Goal: Task Accomplishment & Management: Complete application form

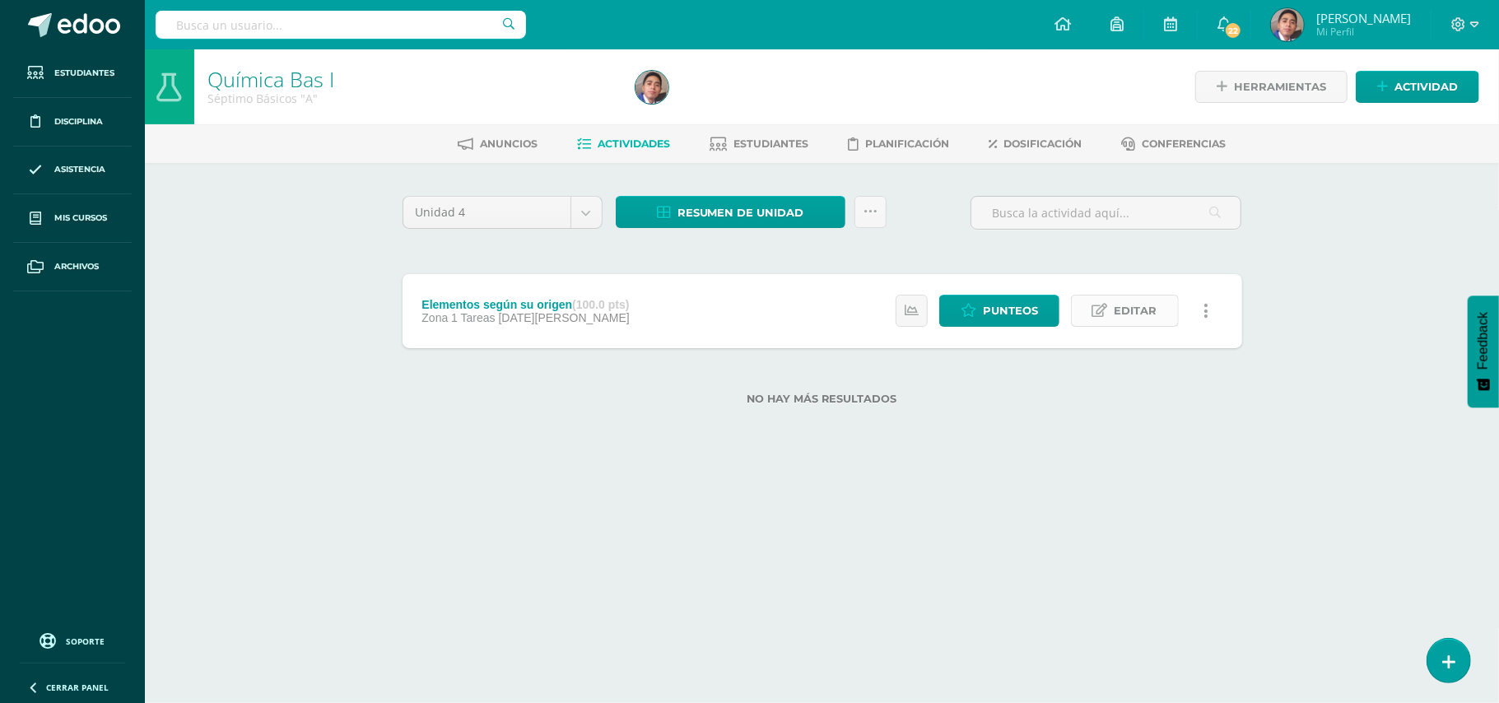
click at [1124, 310] on span "Editar" at bounding box center [1135, 310] width 43 height 30
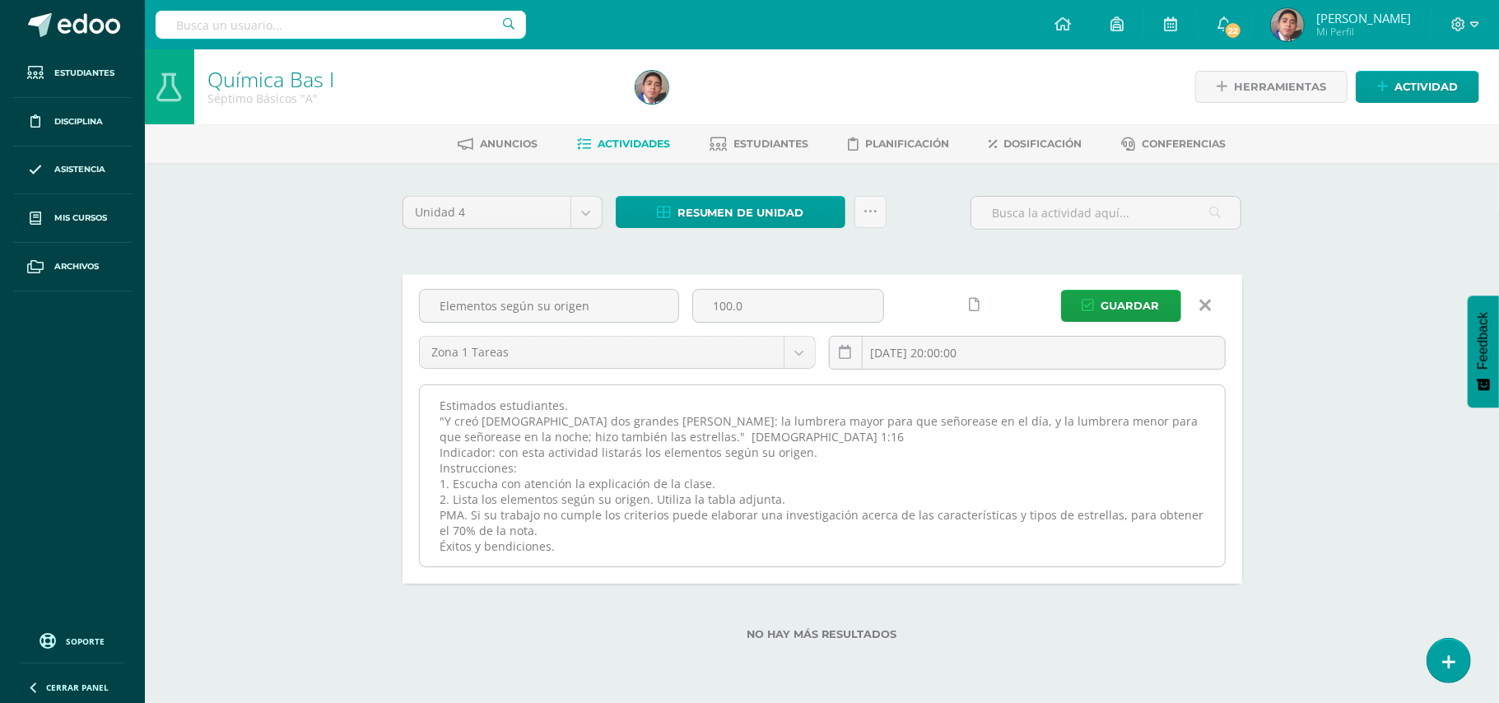
click at [1005, 399] on textarea "Estimados estudiantes. "Y creó [DEMOGRAPHIC_DATA] dos grandes [PERSON_NAME]: la…" at bounding box center [822, 475] width 805 height 181
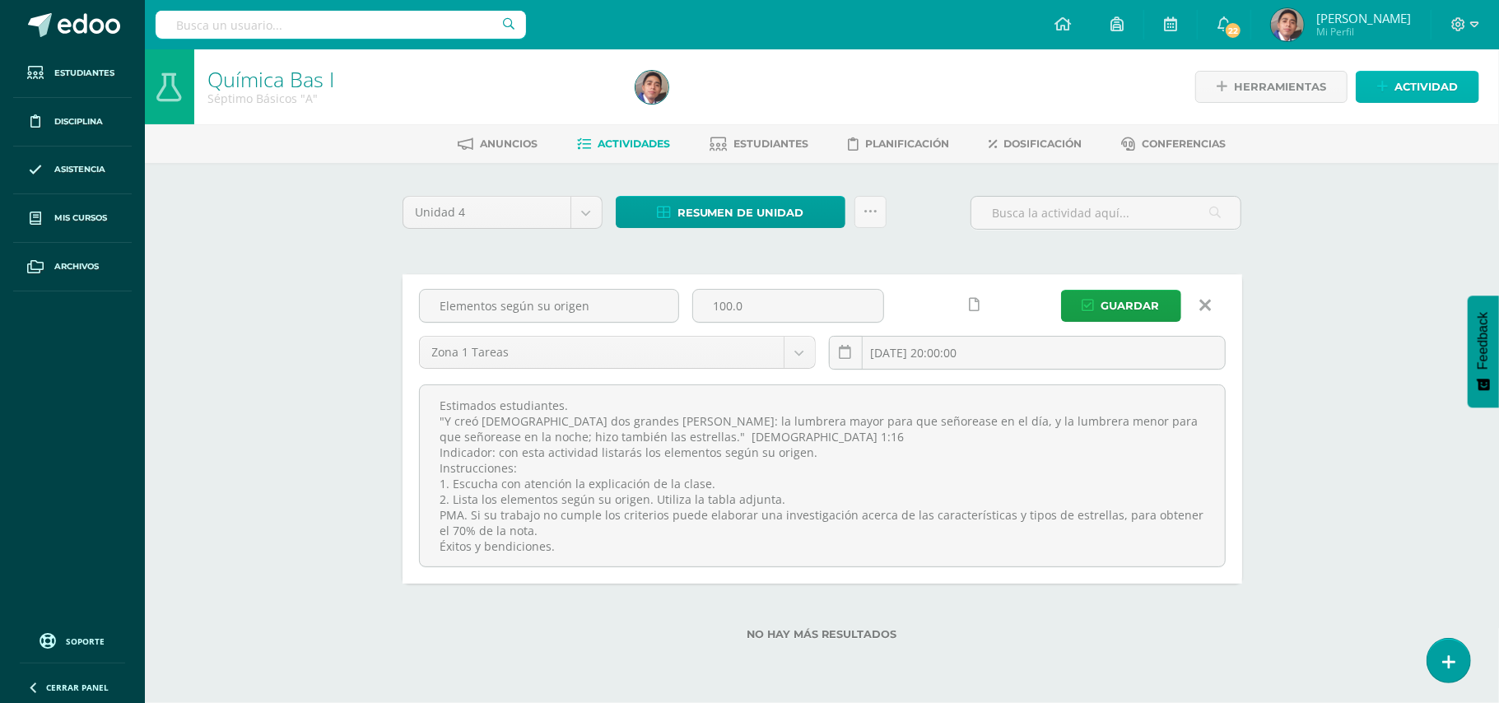
click at [1424, 86] on span "Actividad" at bounding box center [1425, 87] width 63 height 30
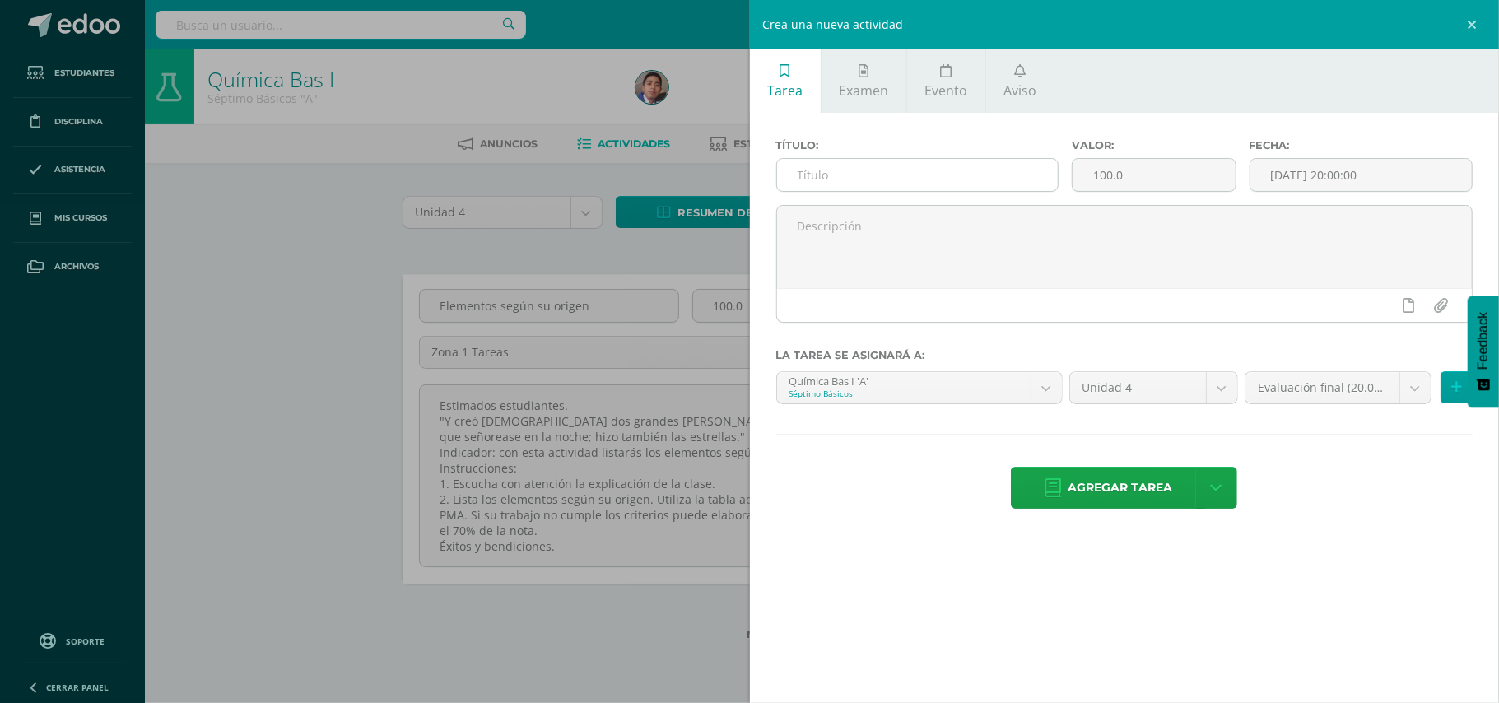
click at [988, 192] on div at bounding box center [917, 175] width 282 height 34
click at [989, 175] on input "text" at bounding box center [917, 175] width 281 height 32
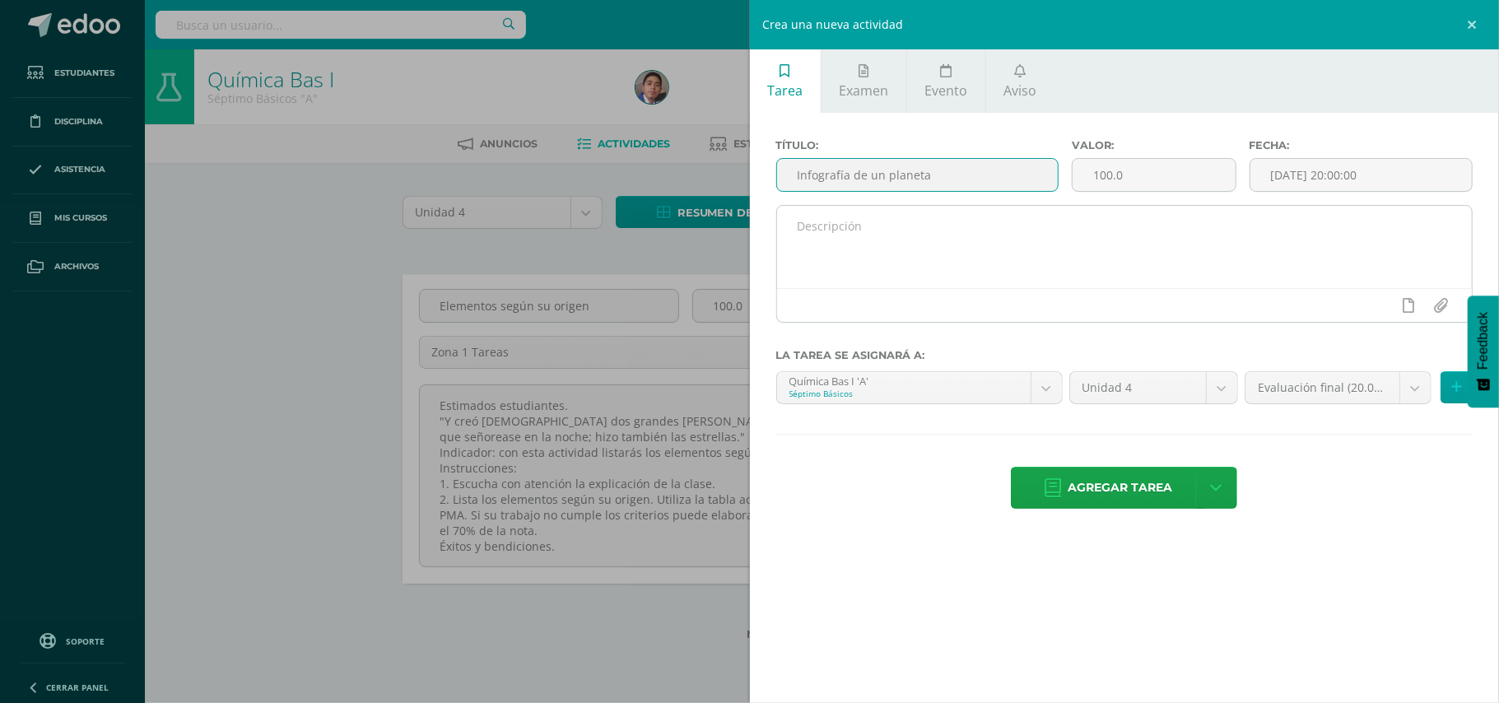
type input "Infografía de un planeta"
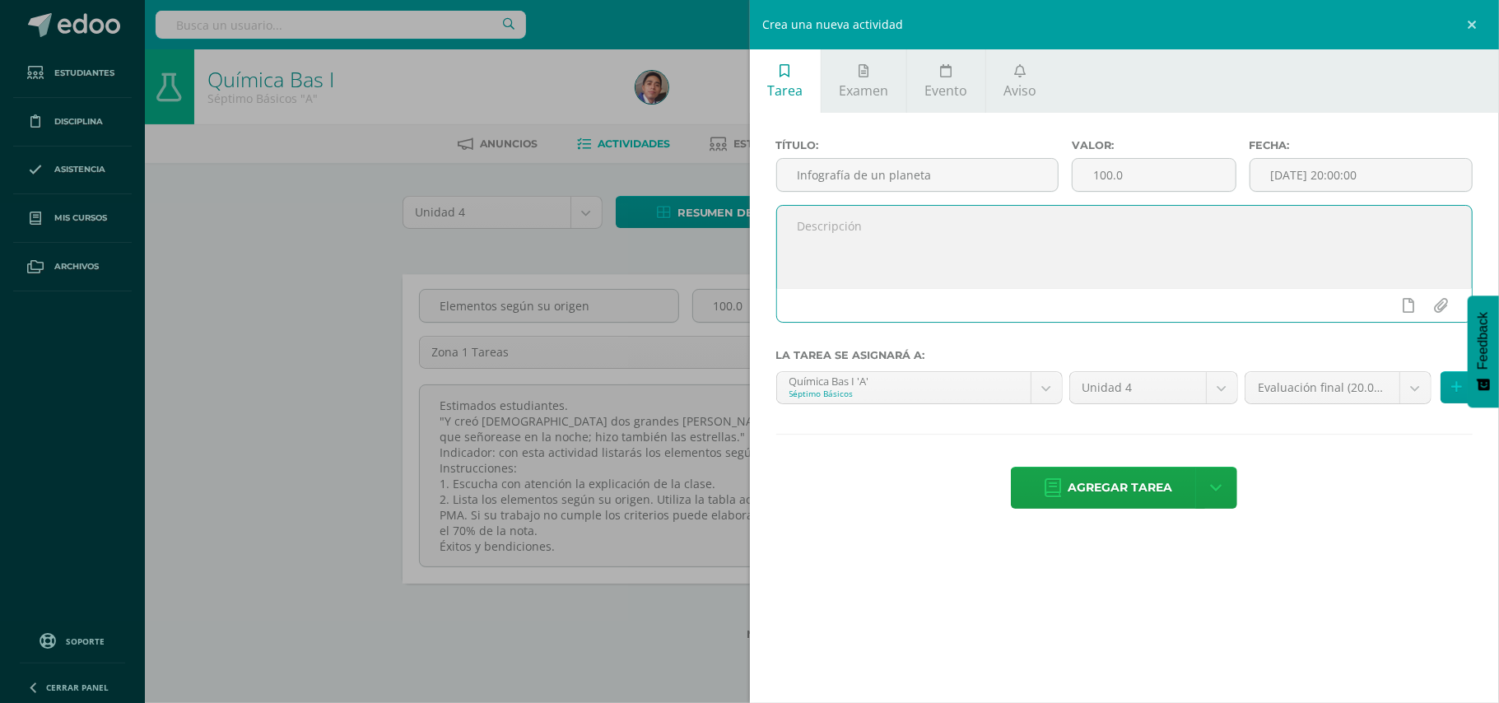
click at [978, 212] on textarea at bounding box center [1124, 247] width 695 height 82
paste textarea "Estimados estudiantes. "Y creó [DEMOGRAPHIC_DATA] dos grandes [PERSON_NAME]: la…"
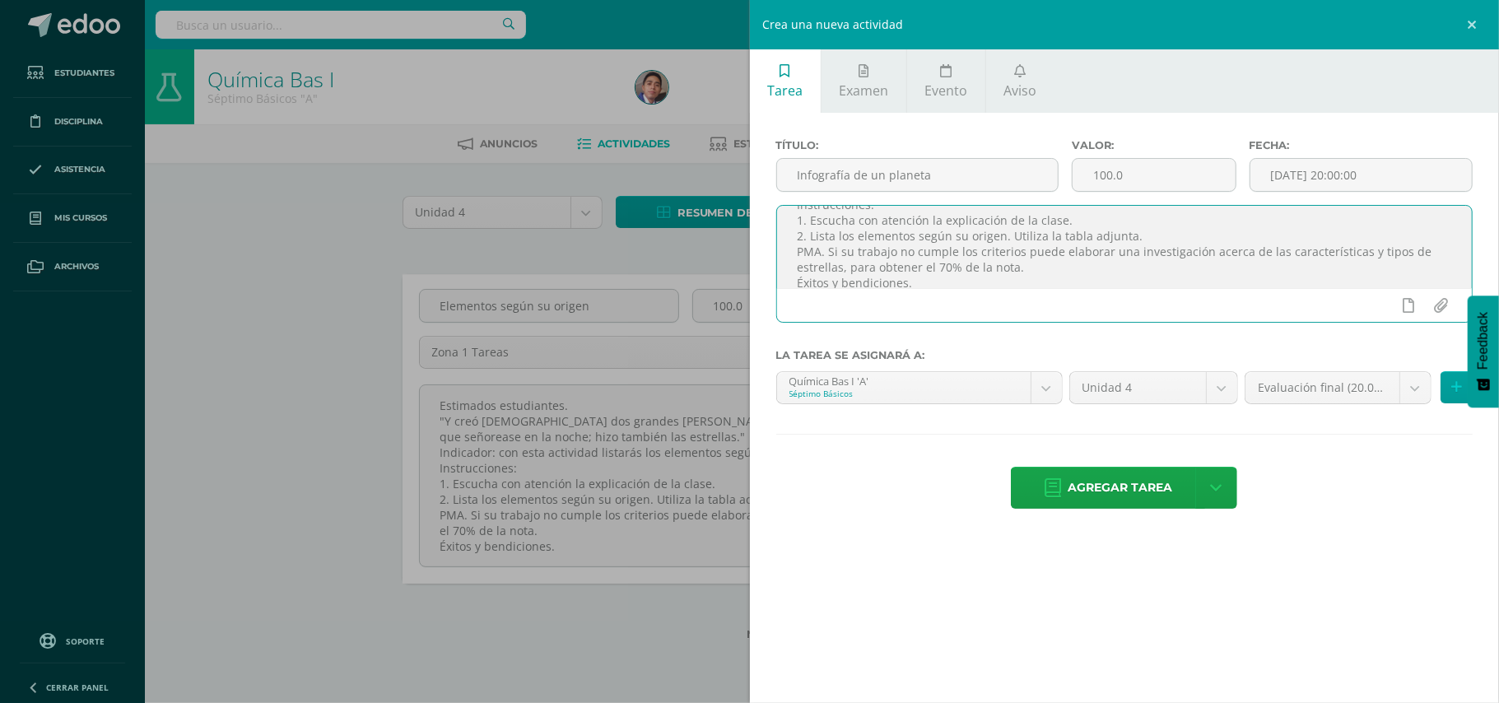
scroll to position [12, 0]
click at [1055, 258] on textarea "Estimados estudiantes. "Y creó [DEMOGRAPHIC_DATA] dos grandes [PERSON_NAME]: la…" at bounding box center [1124, 247] width 695 height 82
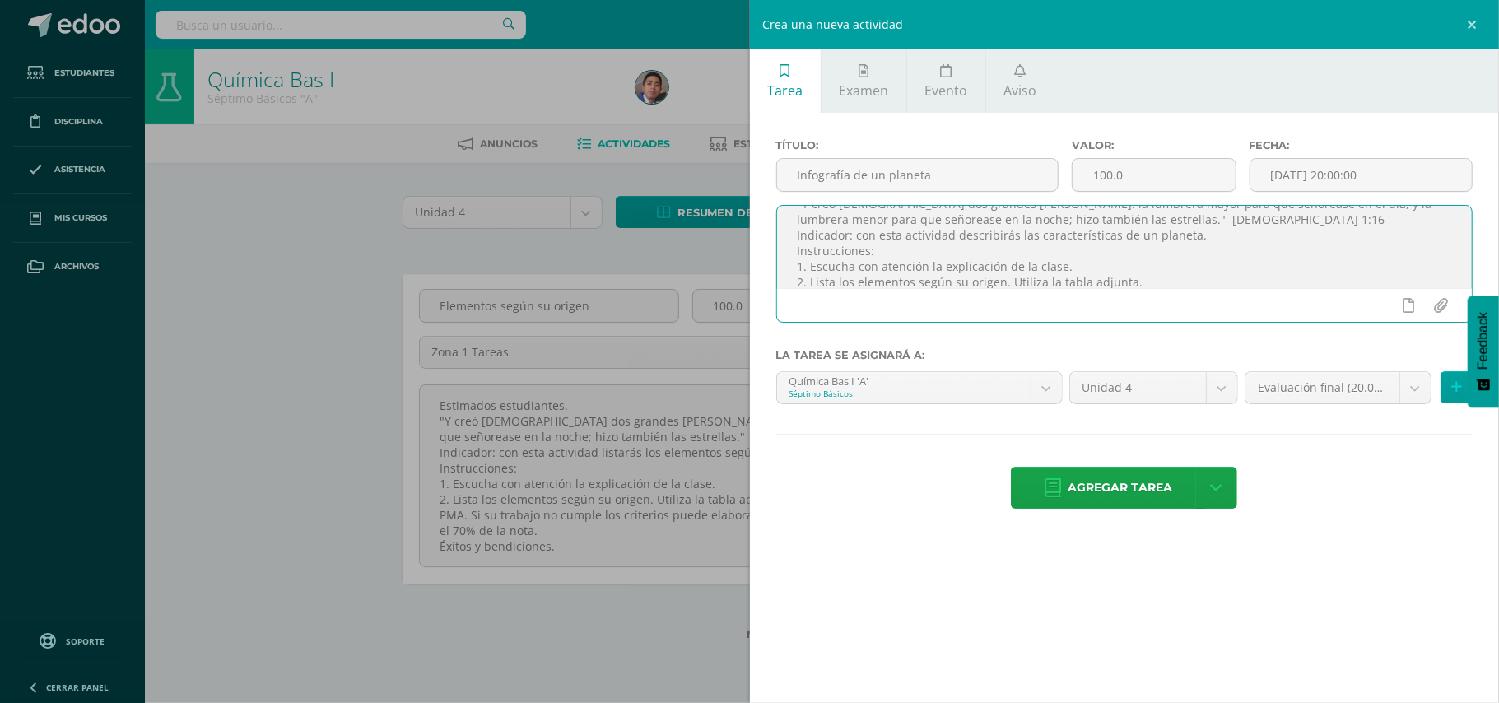
scroll to position [53, 0]
paste textarea "1. Composición química 2. Tamaño 3. Distancia del sol 4. Duración del día y año…"
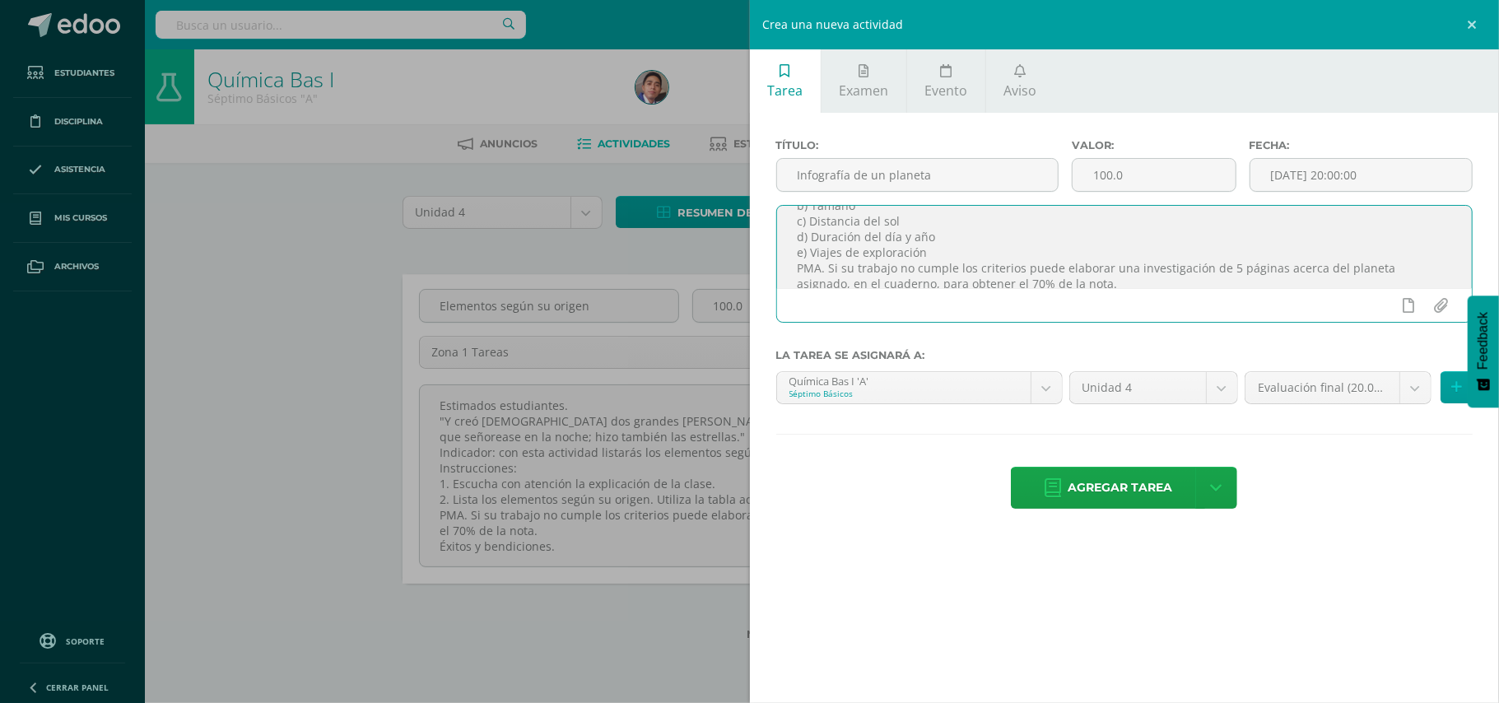
scroll to position [161, 0]
type textarea "Estimados estudiantes. "Y creó [DEMOGRAPHIC_DATA] dos grandes [PERSON_NAME]: la…"
click at [1433, 306] on input "file" at bounding box center [1441, 305] width 32 height 31
type input "C:\fakepath\Infografía planeta.jpg"
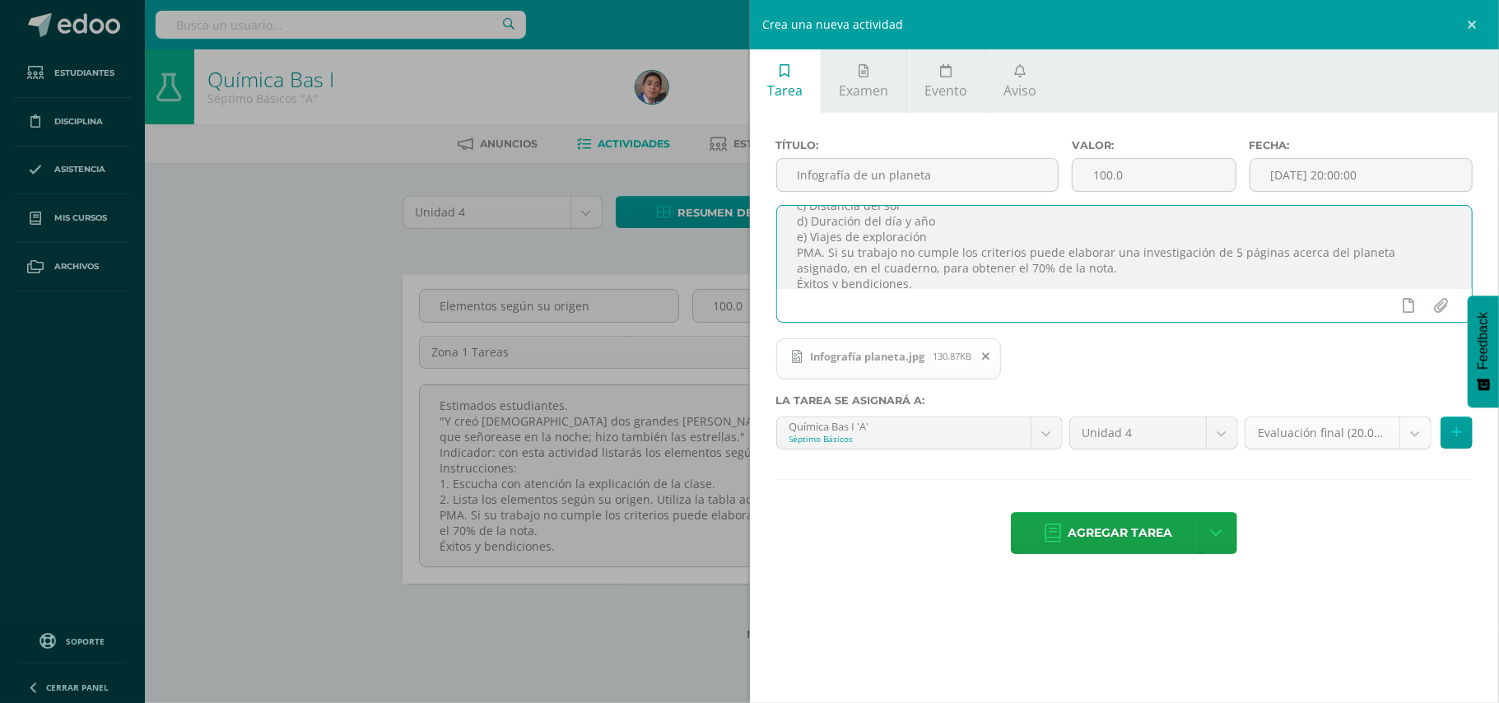
click at [1419, 439] on body "Estudiantes Disciplina Asistencia Mis cursos Archivos Soporte Ayuda Reportar un…" at bounding box center [749, 346] width 1499 height 693
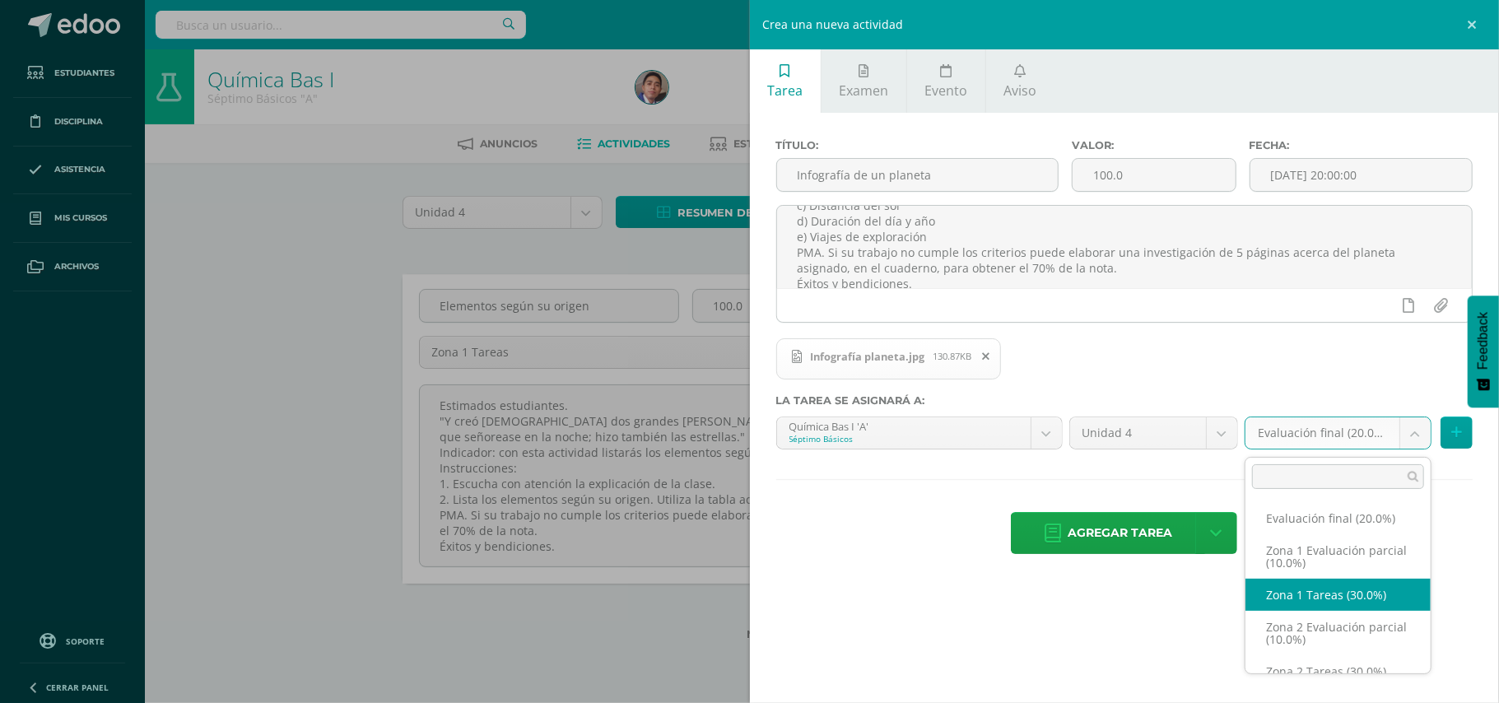
select select "30419"
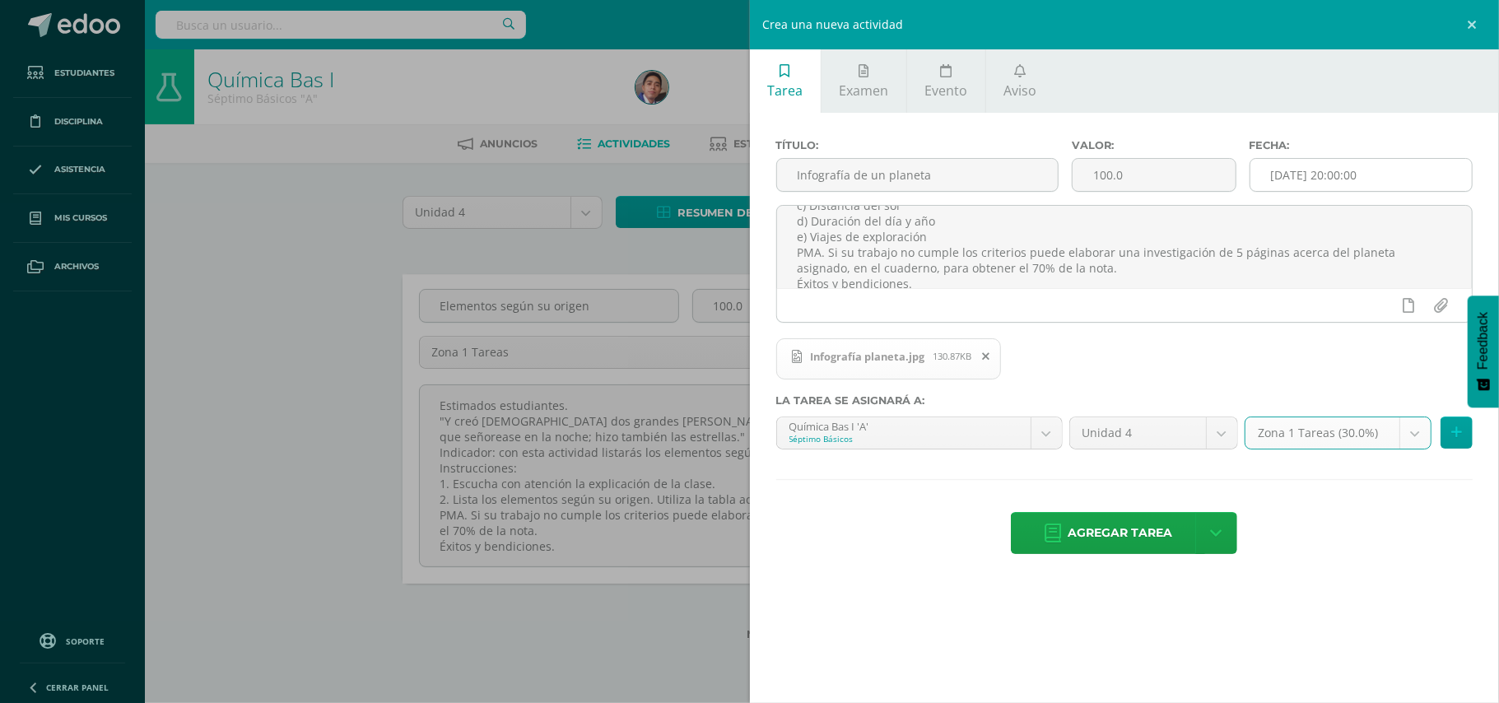
click at [1374, 178] on input "[DATE] 20:00:00" at bounding box center [1360, 175] width 221 height 32
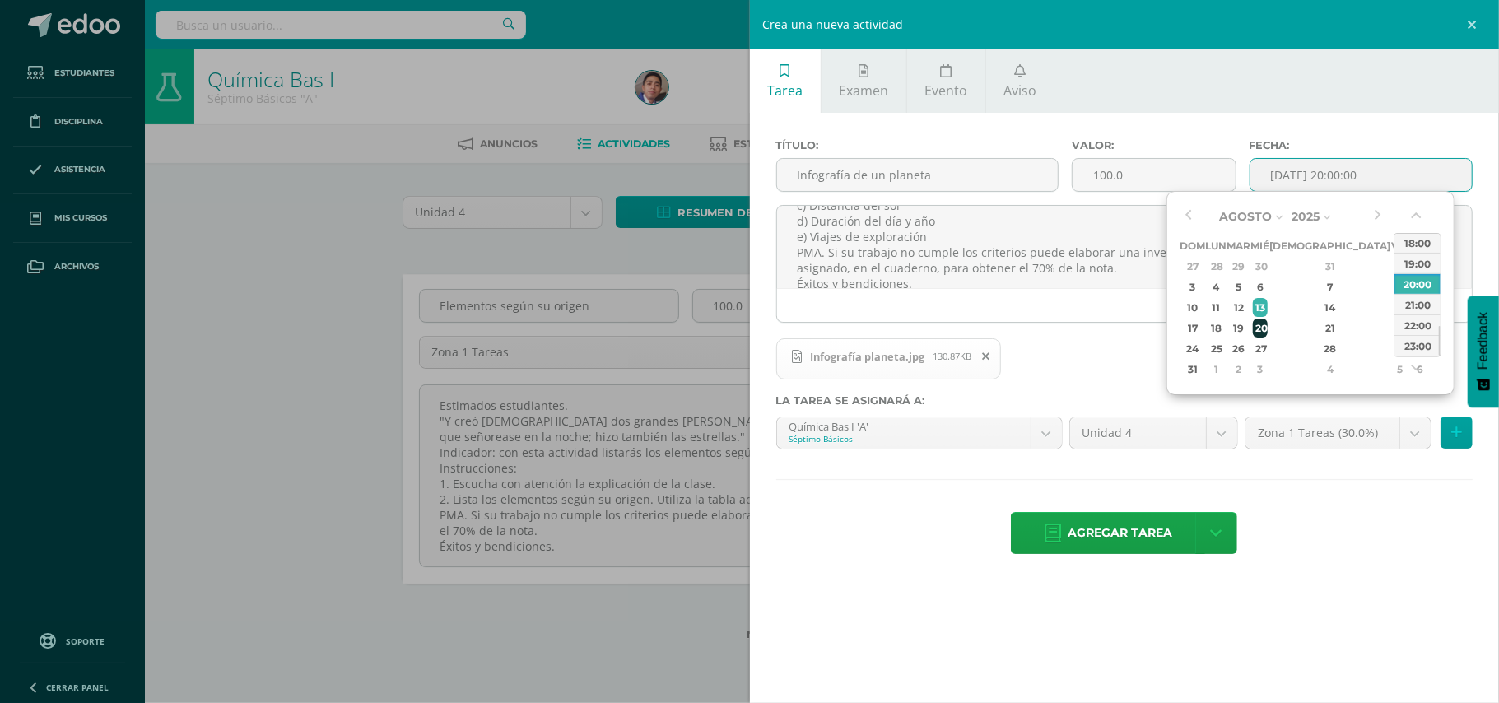
click at [1267, 329] on div "20" at bounding box center [1260, 327] width 15 height 19
type input "2025-08-20 20:00"
click at [1338, 555] on div "Agregar tarea Agregar tarea y ocultar" at bounding box center [1124, 534] width 697 height 45
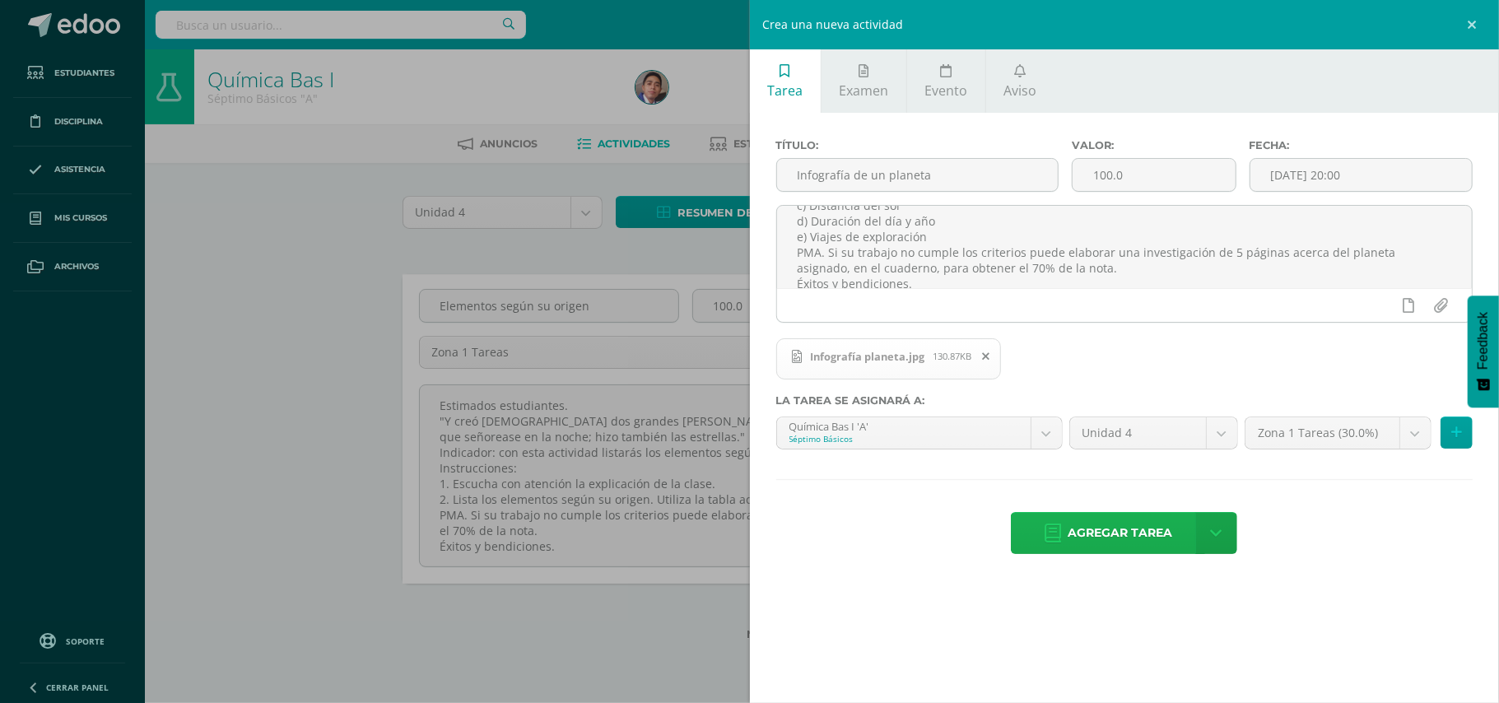
click at [1159, 547] on span "Agregar tarea" at bounding box center [1119, 533] width 105 height 40
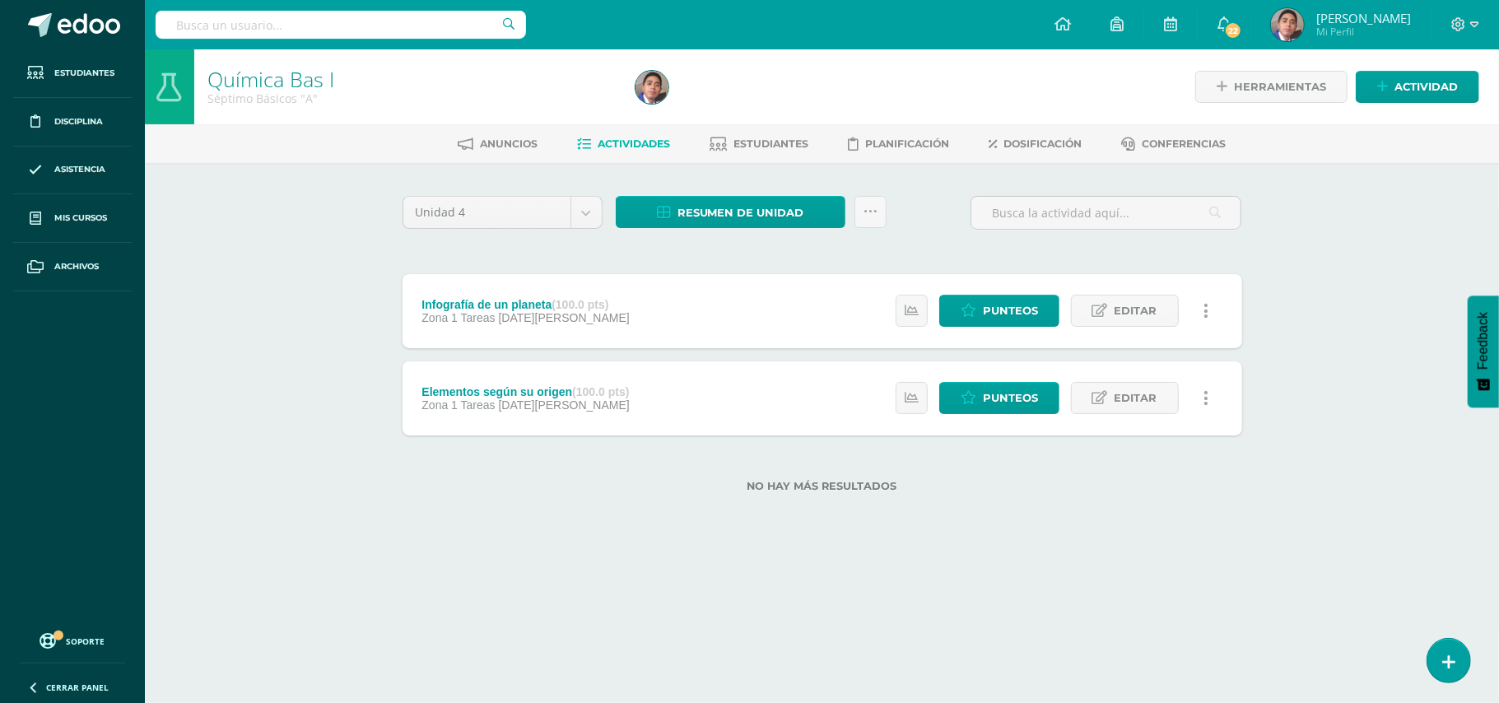
click at [1299, 309] on div "Química Bas I Séptimo Básicos "A" Herramientas Detalle de asistencias Actividad…" at bounding box center [822, 296] width 1354 height 495
click at [1397, 84] on span "Actividad" at bounding box center [1425, 87] width 63 height 30
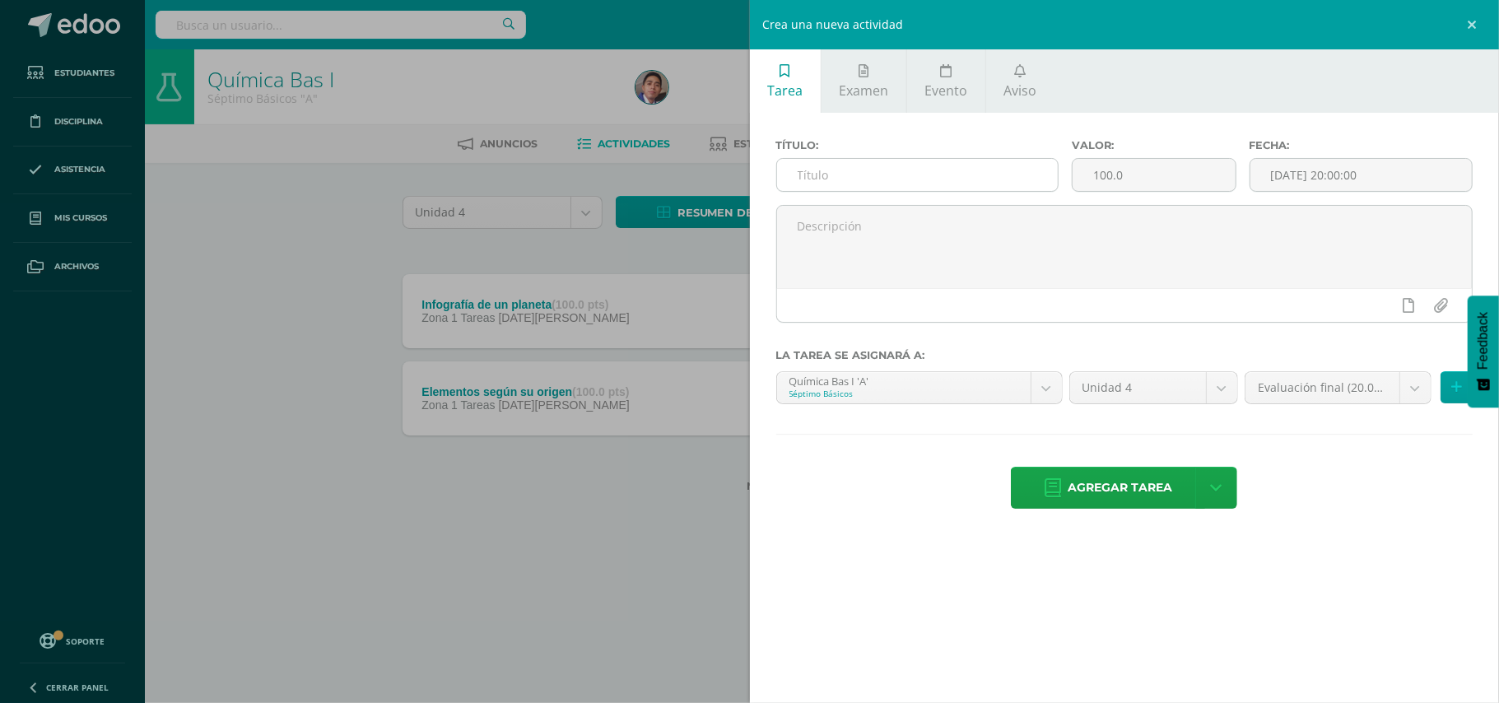
click at [949, 192] on div at bounding box center [917, 175] width 282 height 34
click at [949, 183] on input "text" at bounding box center [917, 175] width 281 height 32
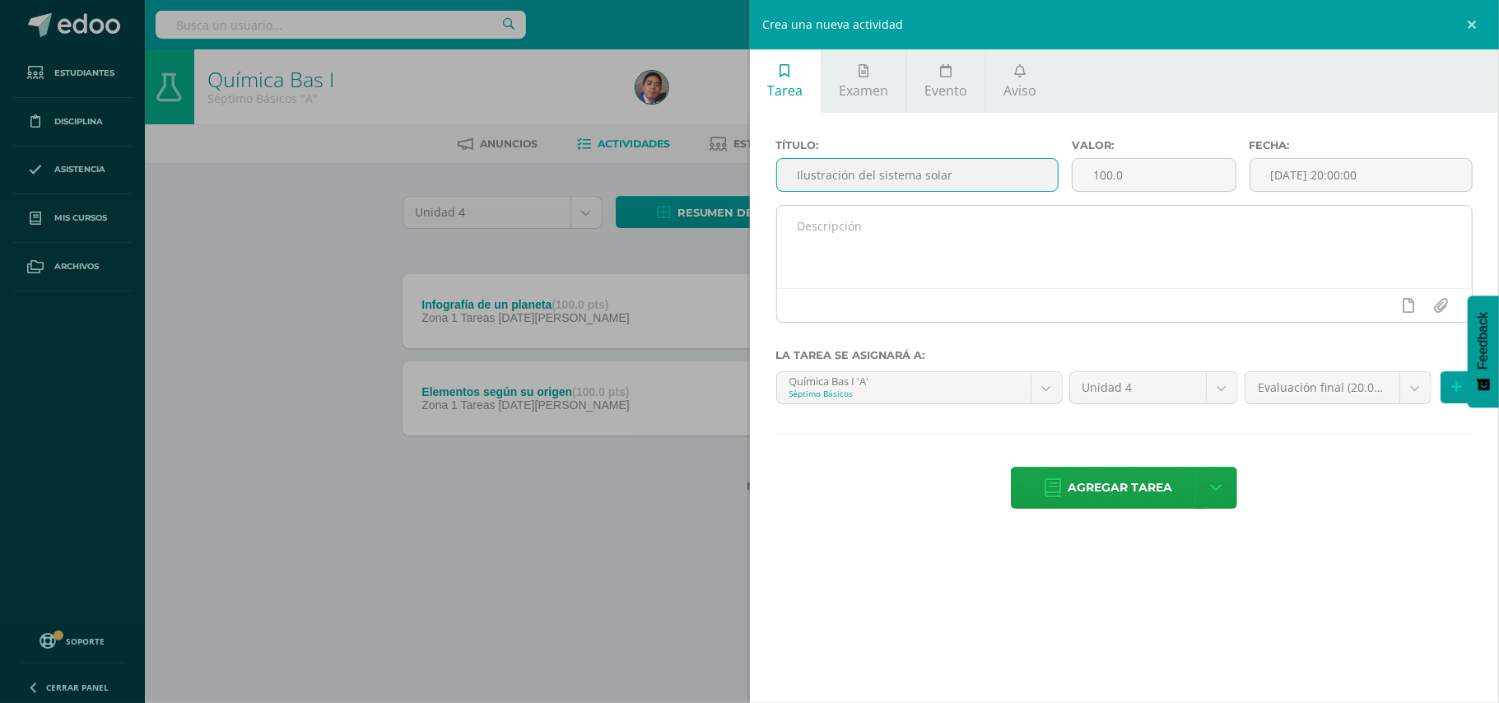
type input "Ilustración del sistema solar"
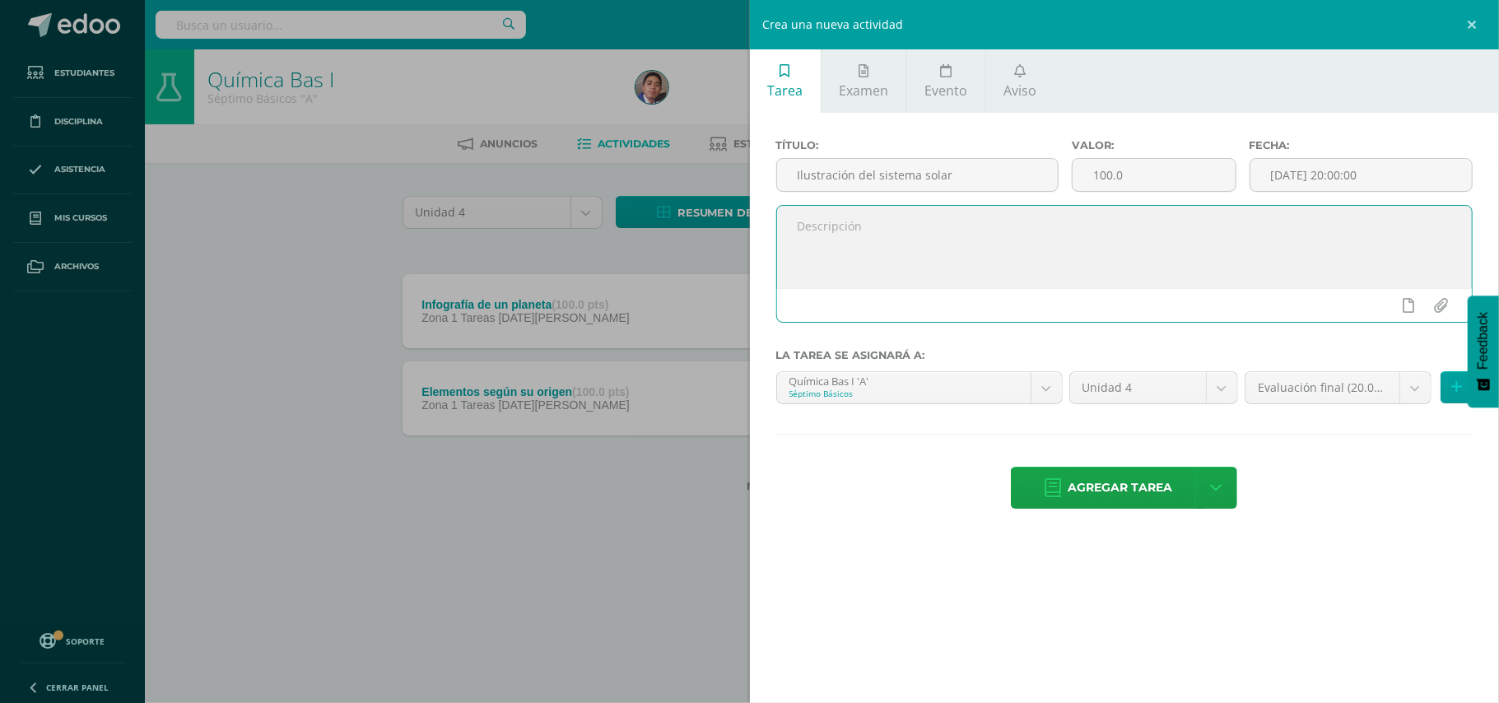
click at [930, 281] on textarea at bounding box center [1124, 247] width 695 height 82
paste textarea "1. Composición química 2. Tamaño 3. Distancia del sol 4. Duración del día y año…"
type textarea "1. Composición química 2. Tamaño 3. Distancia del sol 4. Duración del día y año…"
click at [379, 275] on div "Crea una nueva actividad Tarea Examen Evento Aviso Título: Ilustración del sist…" at bounding box center [749, 351] width 1499 height 703
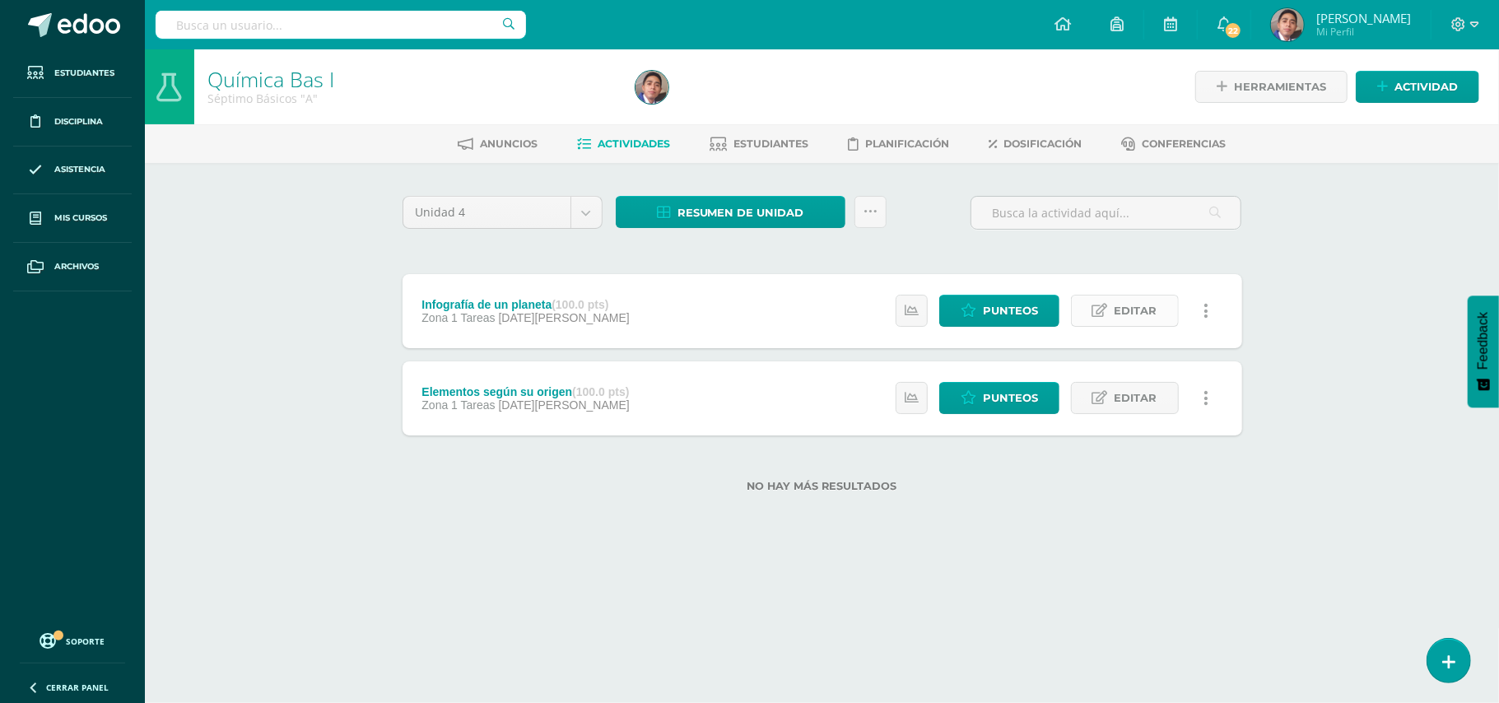
click at [1136, 309] on span "Editar" at bounding box center [1135, 310] width 43 height 30
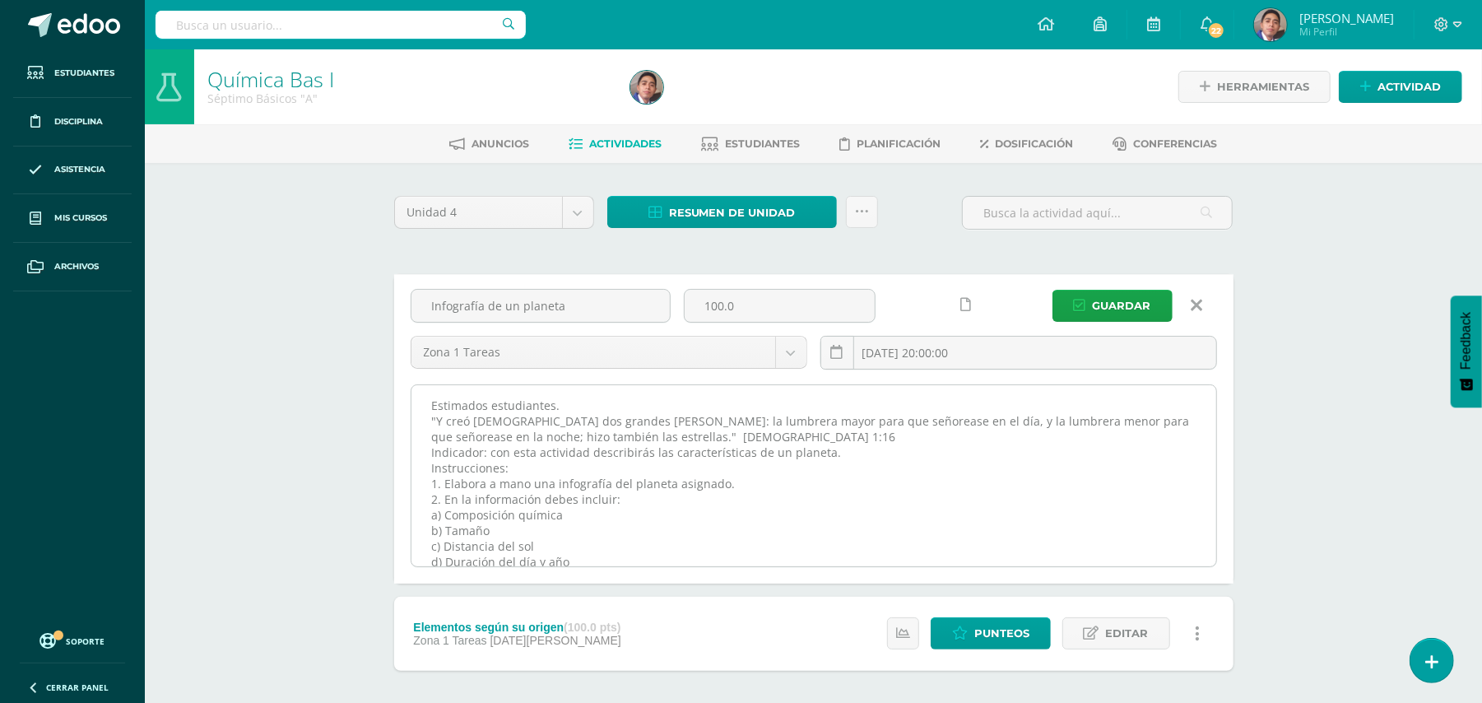
click at [949, 388] on textarea "Estimados estudiantes. "Y creó [DEMOGRAPHIC_DATA] dos grandes [PERSON_NAME]: la…" at bounding box center [813, 475] width 805 height 181
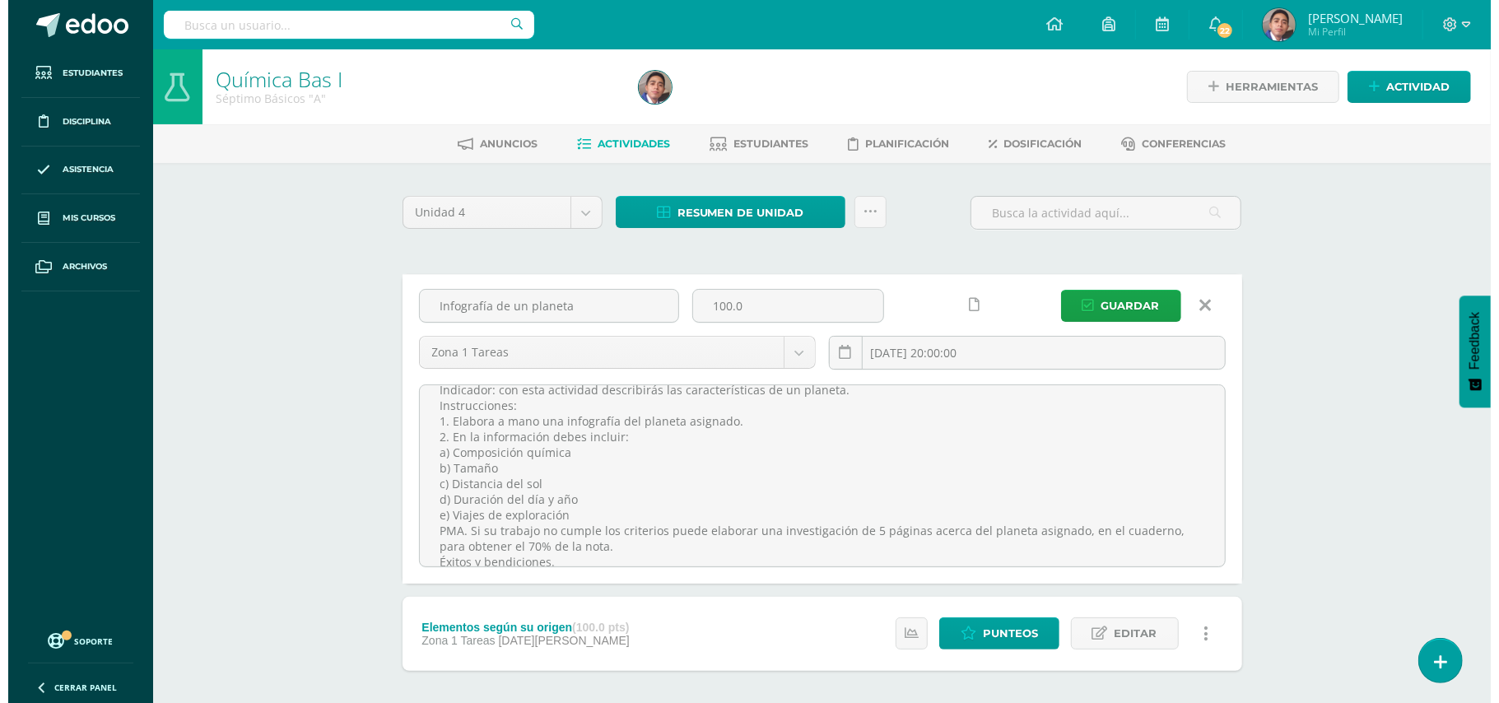
scroll to position [12, 0]
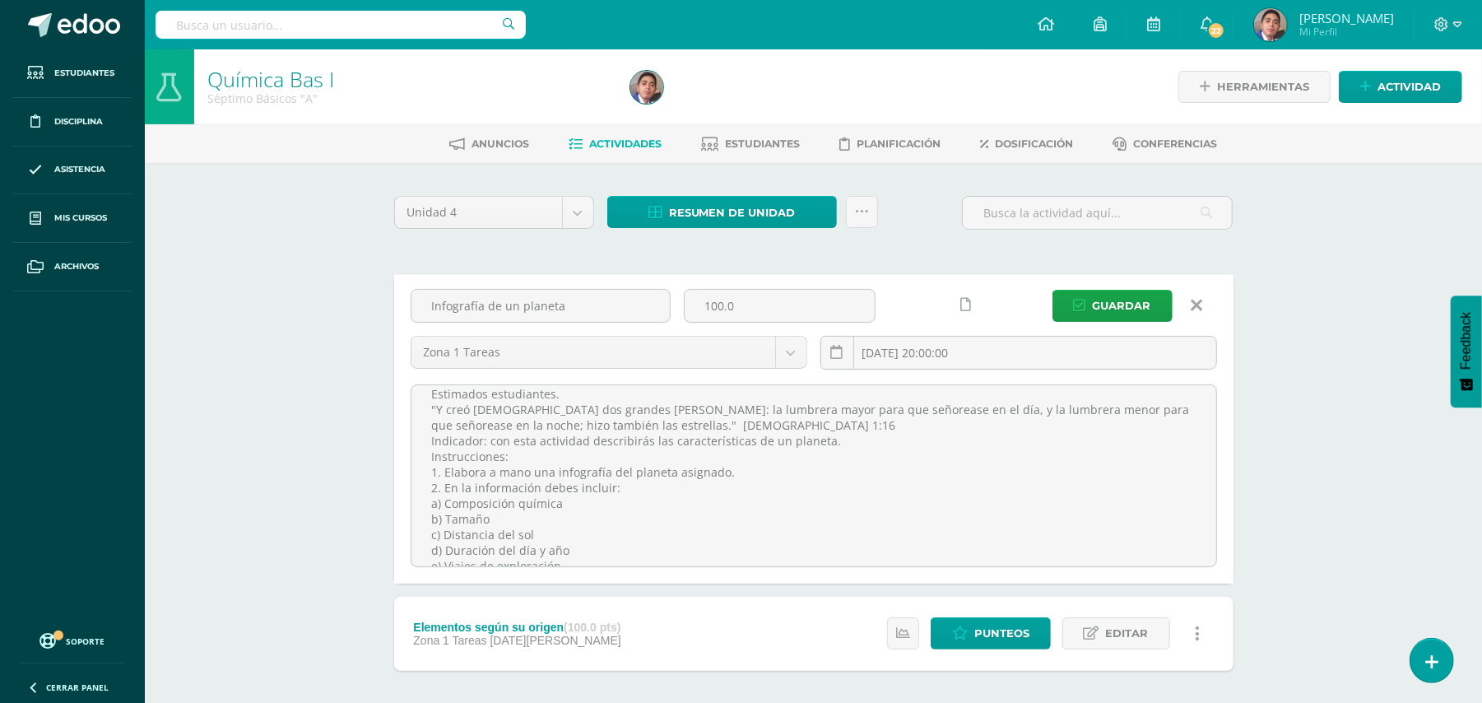
click at [1202, 303] on icon at bounding box center [1197, 305] width 12 height 18
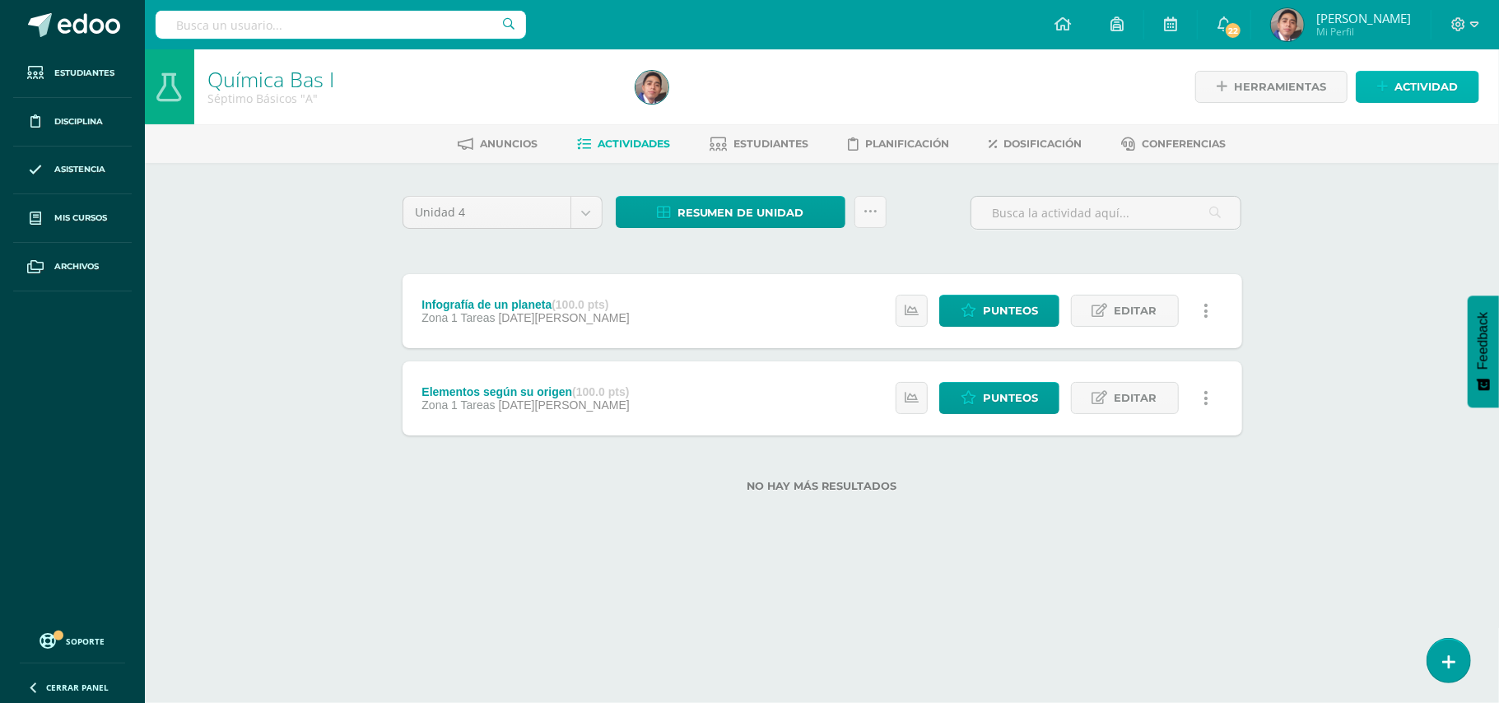
click at [1389, 96] on link "Actividad" at bounding box center [1416, 87] width 123 height 32
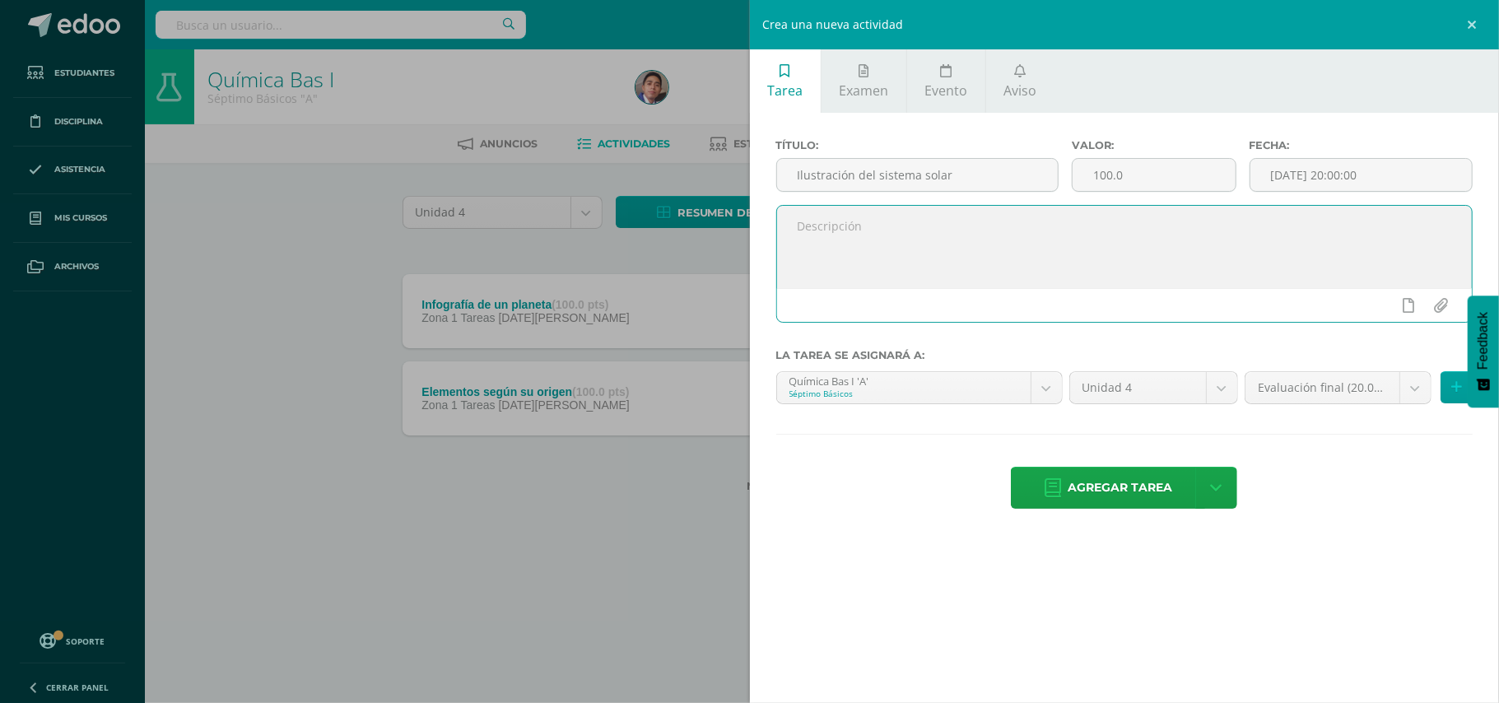
click at [998, 232] on textarea at bounding box center [1124, 247] width 695 height 82
paste textarea "Estimados estudiantes. "Y creó [DEMOGRAPHIC_DATA] dos grandes [PERSON_NAME]: la…"
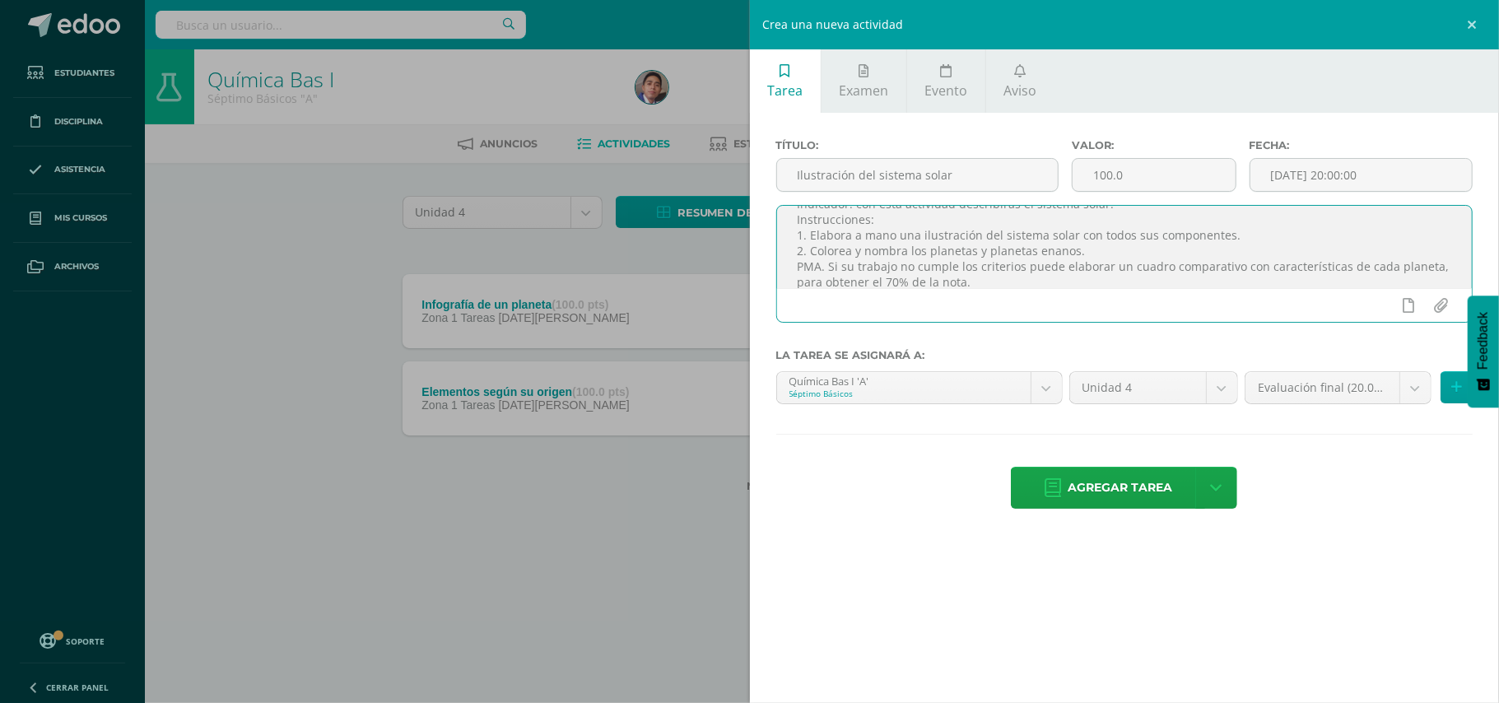
scroll to position [84, 0]
type textarea "Estimados estudiantes. "Y creó [DEMOGRAPHIC_DATA] dos grandes [PERSON_NAME]: la…"
click at [1411, 389] on body "Tarea asignada exitosamente Estudiantes Disciplina Asistencia Mis cursos Archiv…" at bounding box center [749, 272] width 1499 height 545
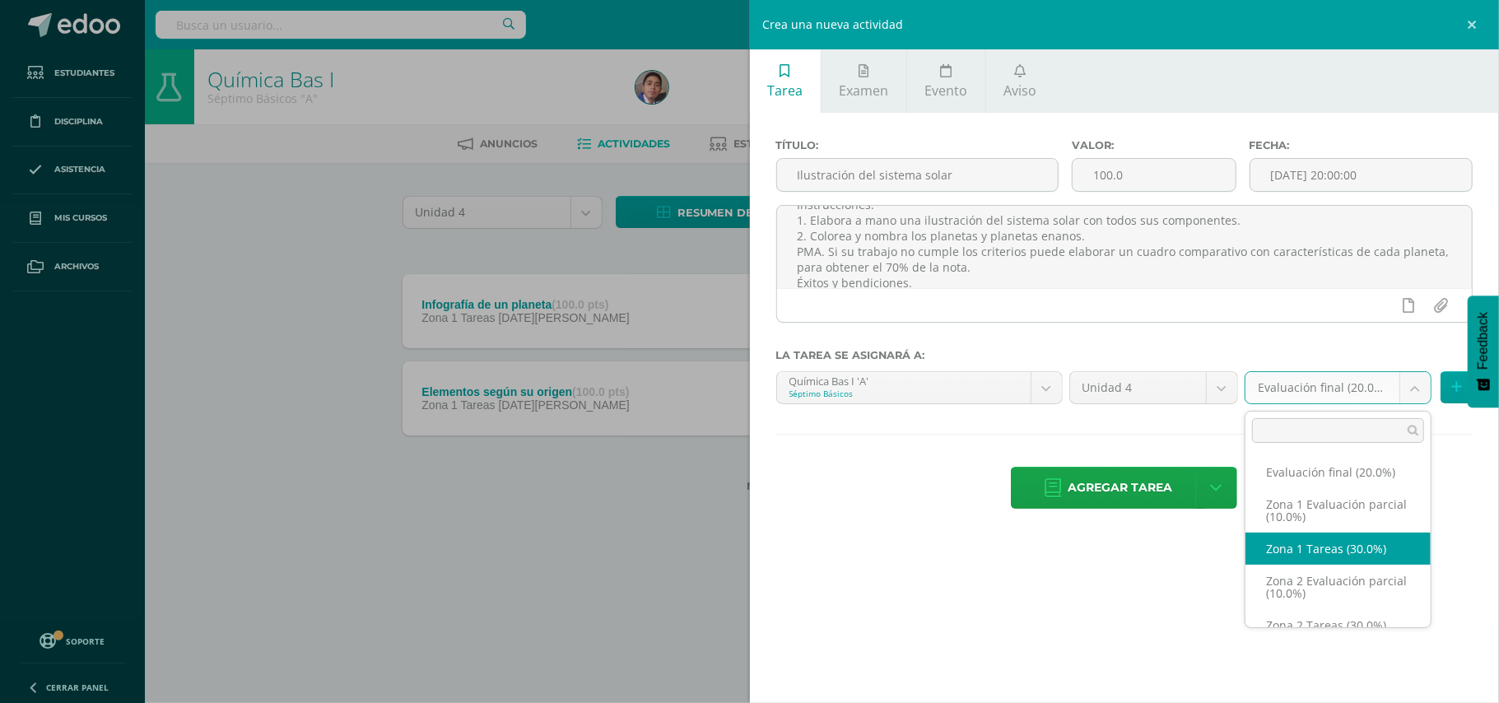
select select "30419"
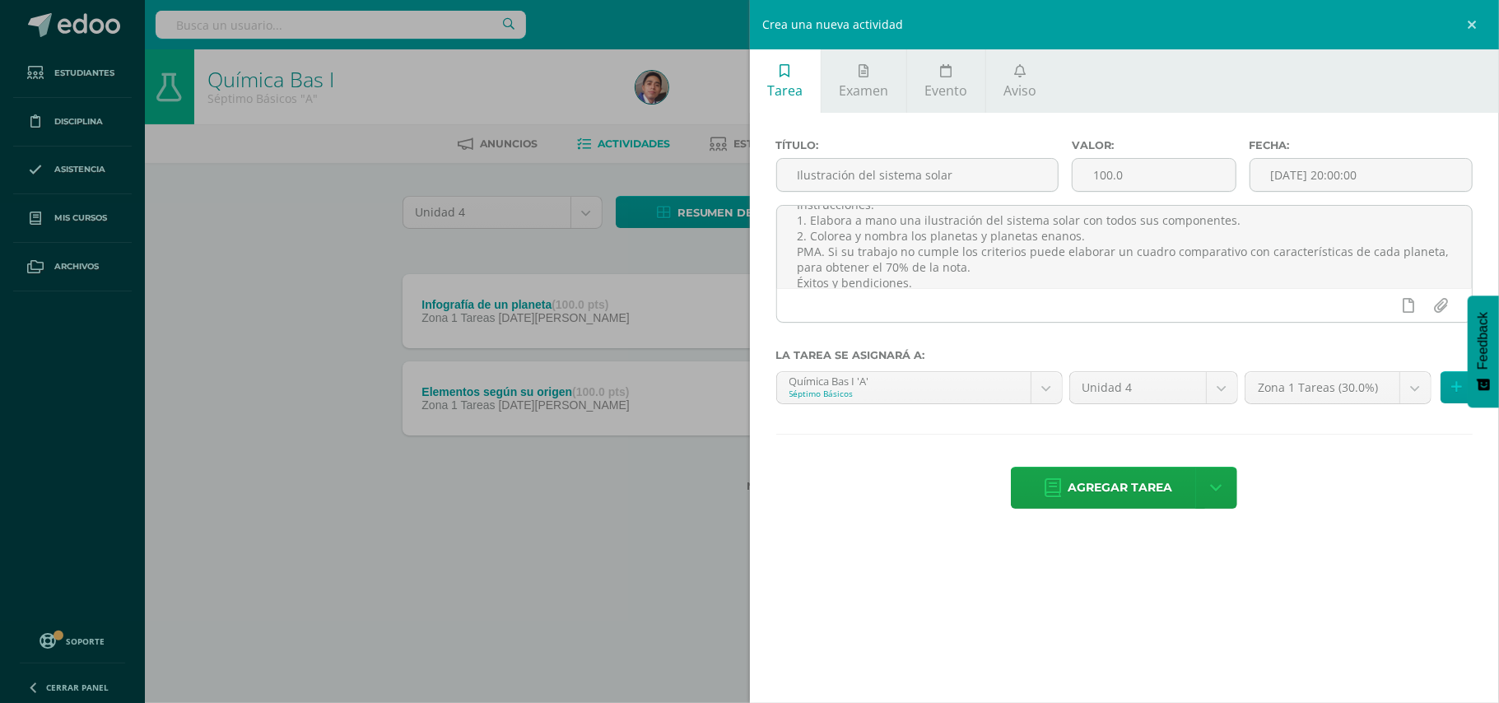
click at [1310, 543] on div "Tarea Examen Evento Aviso Título: Ilustración del sistema solar Valor: 100.0 Fe…" at bounding box center [1125, 351] width 750 height 703
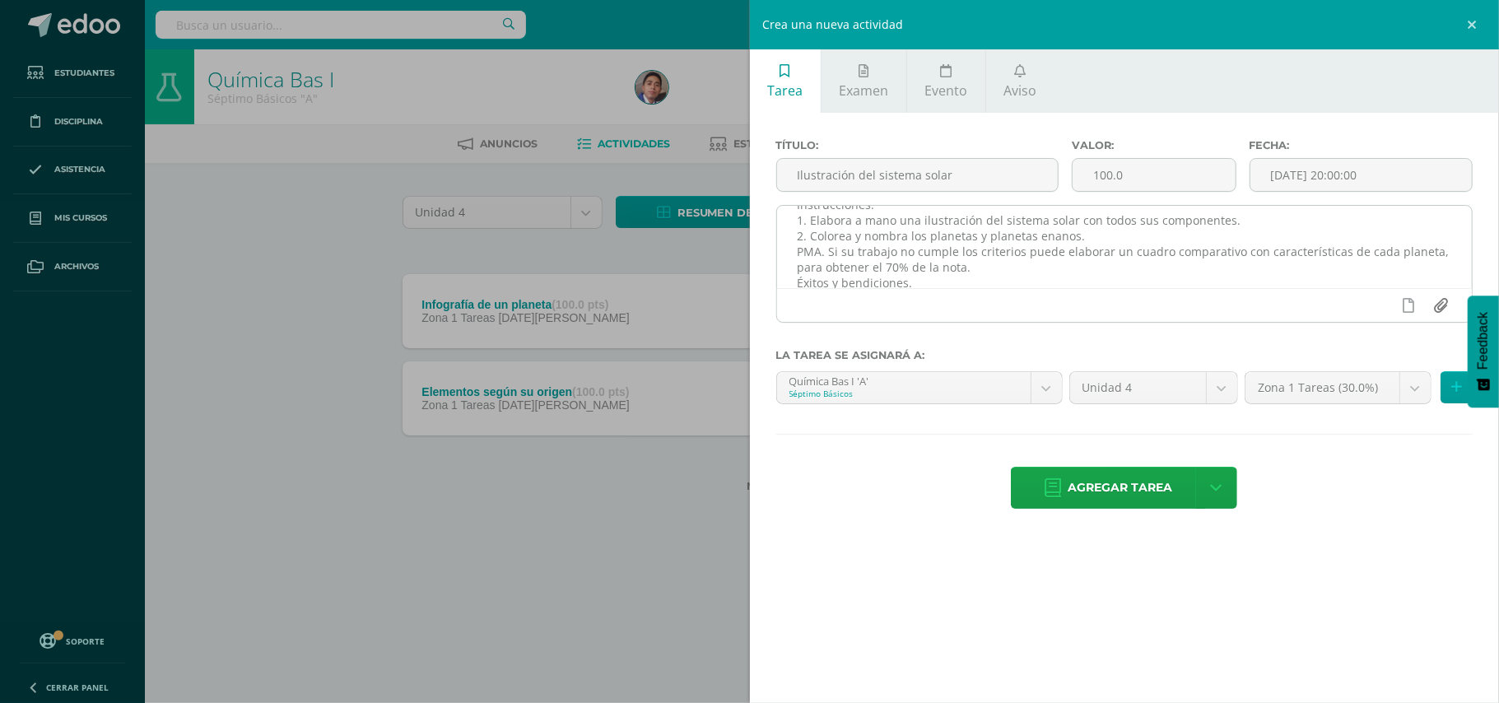
click at [1436, 314] on input "file" at bounding box center [1441, 305] width 32 height 31
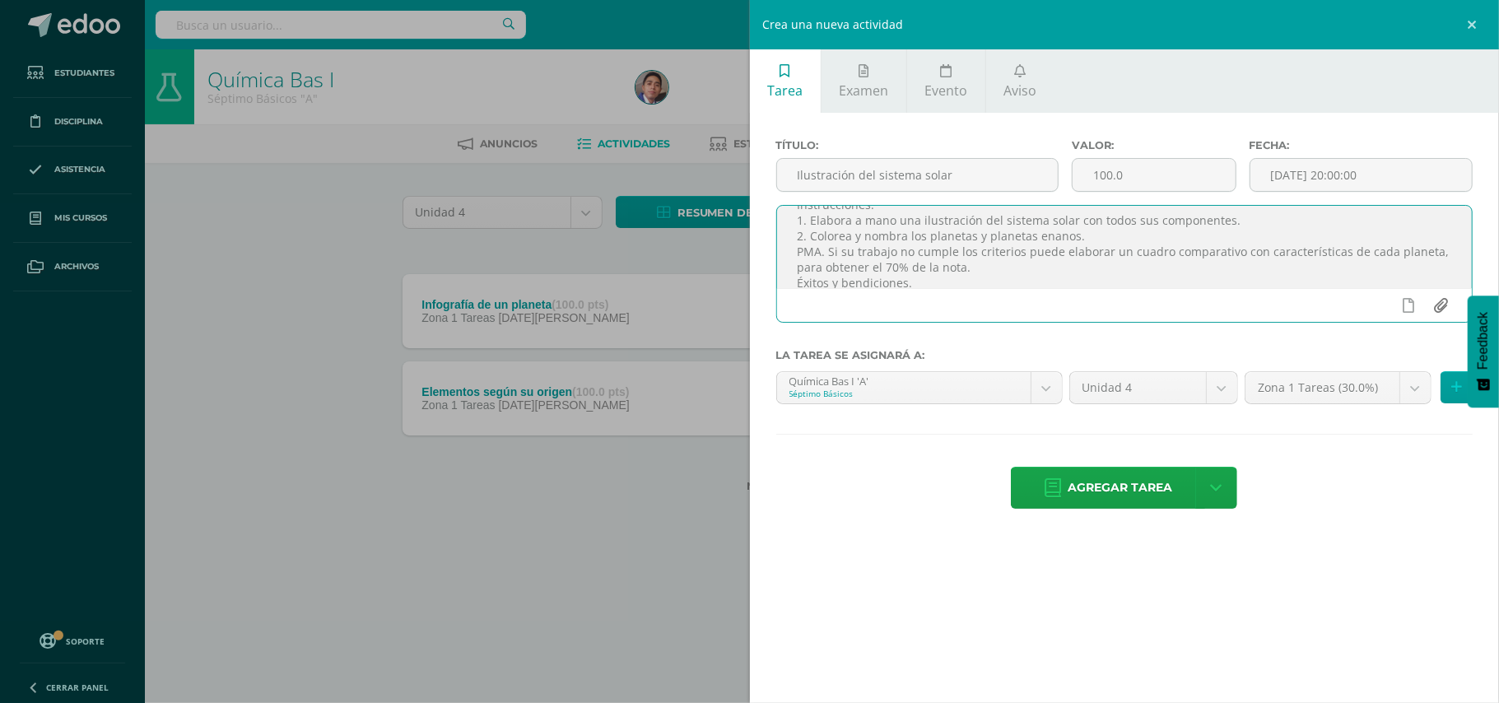
type input "C:\fakepath\Ilustración sisitema solar.jpg"
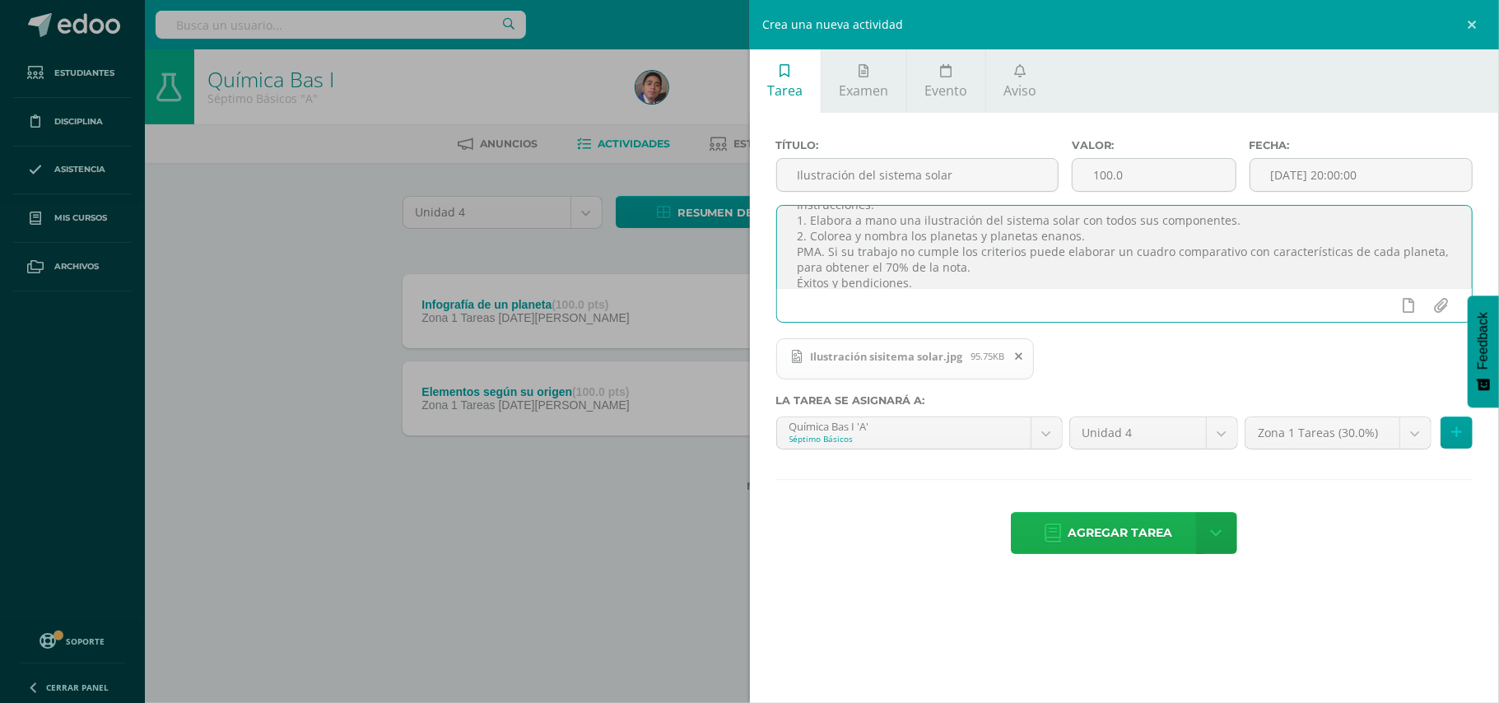
click at [1107, 523] on span "Agregar tarea" at bounding box center [1119, 533] width 105 height 40
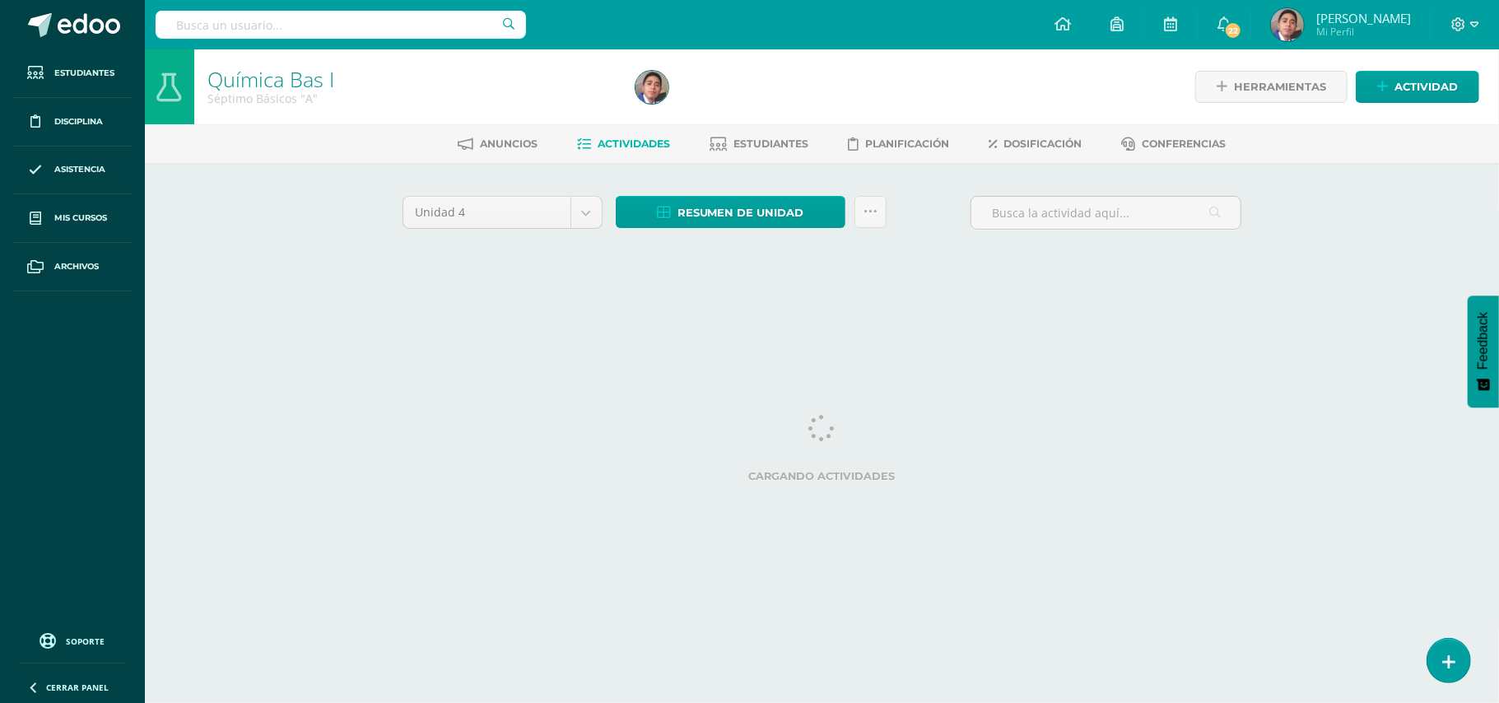
click at [244, 301] on div "Química Bas I Séptimo Básicos "A" Herramientas Detalle de asistencias Actividad…" at bounding box center [822, 178] width 1354 height 258
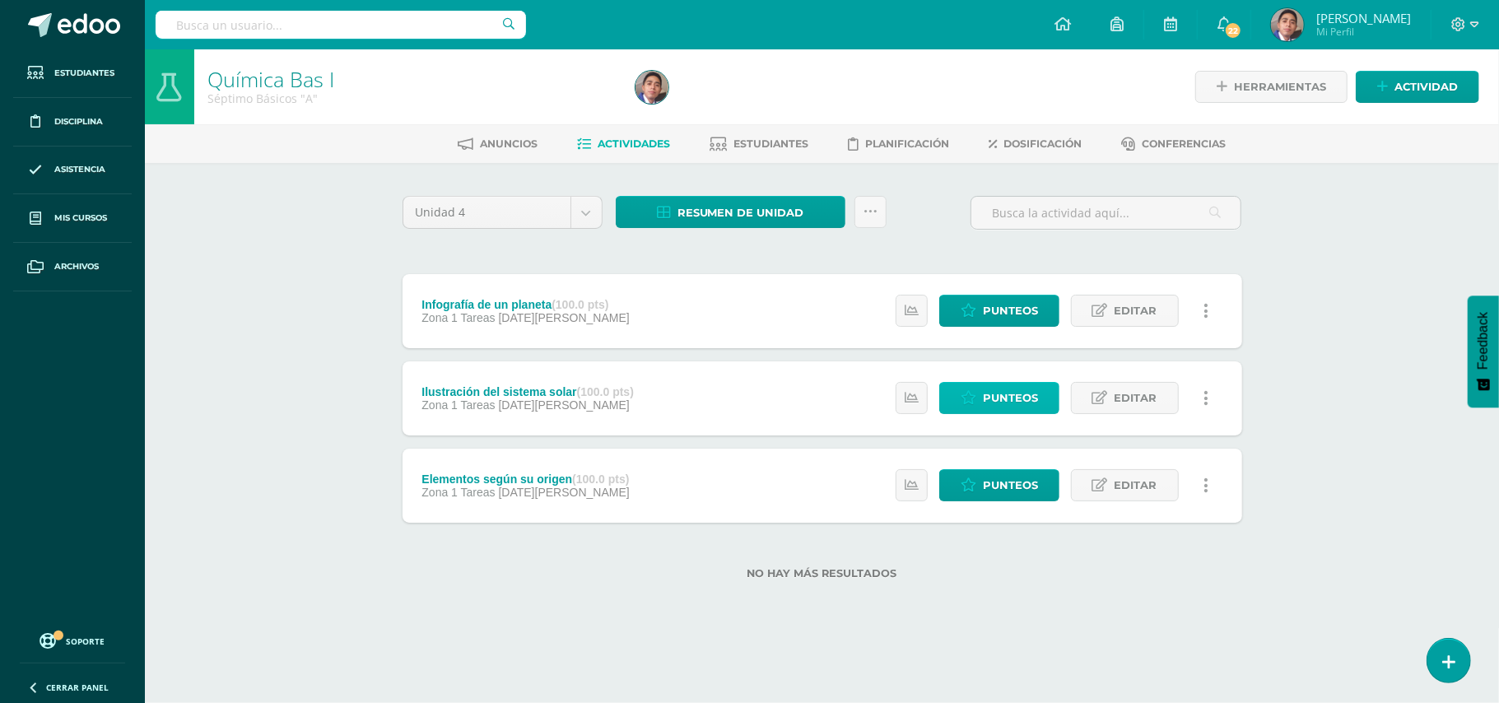
click at [1011, 388] on span "Punteos" at bounding box center [1010, 398] width 55 height 30
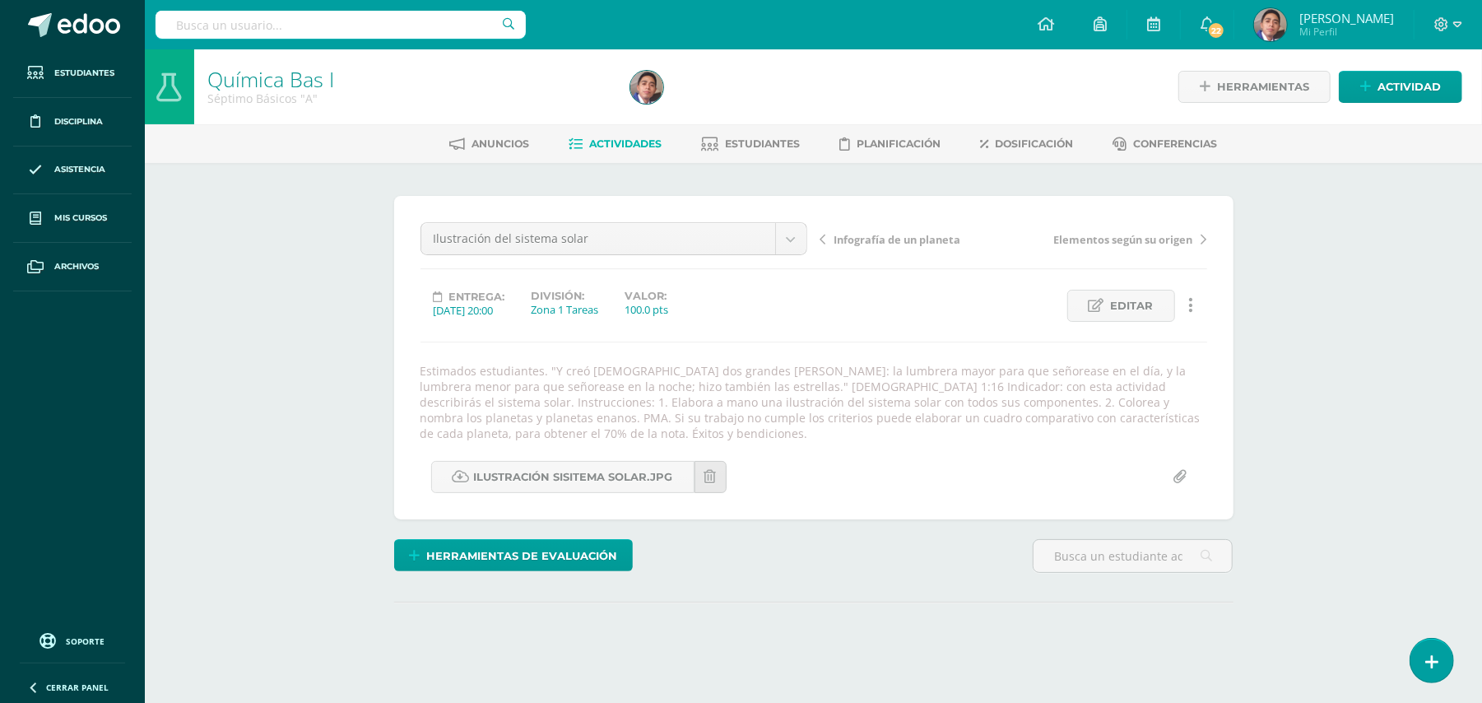
click at [1355, 446] on div "Química Bas I Séptimo Básicos "A" Herramientas Detalle de asistencias Actividad…" at bounding box center [813, 389] width 1337 height 681
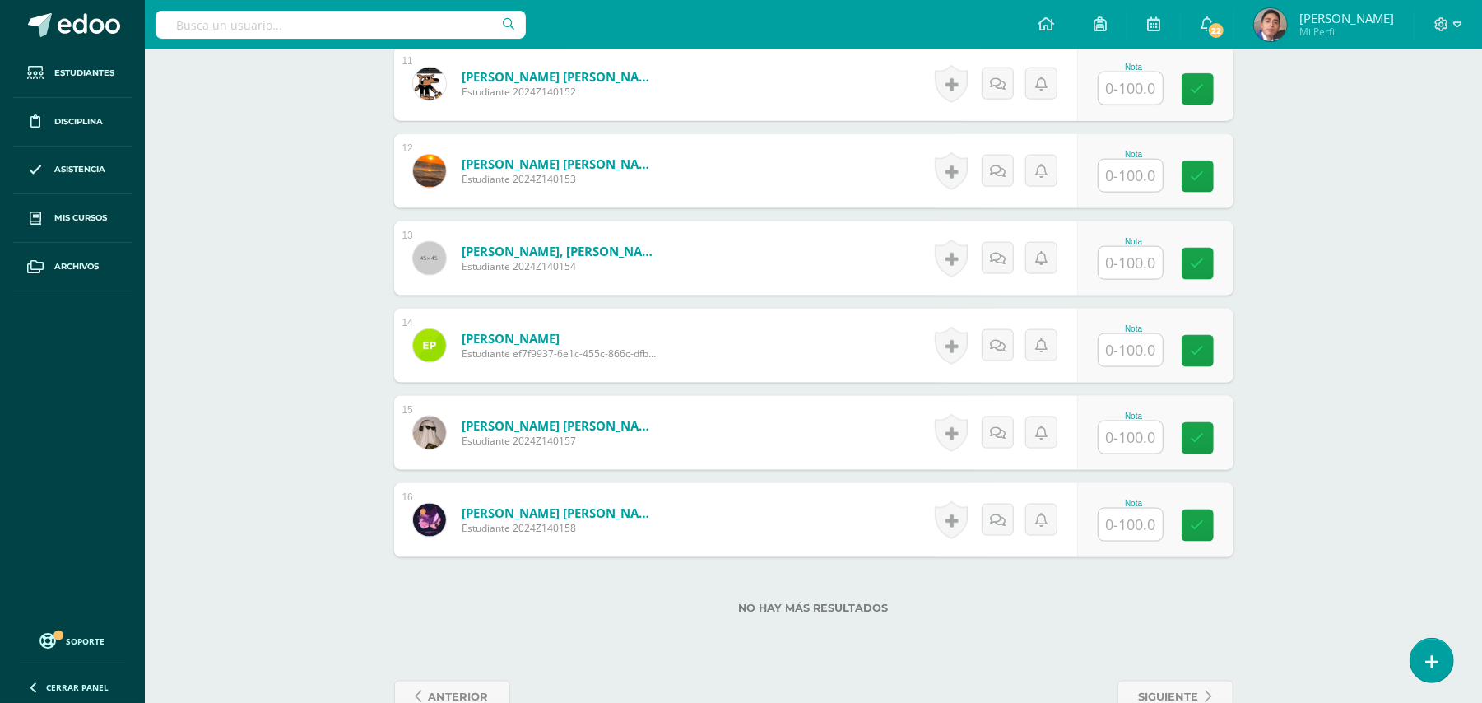
scroll to position [1472, 0]
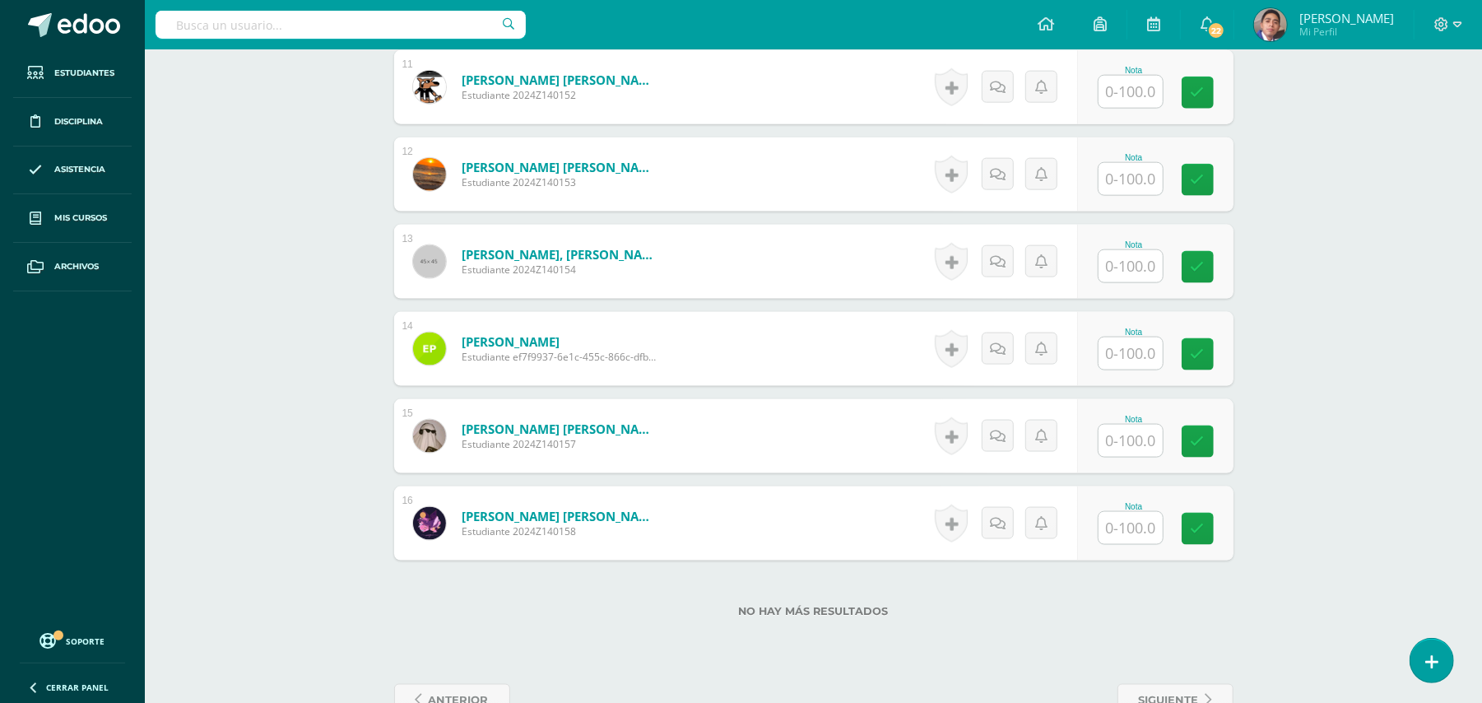
click at [1133, 452] on input "text" at bounding box center [1131, 441] width 64 height 32
type input "100"
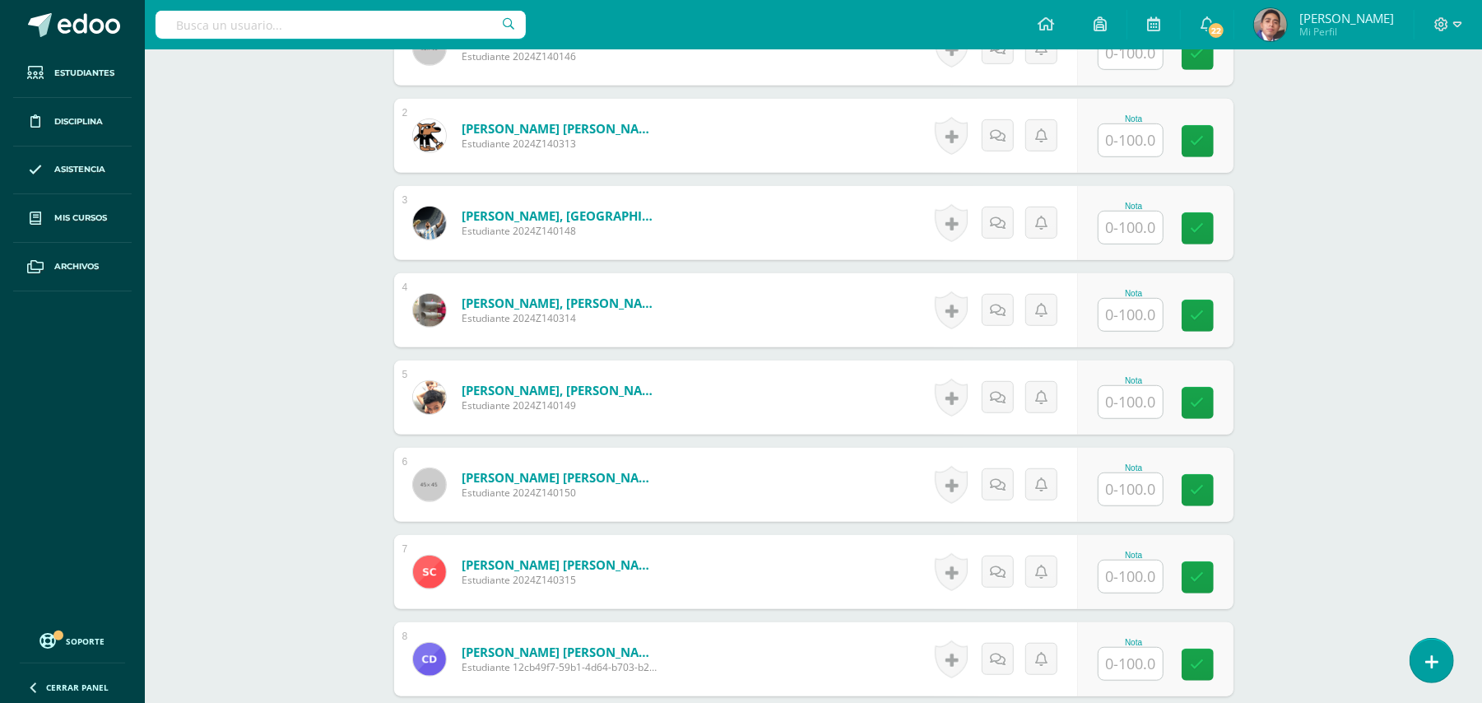
scroll to position [594, 0]
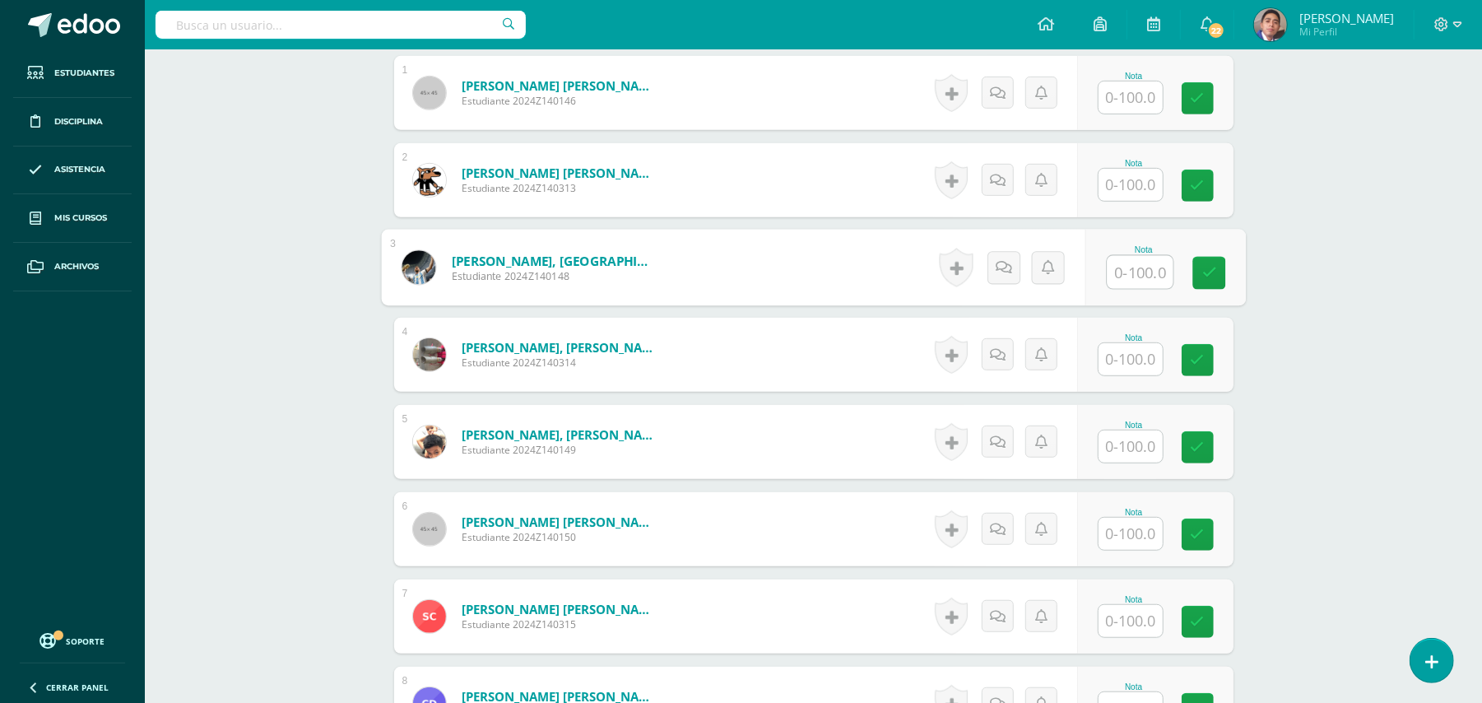
click at [1134, 273] on input "text" at bounding box center [1140, 272] width 66 height 33
type input "100"
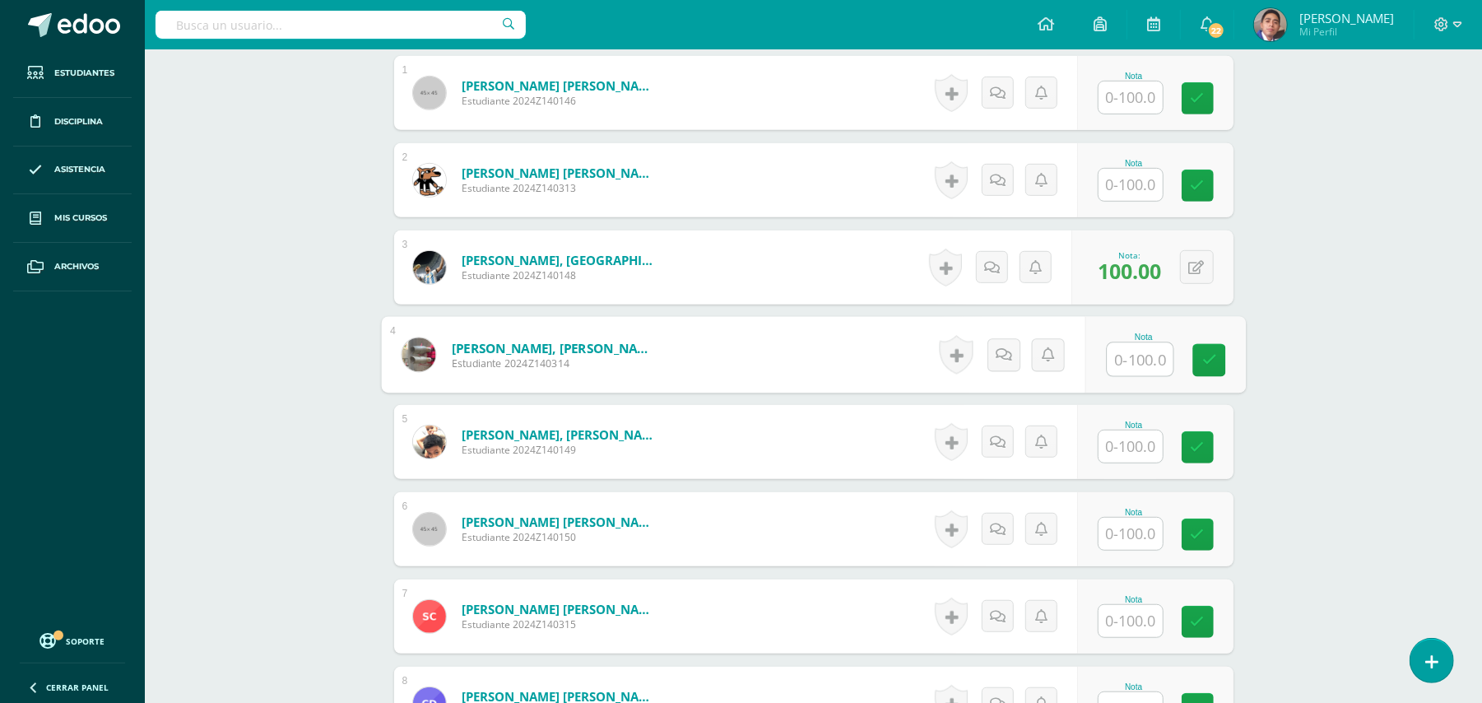
click at [1320, 525] on div "Química Bas I Séptimo Básicos "A" Herramientas Detalle de asistencias Actividad…" at bounding box center [813, 541] width 1337 height 2172
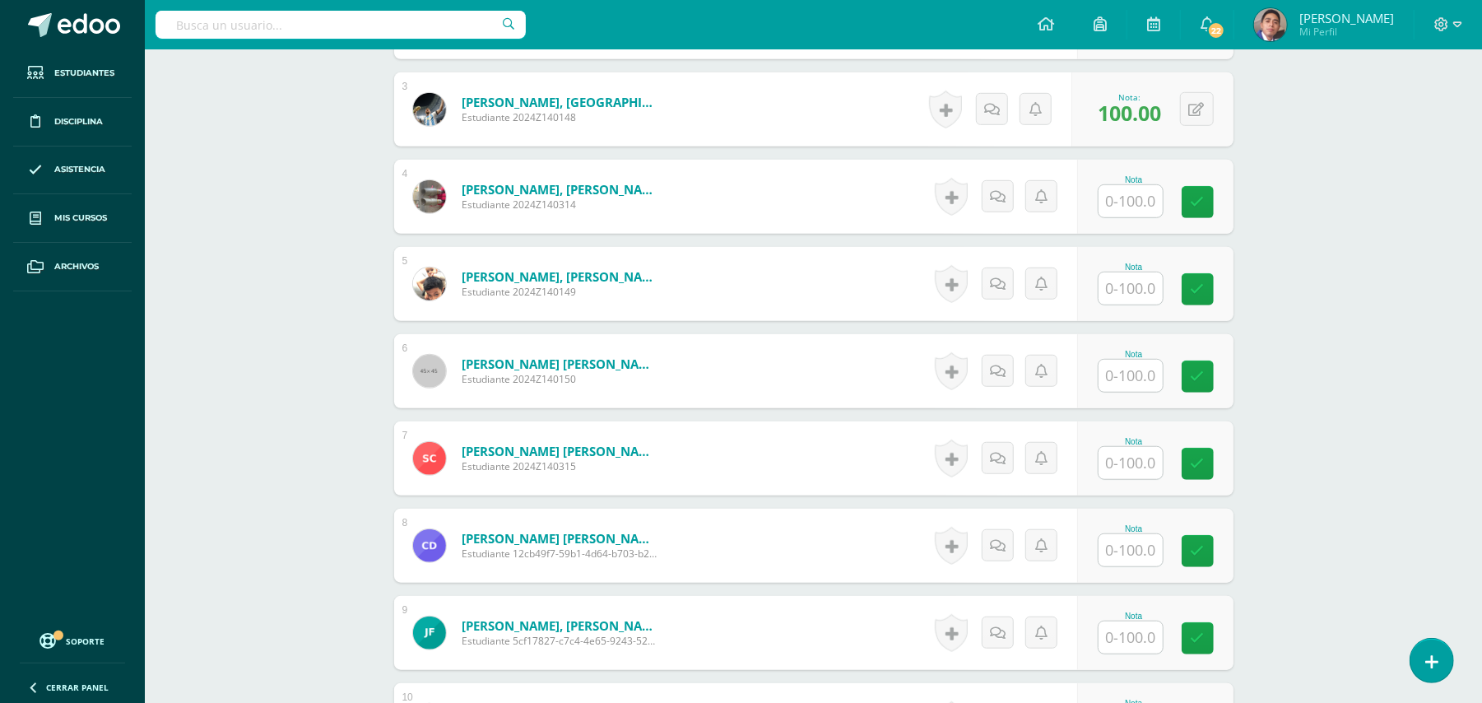
scroll to position [814, 0]
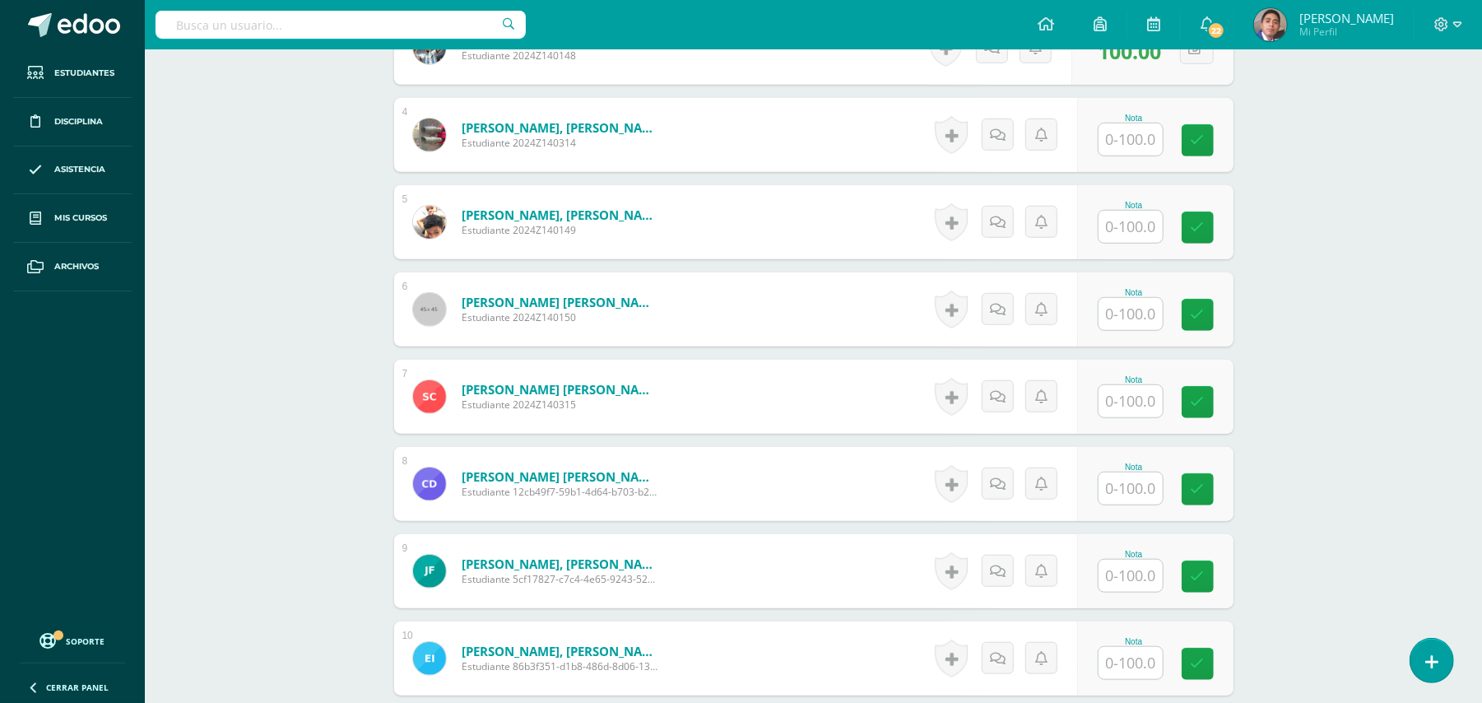
click at [1111, 570] on input "text" at bounding box center [1131, 576] width 64 height 32
type input "100"
click at [1350, 546] on div "Química Bas I Séptimo Básicos "A" Herramientas Detalle de asistencias Actividad…" at bounding box center [813, 321] width 1337 height 2172
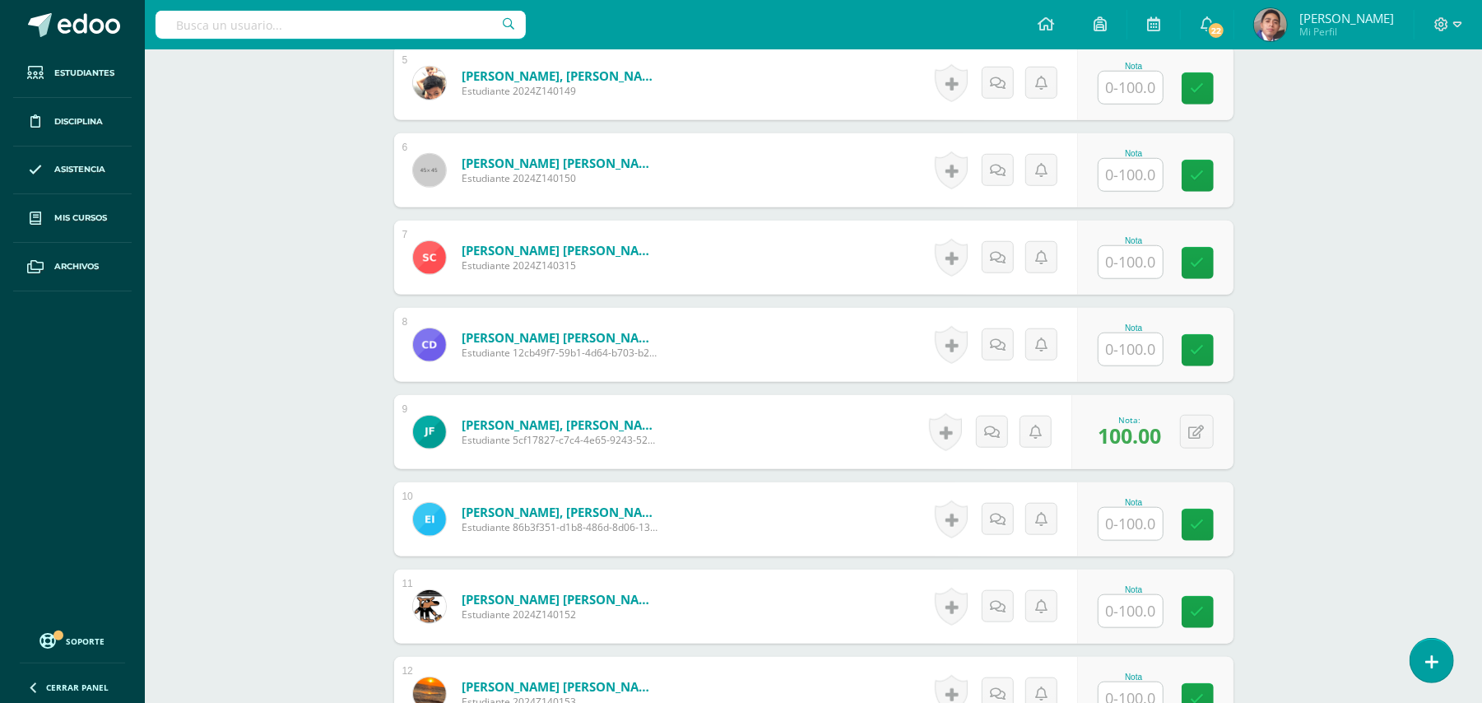
scroll to position [989, 0]
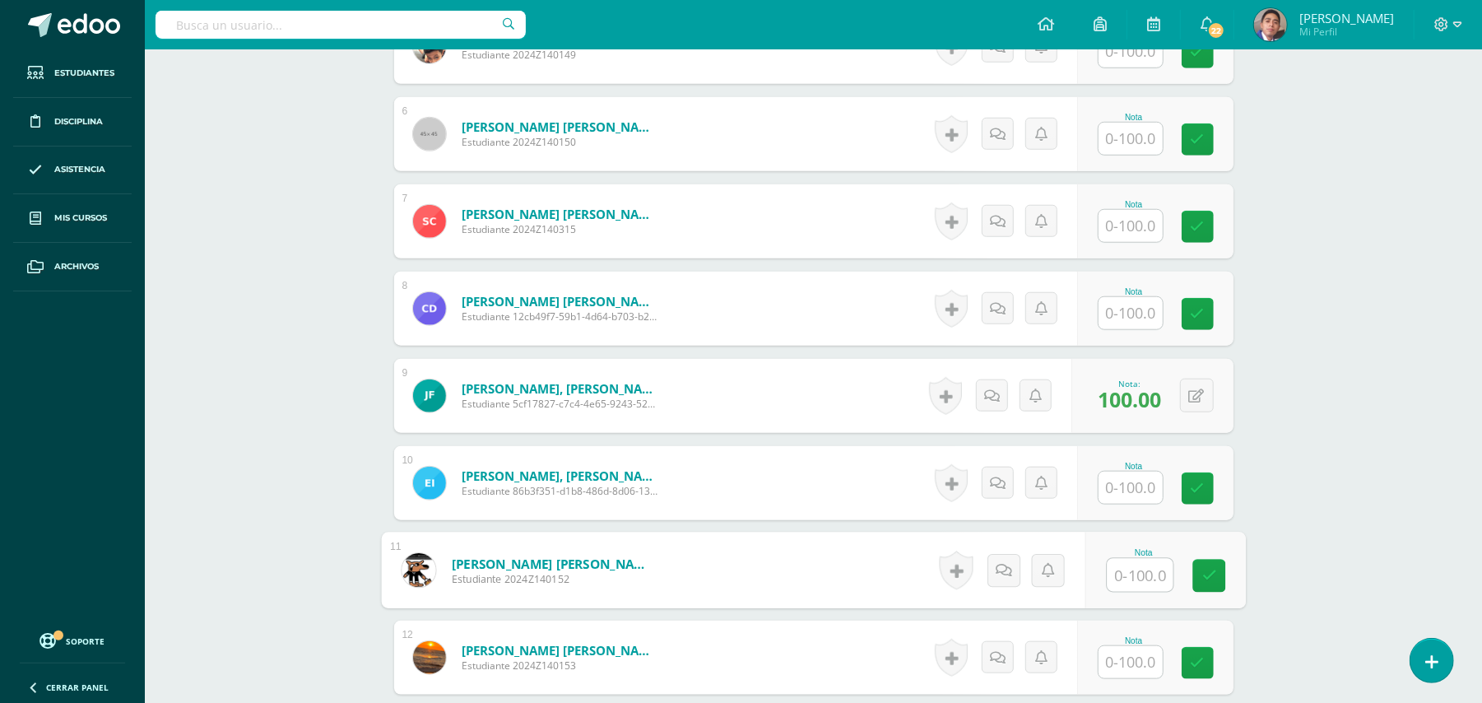
click at [1137, 573] on input "text" at bounding box center [1140, 575] width 66 height 33
type input "100"
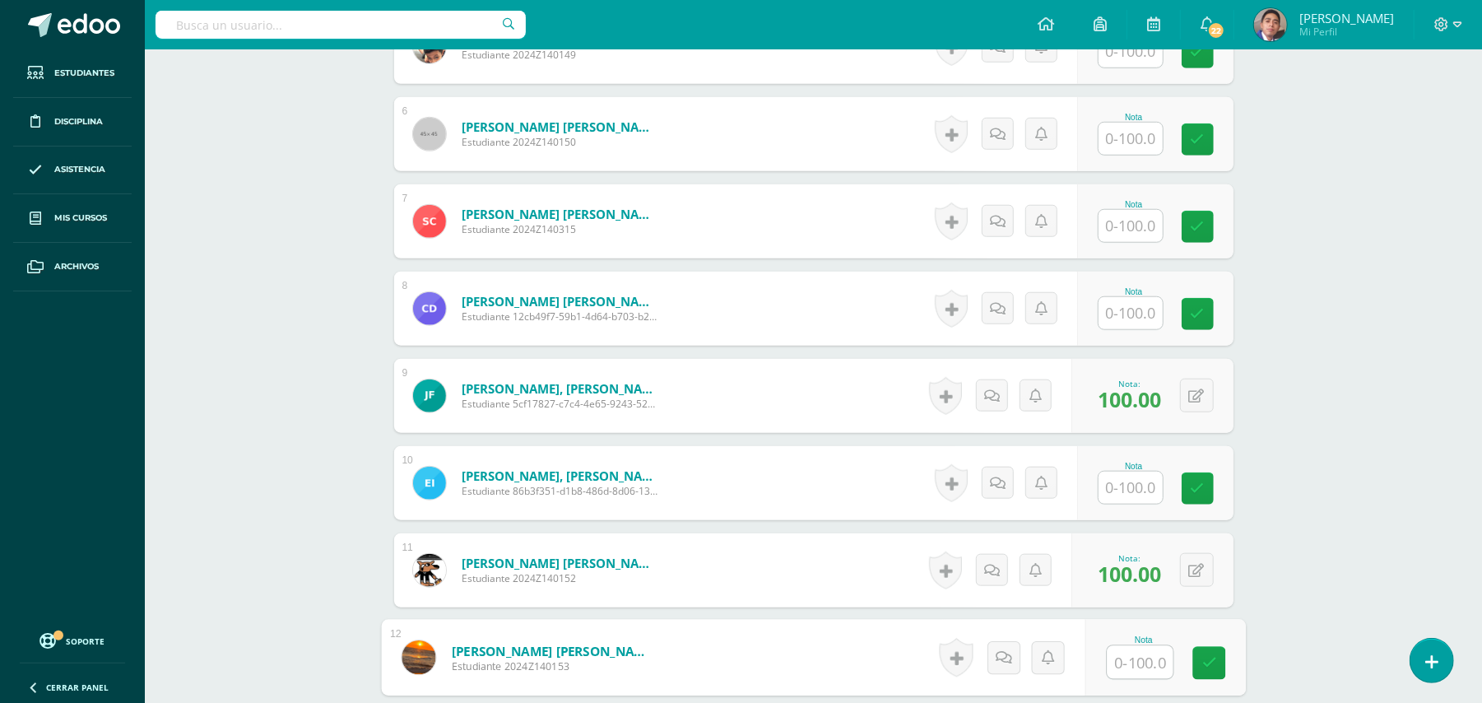
click at [1337, 462] on div "Química Bas I Séptimo Básicos "A" Herramientas Detalle de asistencias Actividad…" at bounding box center [813, 146] width 1337 height 2172
click at [1117, 229] on input "text" at bounding box center [1140, 226] width 66 height 33
type input "100"
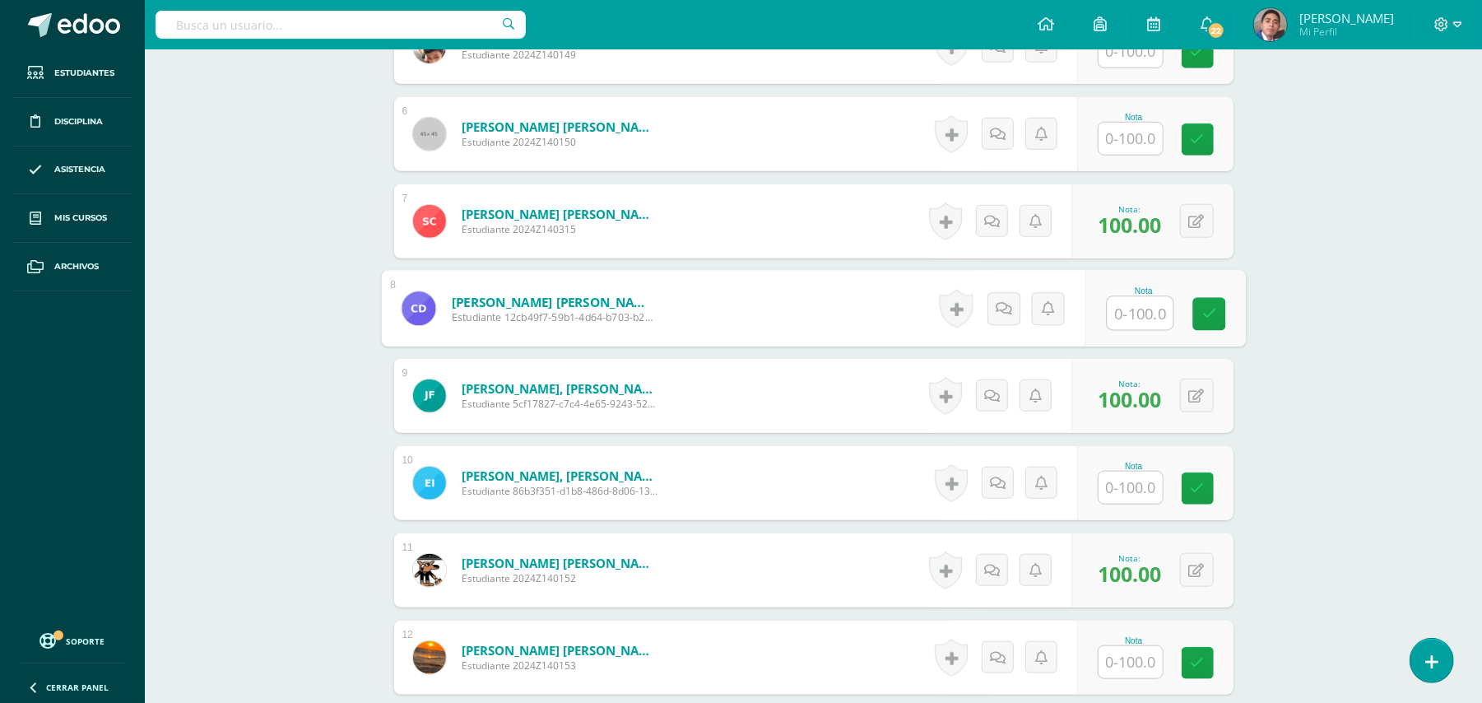
click at [1295, 173] on div "Química Bas I Séptimo Básicos "A" Herramientas Detalle de asistencias Actividad…" at bounding box center [813, 146] width 1337 height 2172
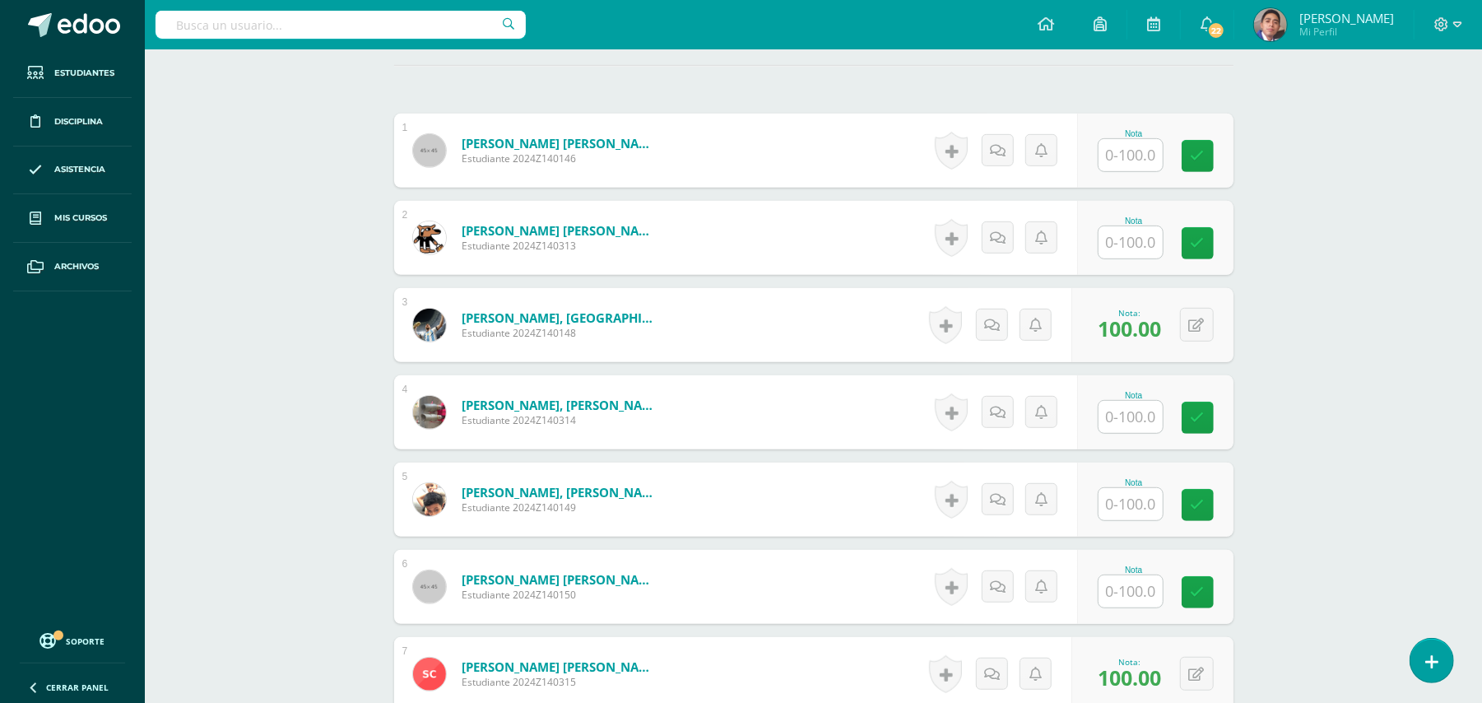
scroll to position [507, 0]
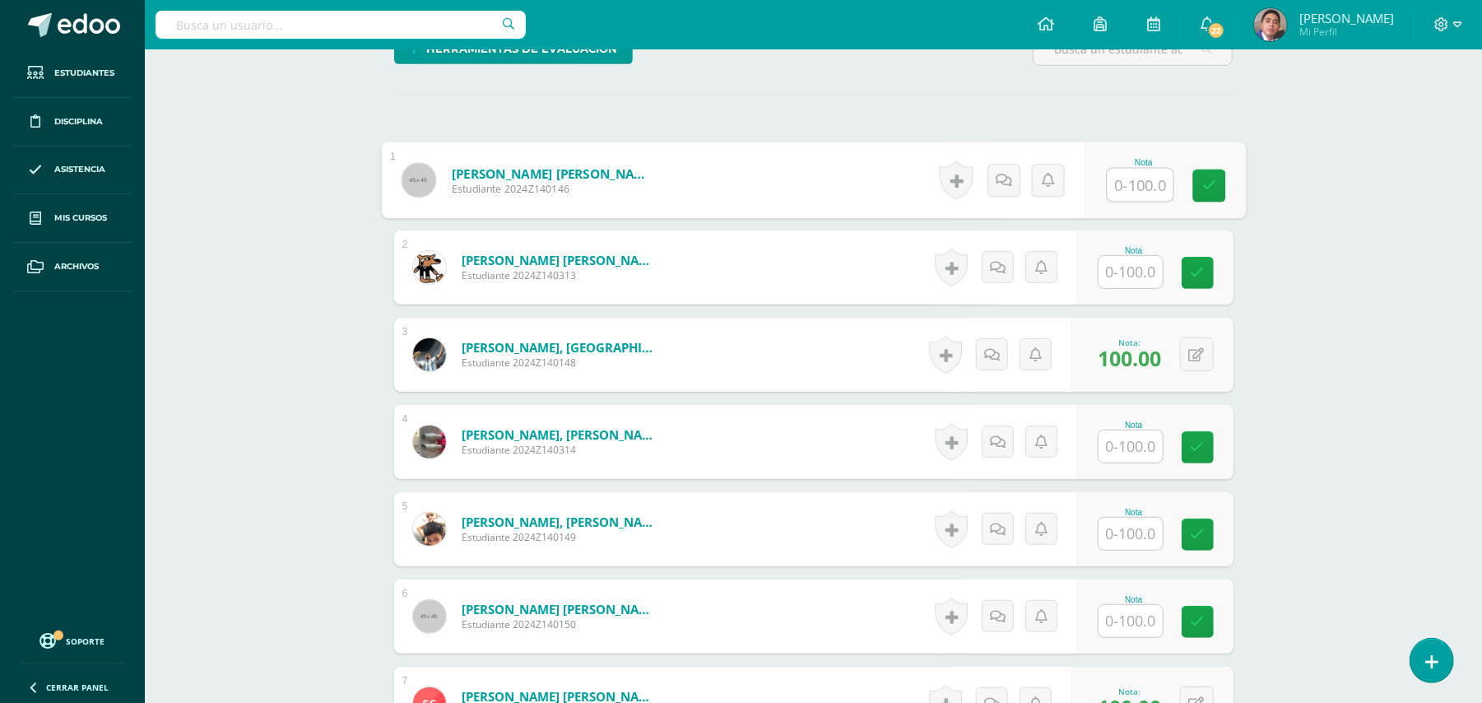
click at [1129, 174] on input "text" at bounding box center [1140, 185] width 66 height 33
type input "100"
click at [1317, 337] on div "Química Bas I Séptimo Básicos "A" Herramientas Detalle de asistencias Actividad…" at bounding box center [813, 628] width 1337 height 2172
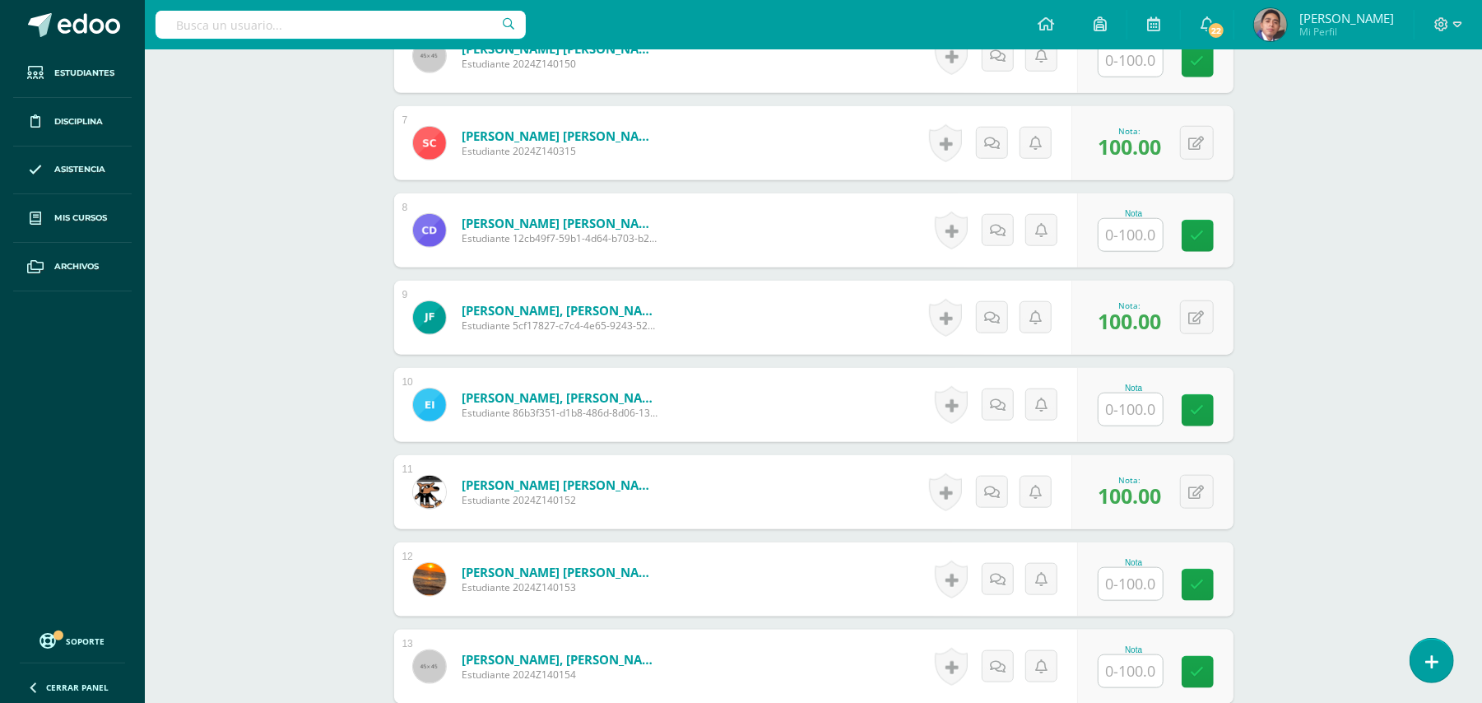
scroll to position [1516, 0]
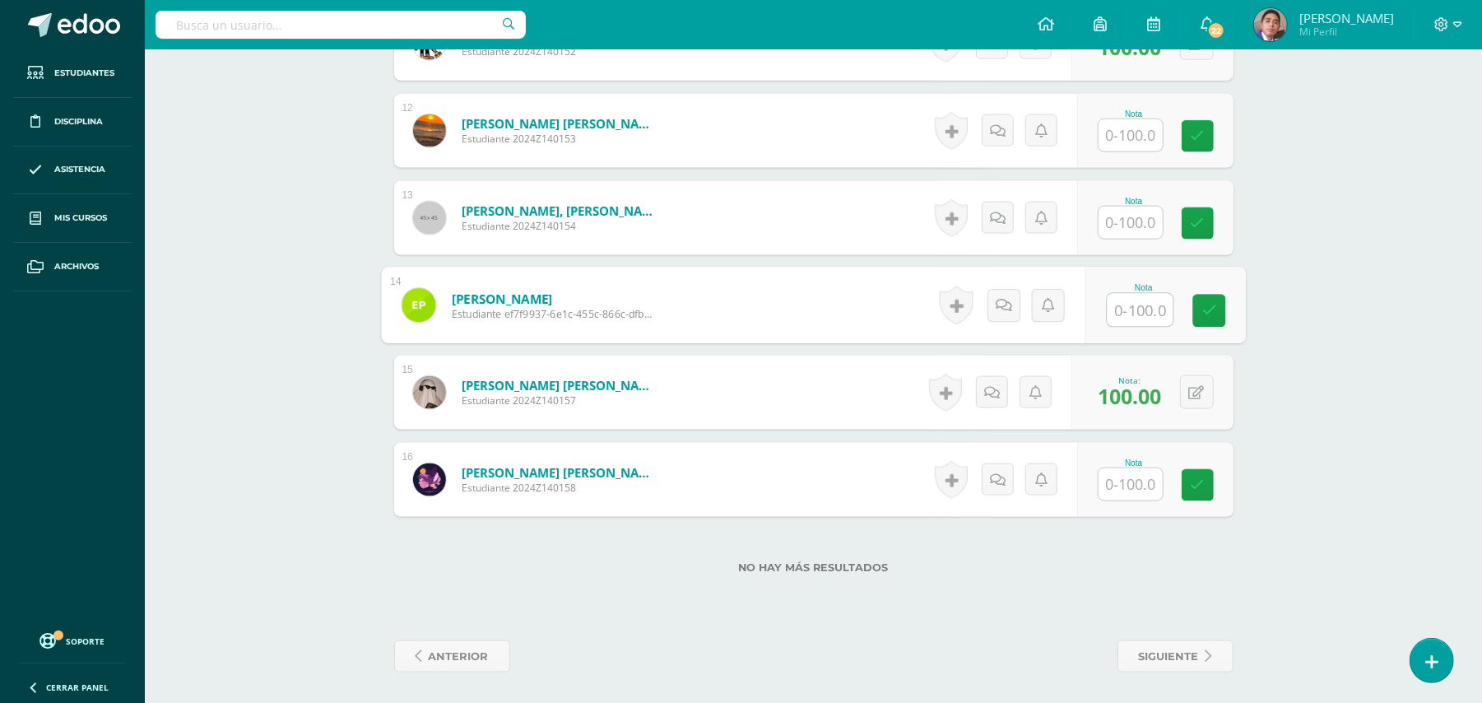
click at [1137, 314] on input "text" at bounding box center [1140, 310] width 66 height 33
type input "100"
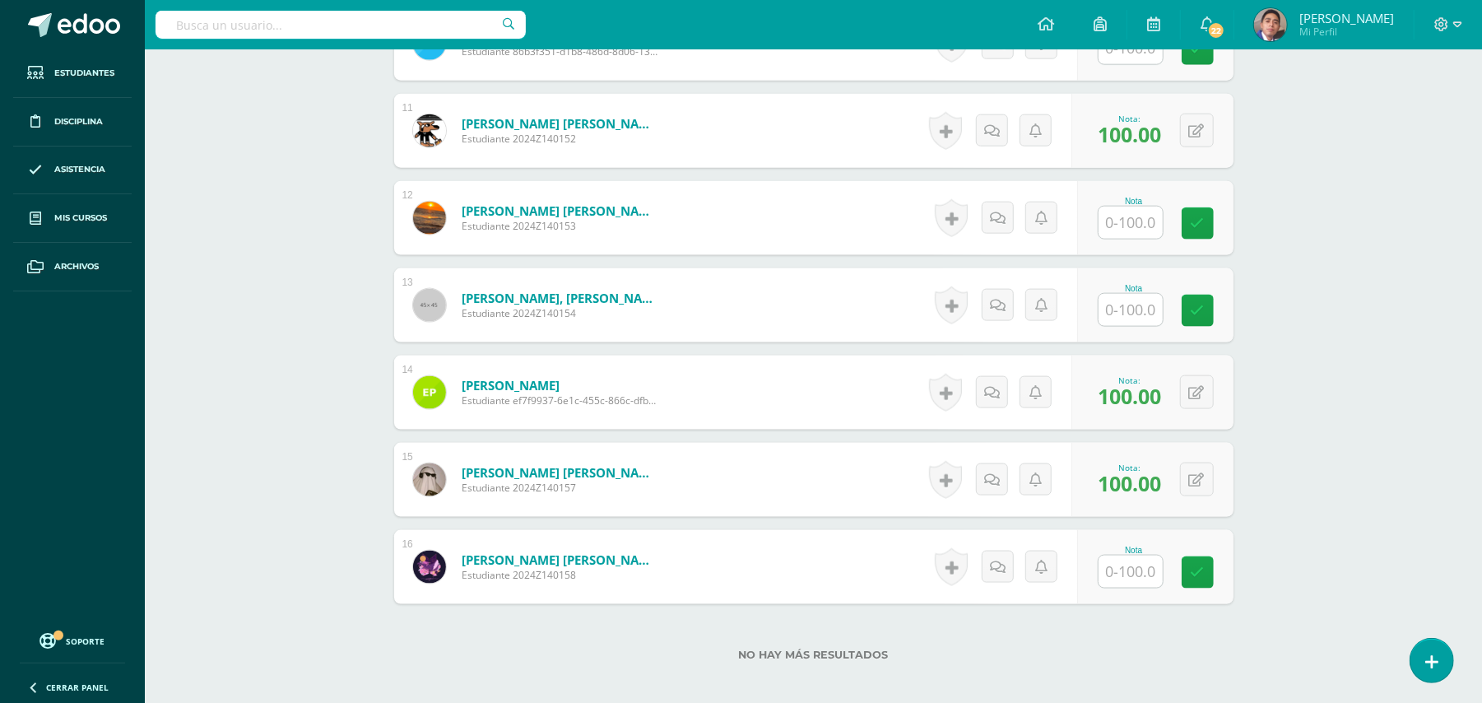
scroll to position [1384, 0]
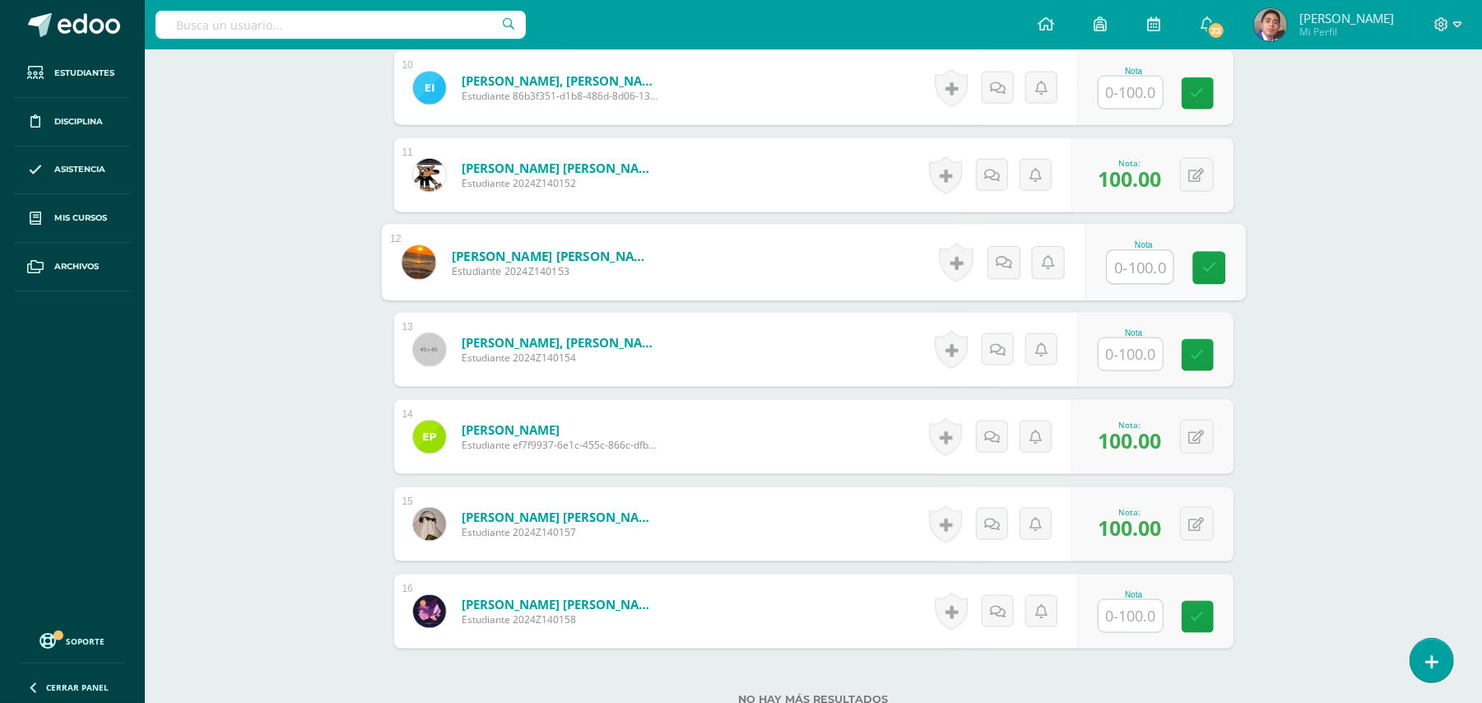
click at [1132, 275] on input "text" at bounding box center [1140, 267] width 66 height 33
type input "100"
click at [1144, 612] on input "text" at bounding box center [1131, 616] width 64 height 32
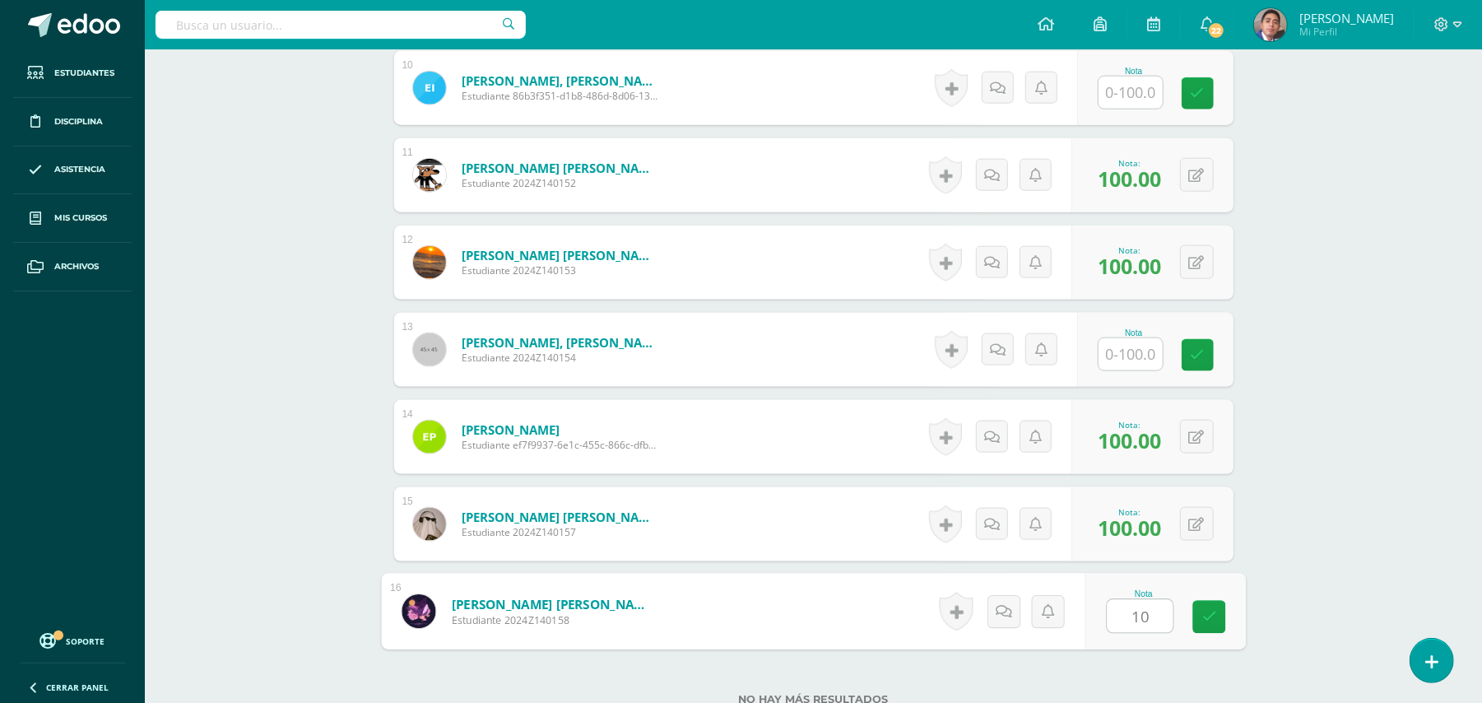
type input "100"
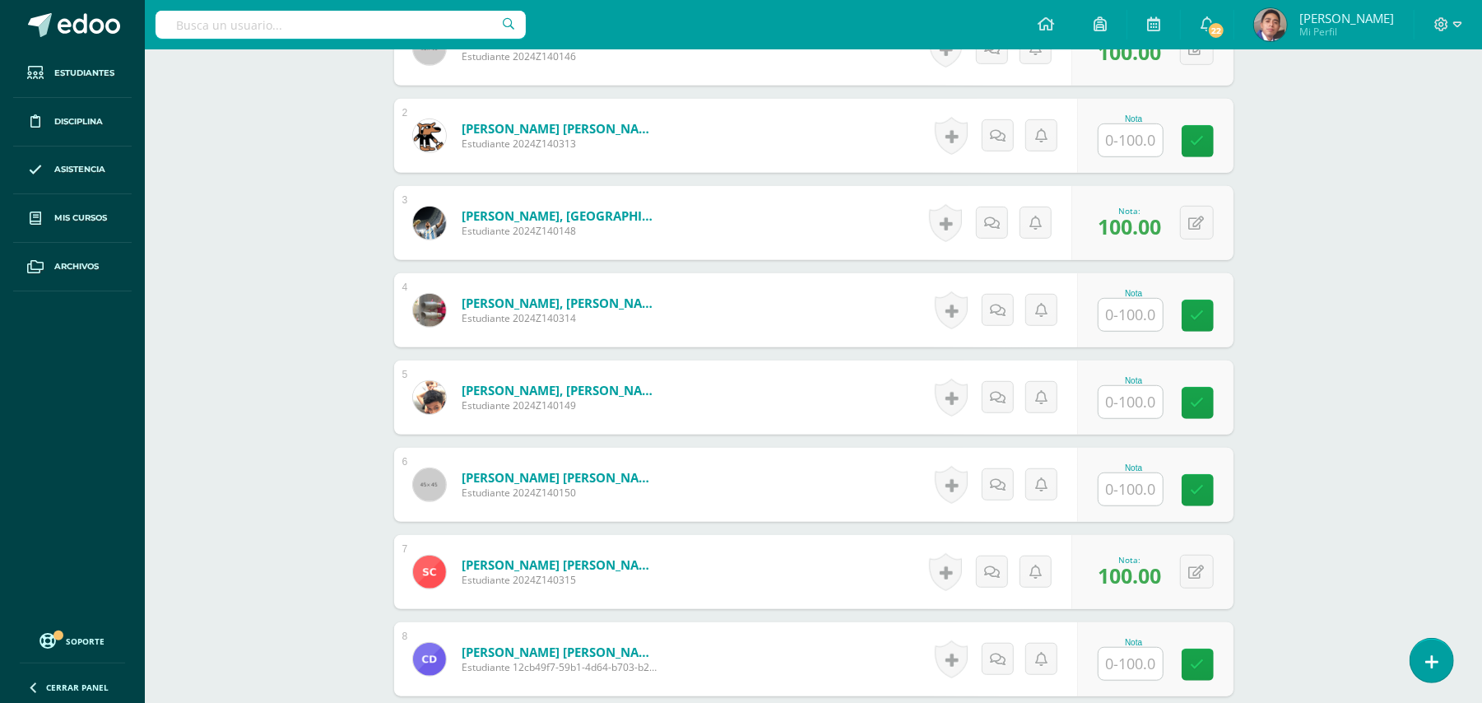
scroll to position [594, 0]
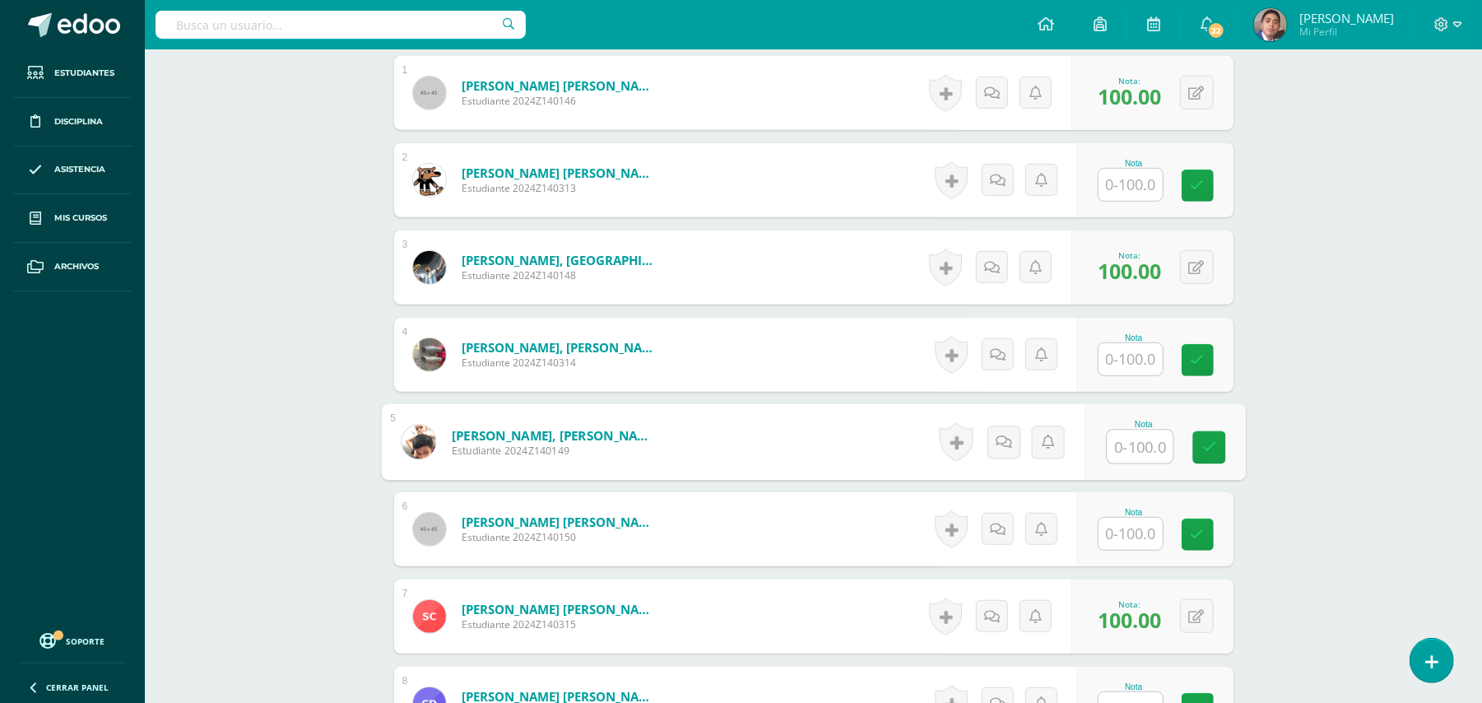
click at [1123, 448] on input "text" at bounding box center [1140, 446] width 66 height 33
type input "100"
click at [1420, 397] on div "Química Bas I Séptimo Básicos "A" Herramientas Detalle de asistencias Actividad…" at bounding box center [813, 541] width 1337 height 2172
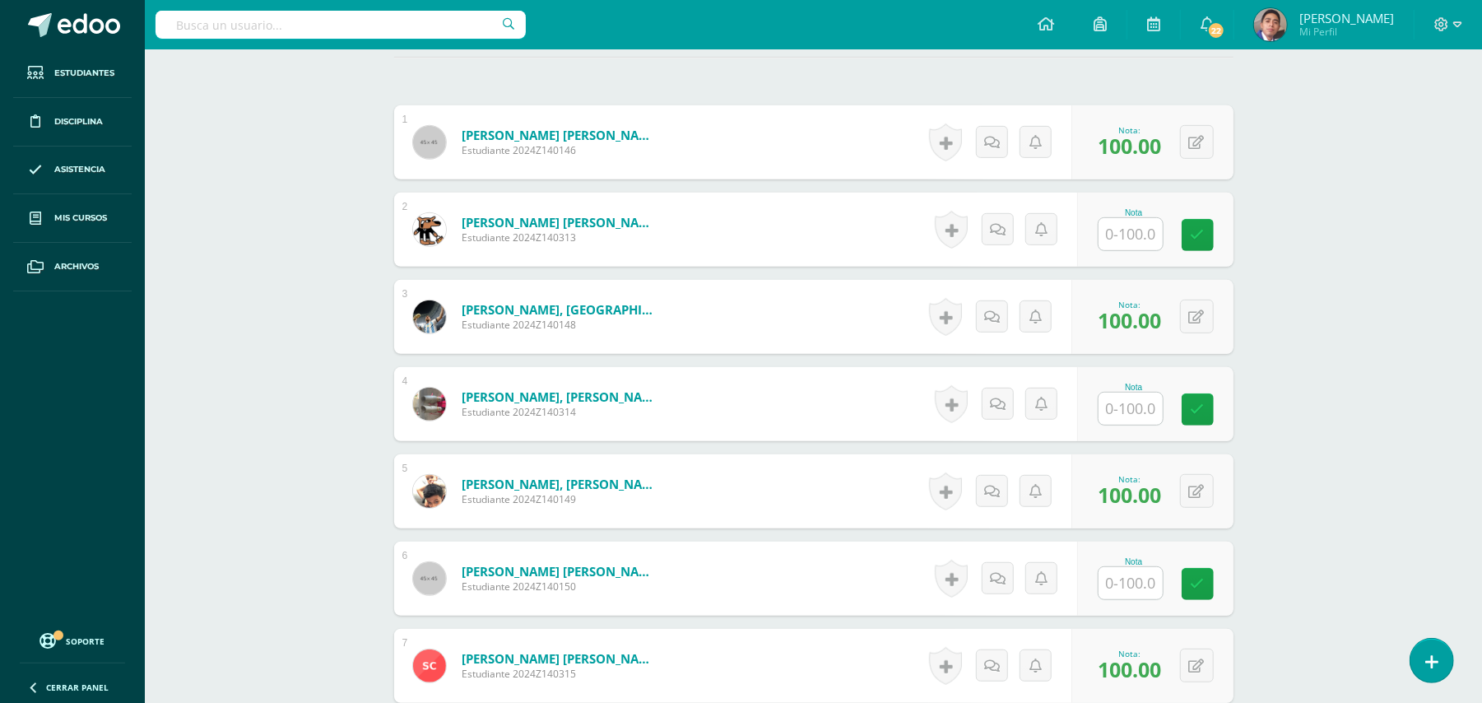
scroll to position [770, 0]
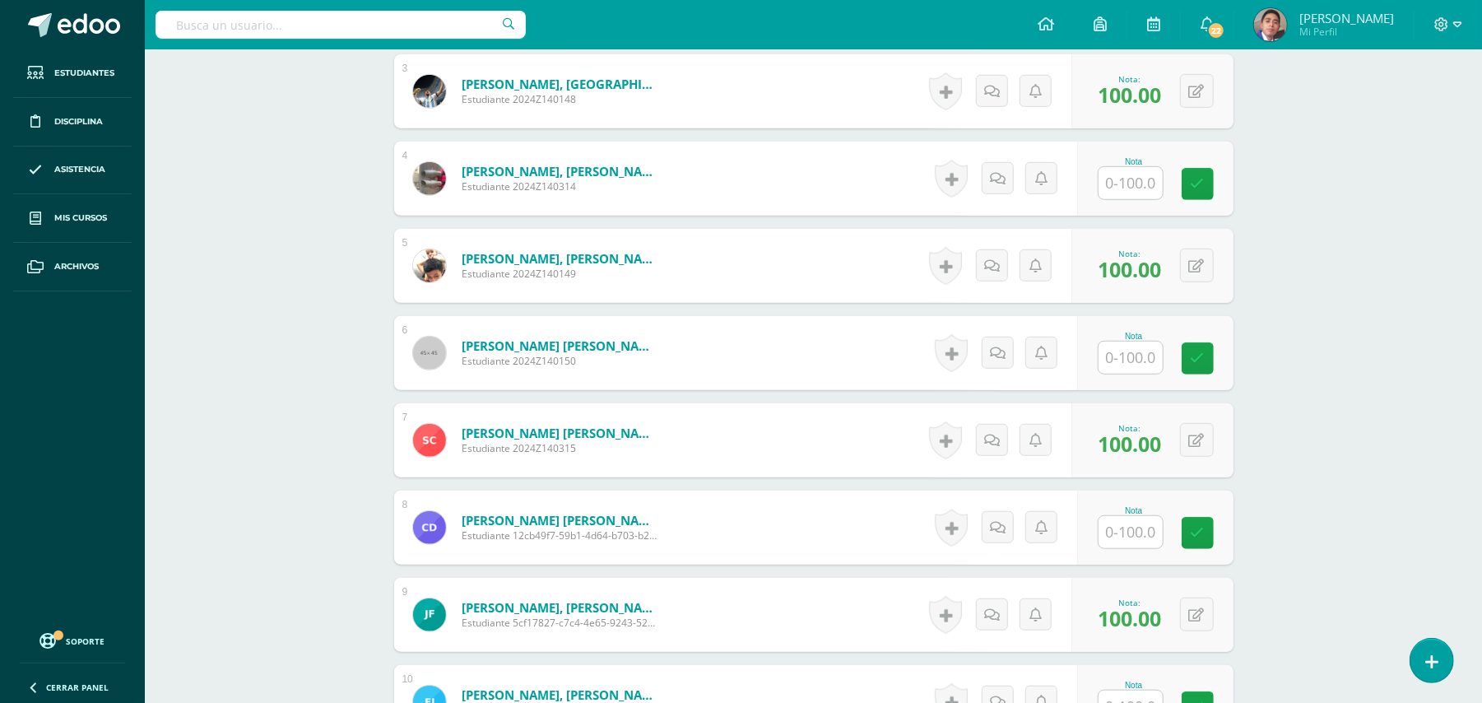
click at [1136, 366] on input "text" at bounding box center [1131, 358] width 64 height 32
type input "100"
click at [1302, 323] on div "Química Bas I Séptimo Básicos "A" Herramientas Detalle de asistencias Actividad…" at bounding box center [813, 365] width 1337 height 2172
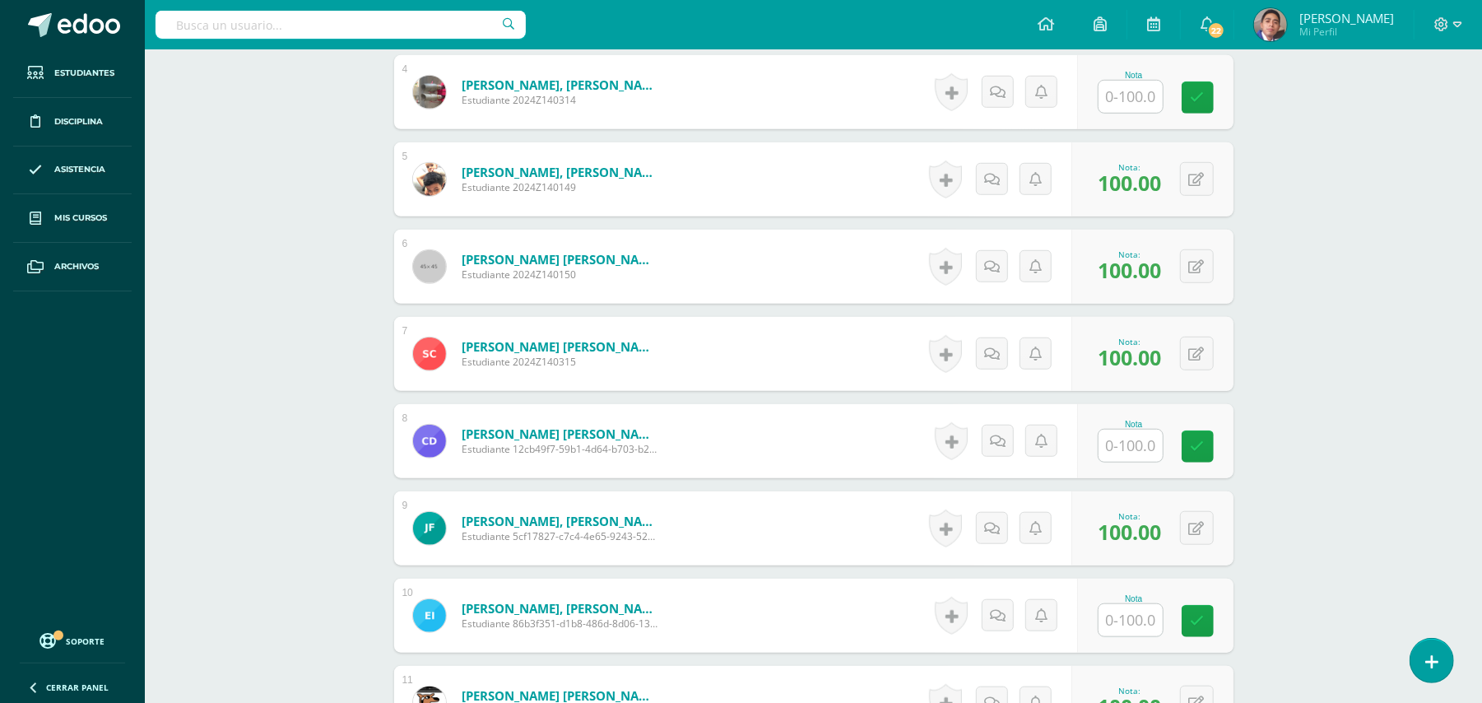
scroll to position [858, 0]
click at [1123, 609] on input "text" at bounding box center [1131, 619] width 64 height 32
type input "100"
click at [1136, 439] on input "text" at bounding box center [1140, 445] width 66 height 33
type input "100"
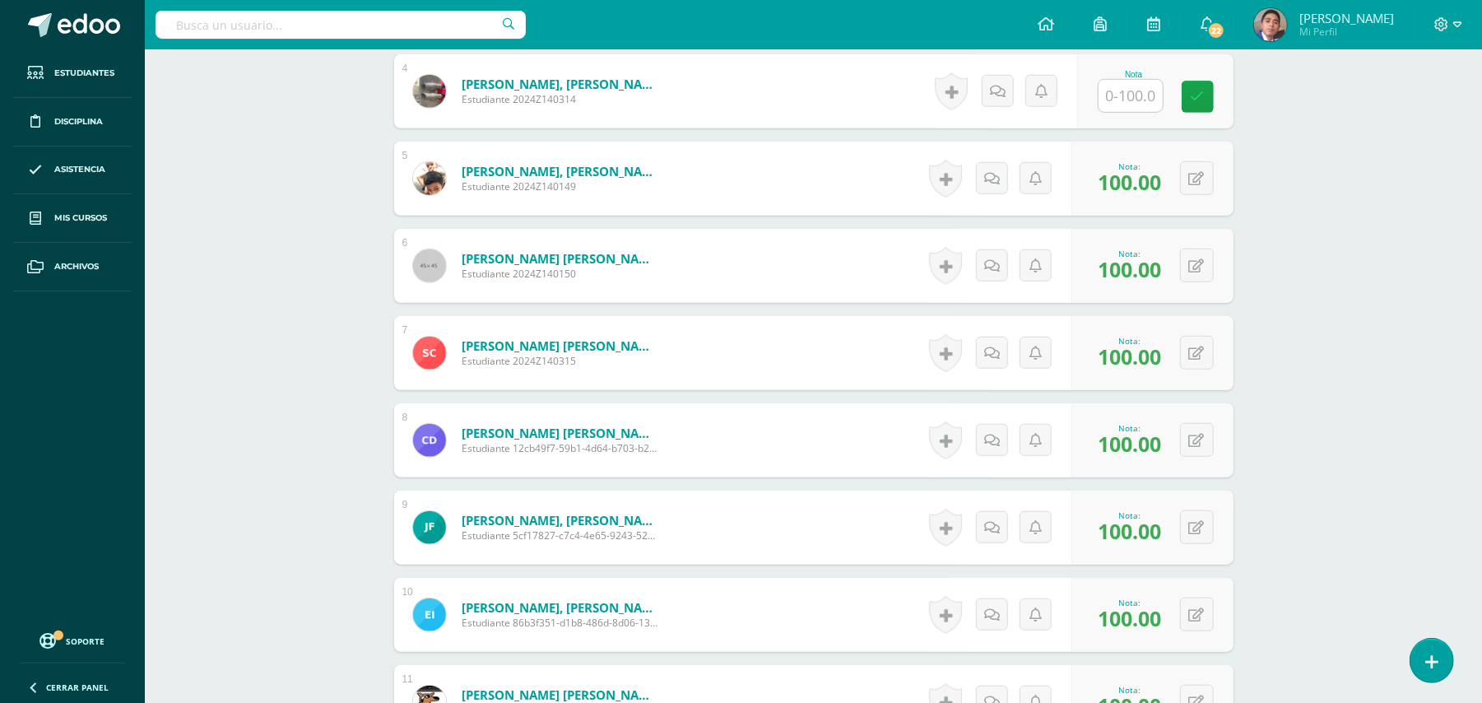
click at [1272, 379] on div "Química Bas I Séptimo Básicos "A" Herramientas Detalle de asistencias Actividad…" at bounding box center [813, 278] width 1337 height 2172
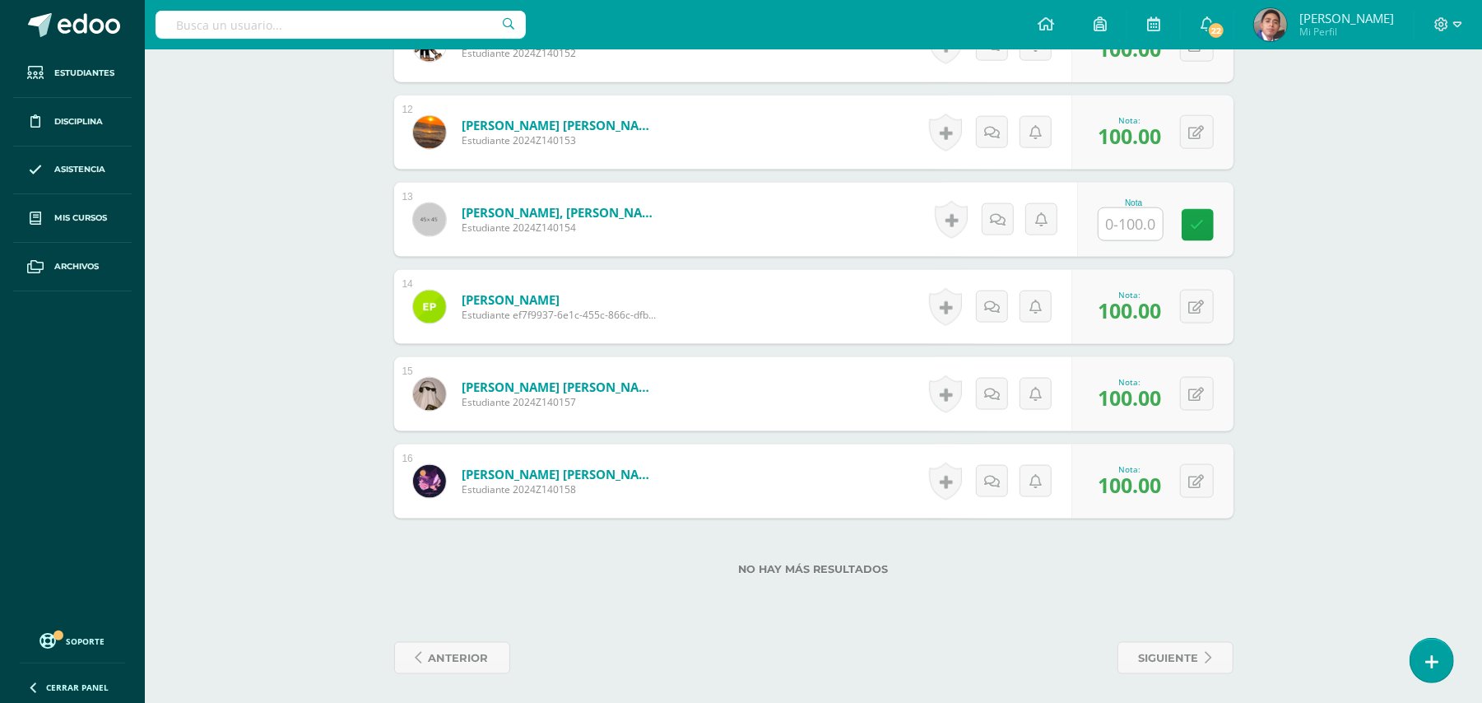
scroll to position [1516, 0]
click at [1119, 225] on input "text" at bounding box center [1131, 223] width 64 height 32
type input "75"
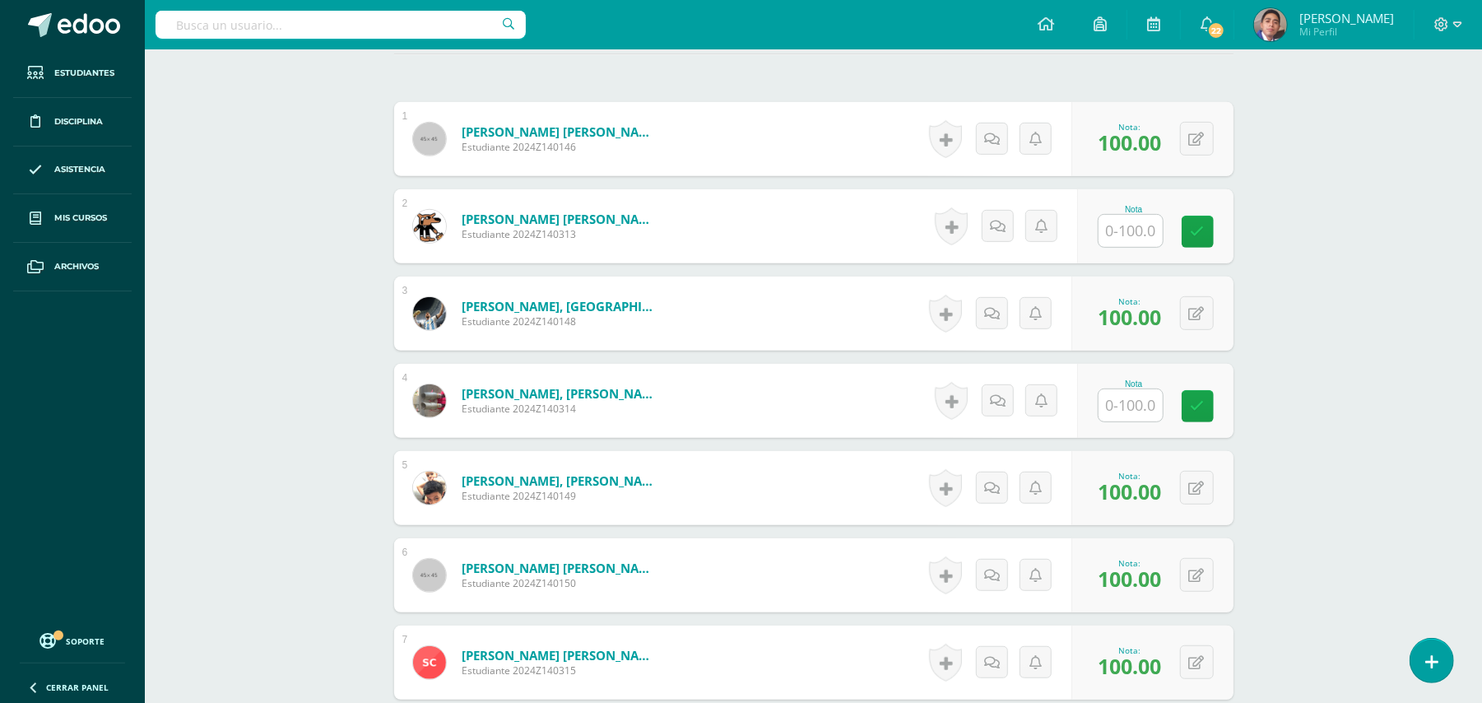
scroll to position [507, 0]
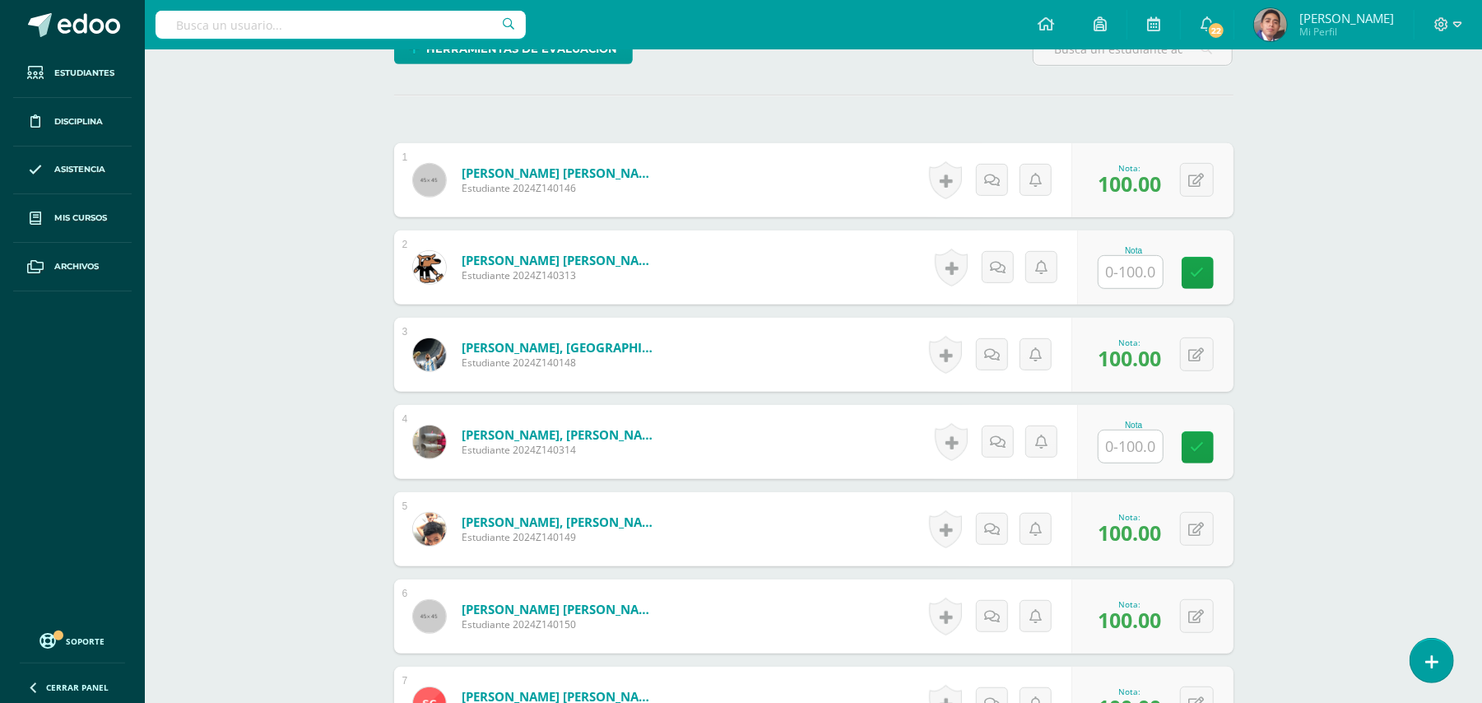
click at [1317, 469] on div "Química Bas I Séptimo Básicos "A" Herramientas Detalle de asistencias Actividad…" at bounding box center [813, 628] width 1337 height 2172
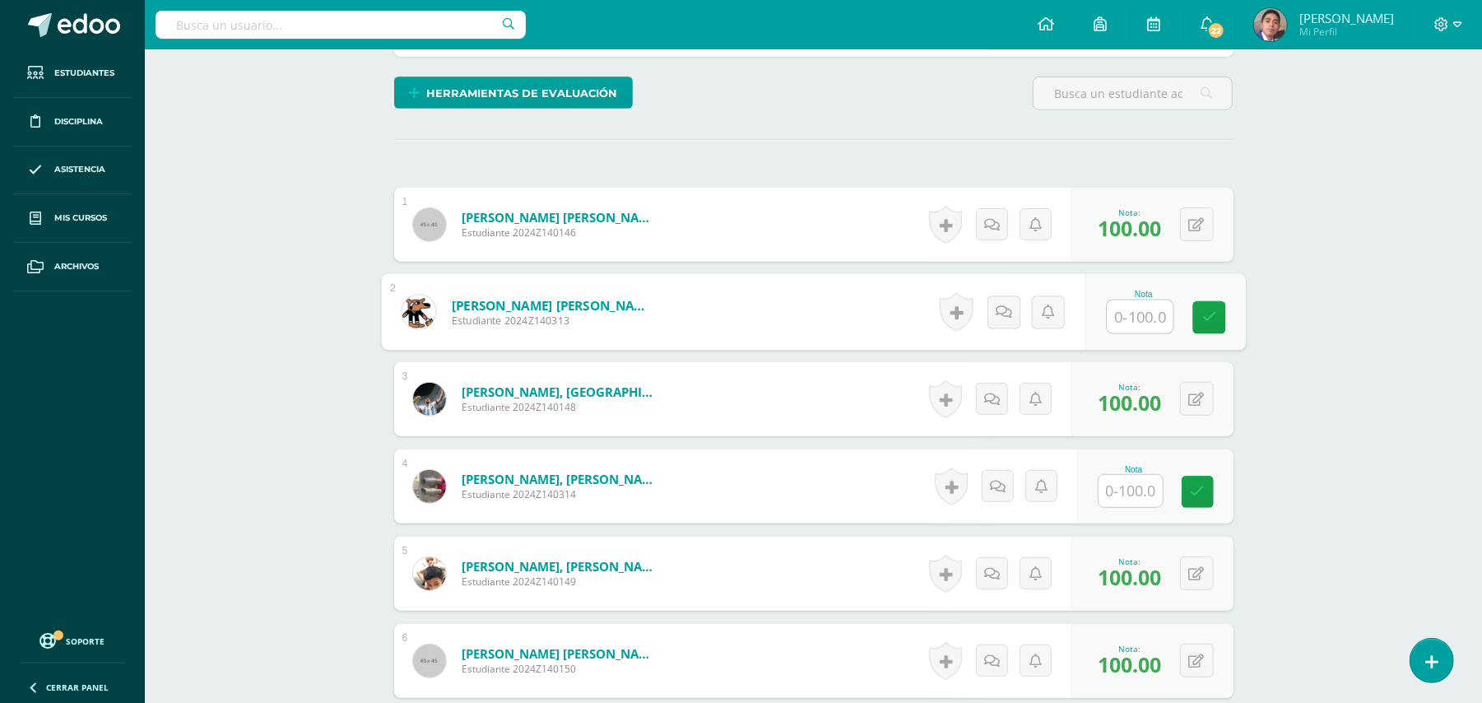
click at [1143, 320] on input "text" at bounding box center [1140, 316] width 66 height 33
type input "100"
click at [1111, 492] on input "text" at bounding box center [1131, 491] width 64 height 32
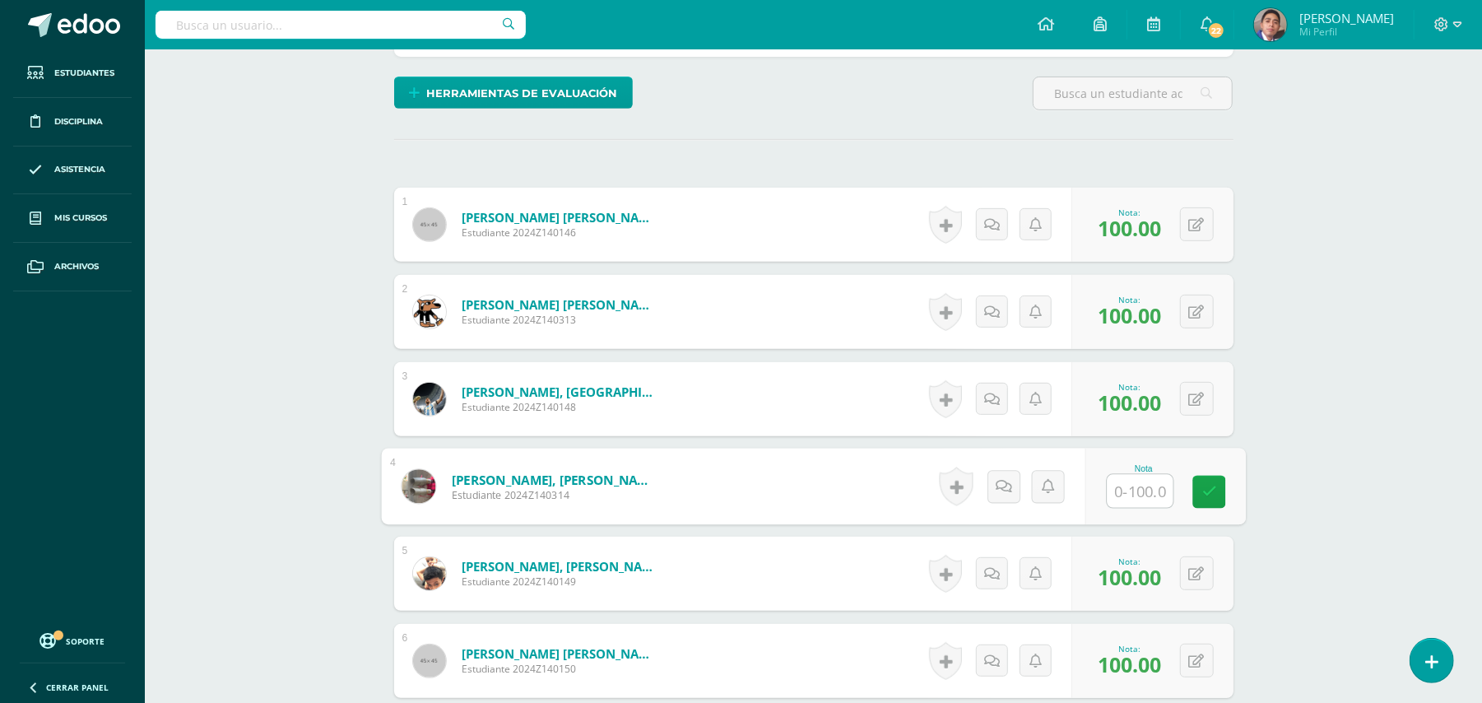
click at [1111, 492] on input "text" at bounding box center [1140, 491] width 66 height 33
type input "10"
click at [988, 482] on div "Historial de actividad No hay historial para esta actividad Agregar Comentarios…" at bounding box center [1014, 487] width 152 height 77
click at [1011, 497] on link at bounding box center [1009, 486] width 33 height 33
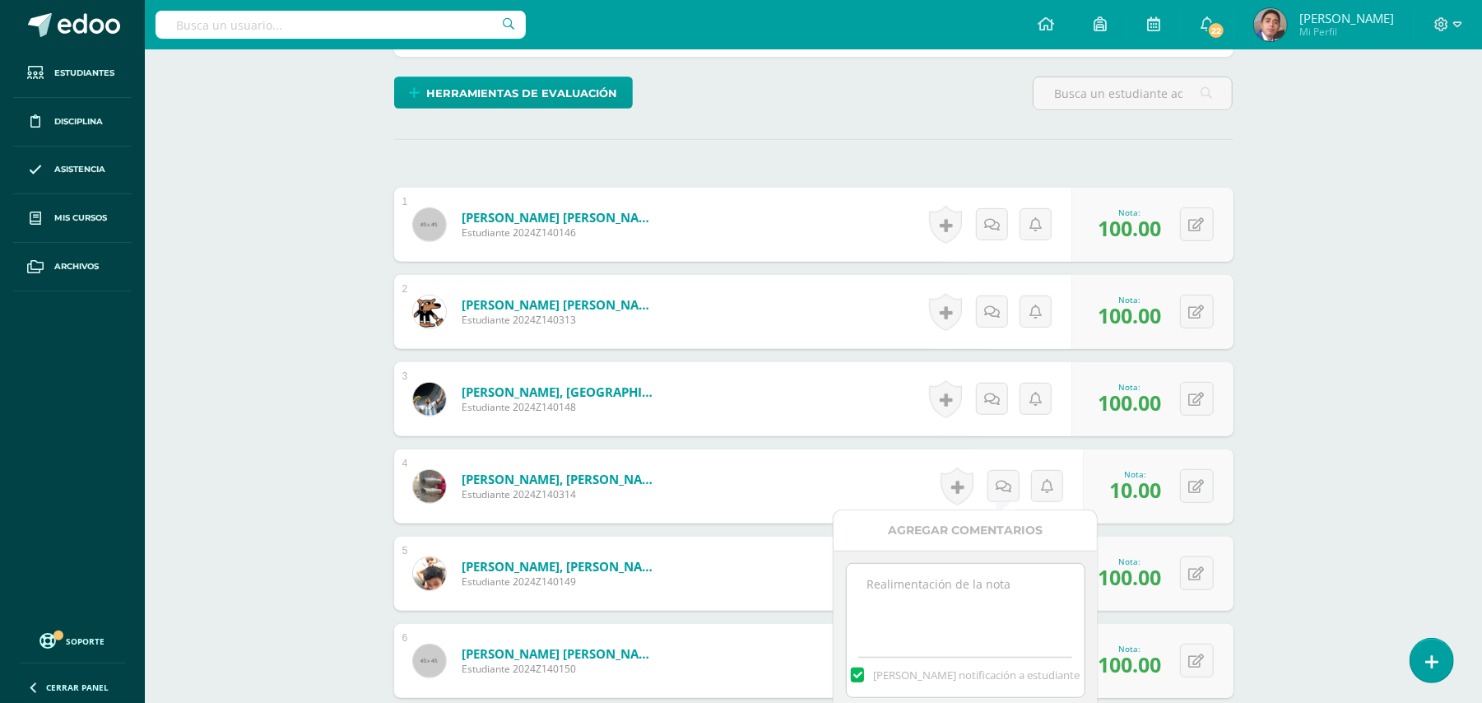
click at [969, 580] on textarea at bounding box center [966, 605] width 238 height 82
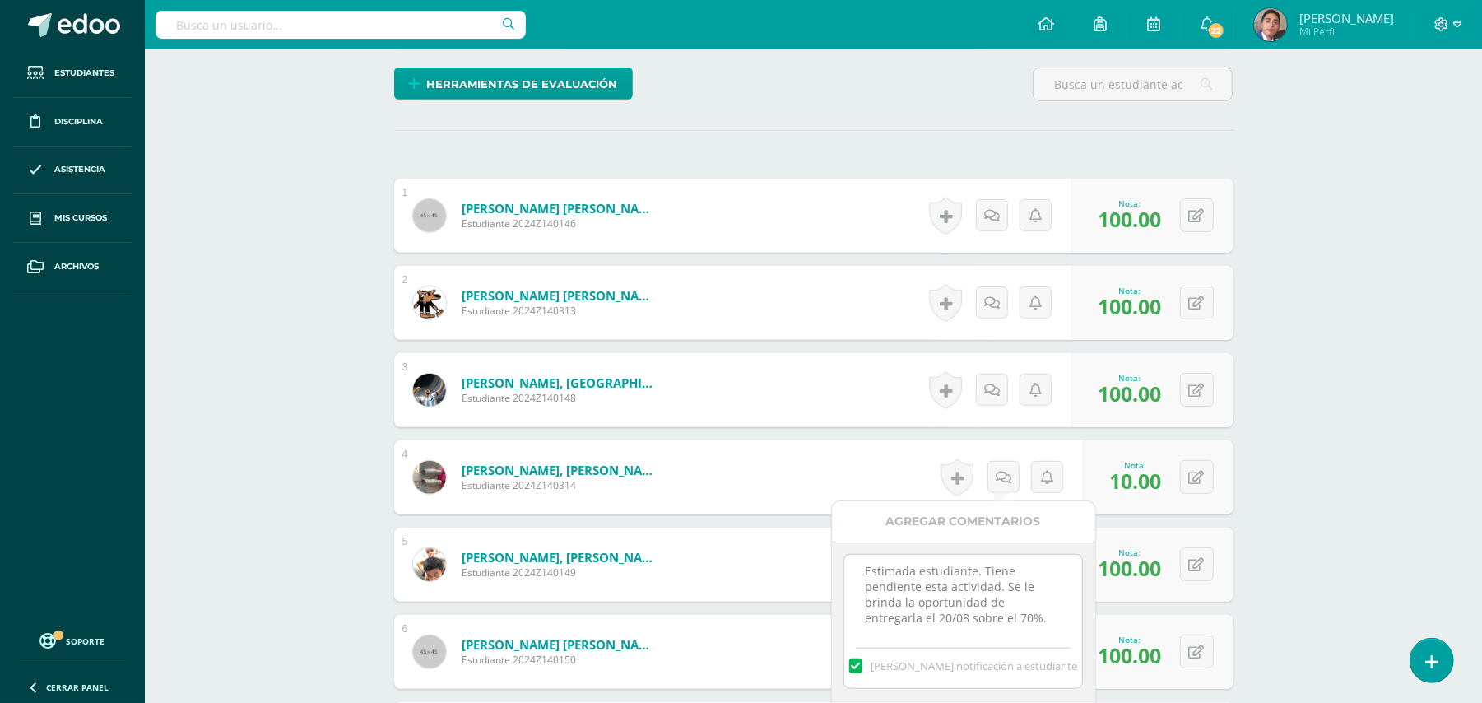
scroll to position [1077, 0]
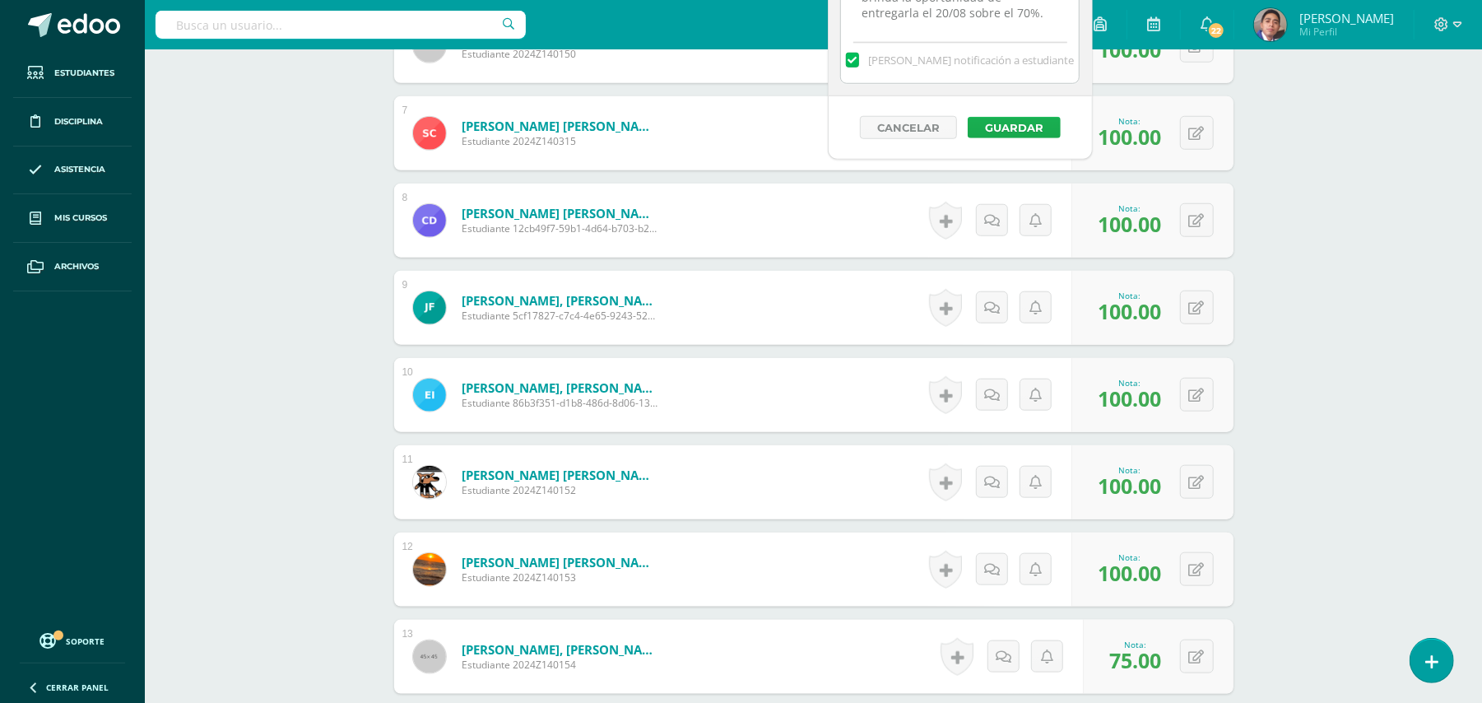
type textarea "Estimada estudiante. Tiene pendiente esta actividad. Se le brinda la oportunida…"
click at [1030, 126] on button "Guardar" at bounding box center [1014, 127] width 93 height 21
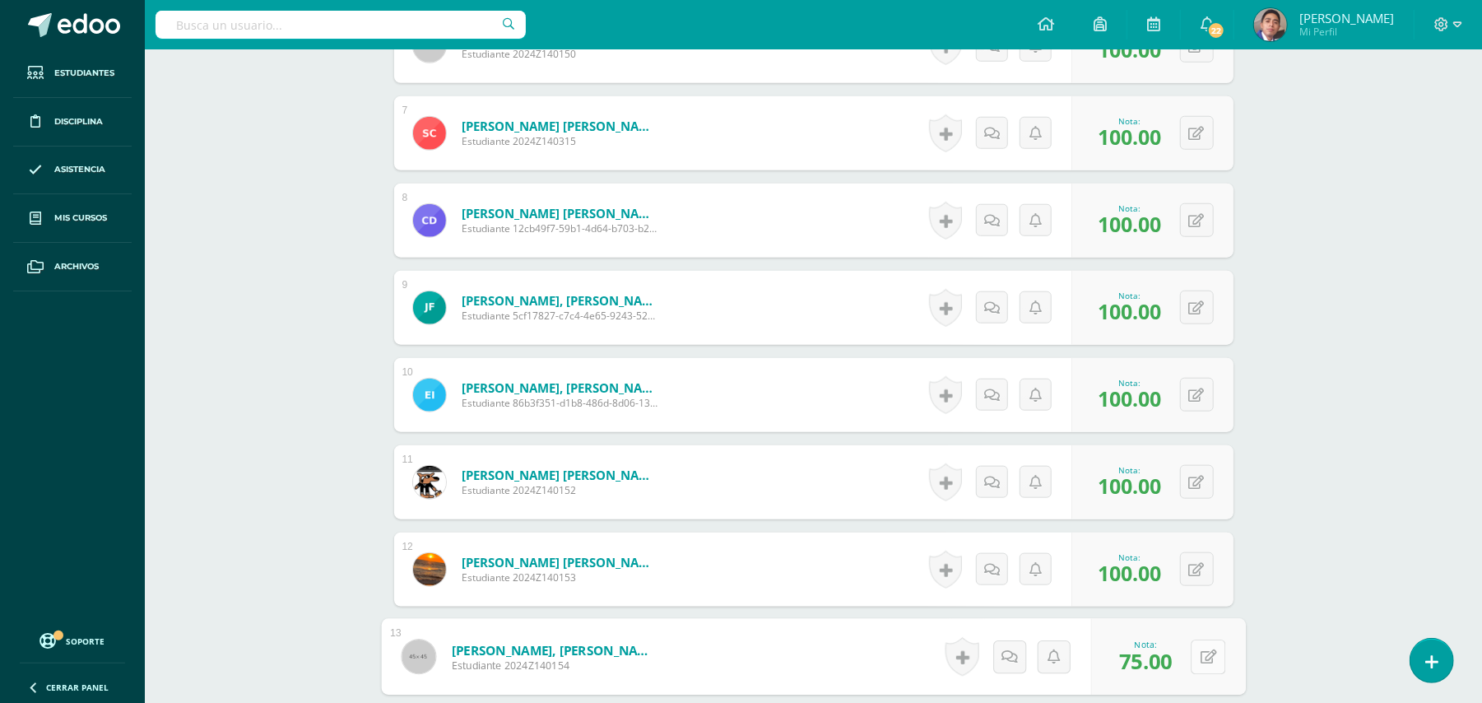
click at [1196, 659] on button at bounding box center [1208, 656] width 35 height 35
type input "100"
click at [1314, 551] on div "Química Bas I Séptimo Básicos "A" Herramientas Detalle de asistencias Actividad…" at bounding box center [813, 58] width 1337 height 2172
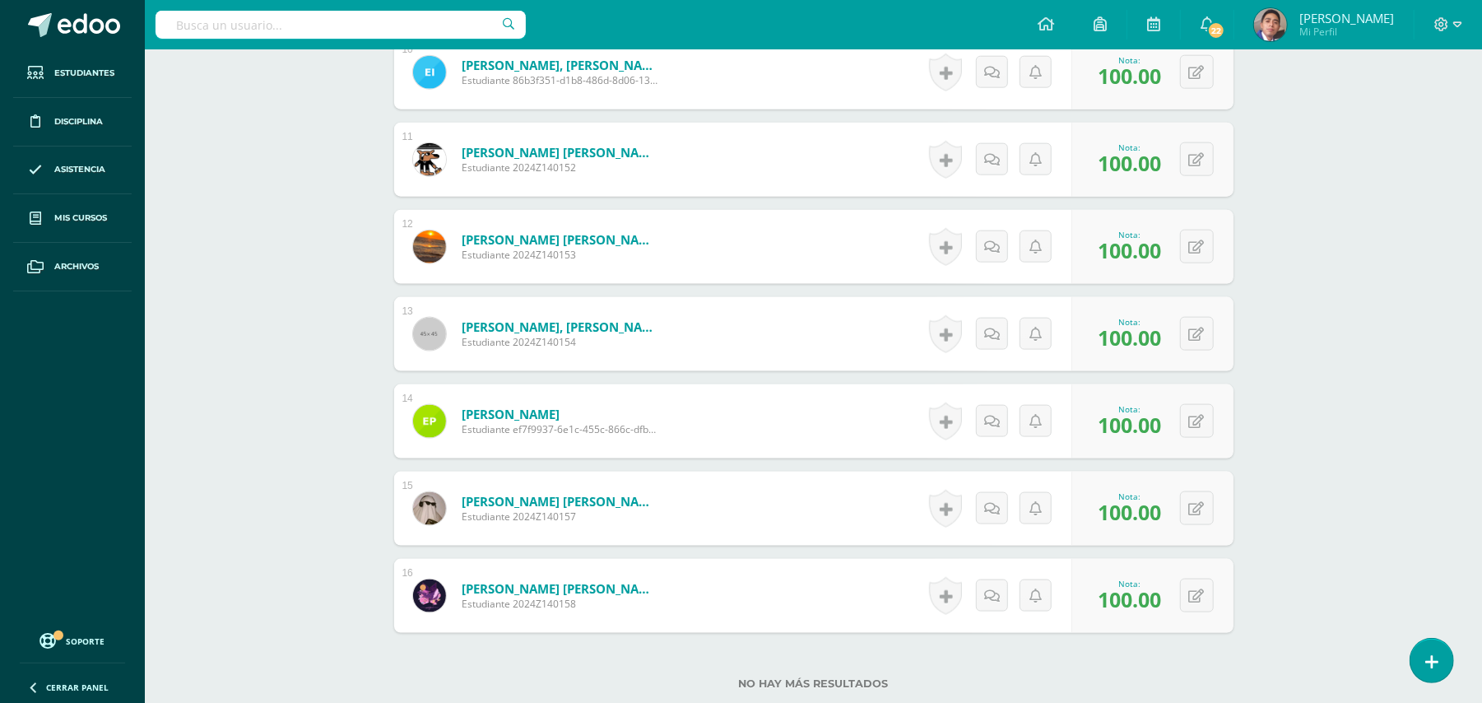
scroll to position [1429, 0]
